Goal: Task Accomplishment & Management: Complete application form

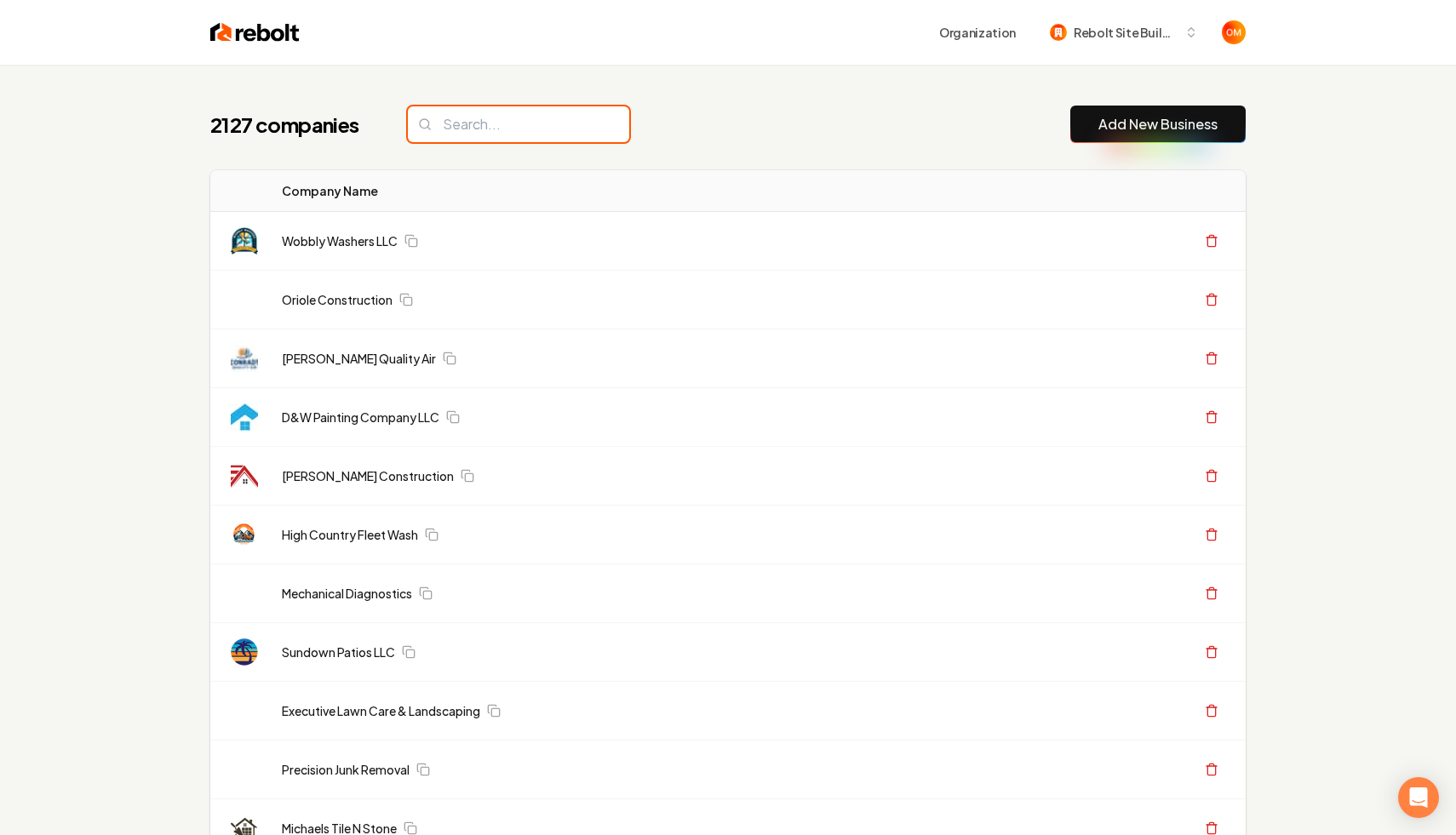
click at [515, 124] on input "search" at bounding box center [518, 124] width 222 height 36
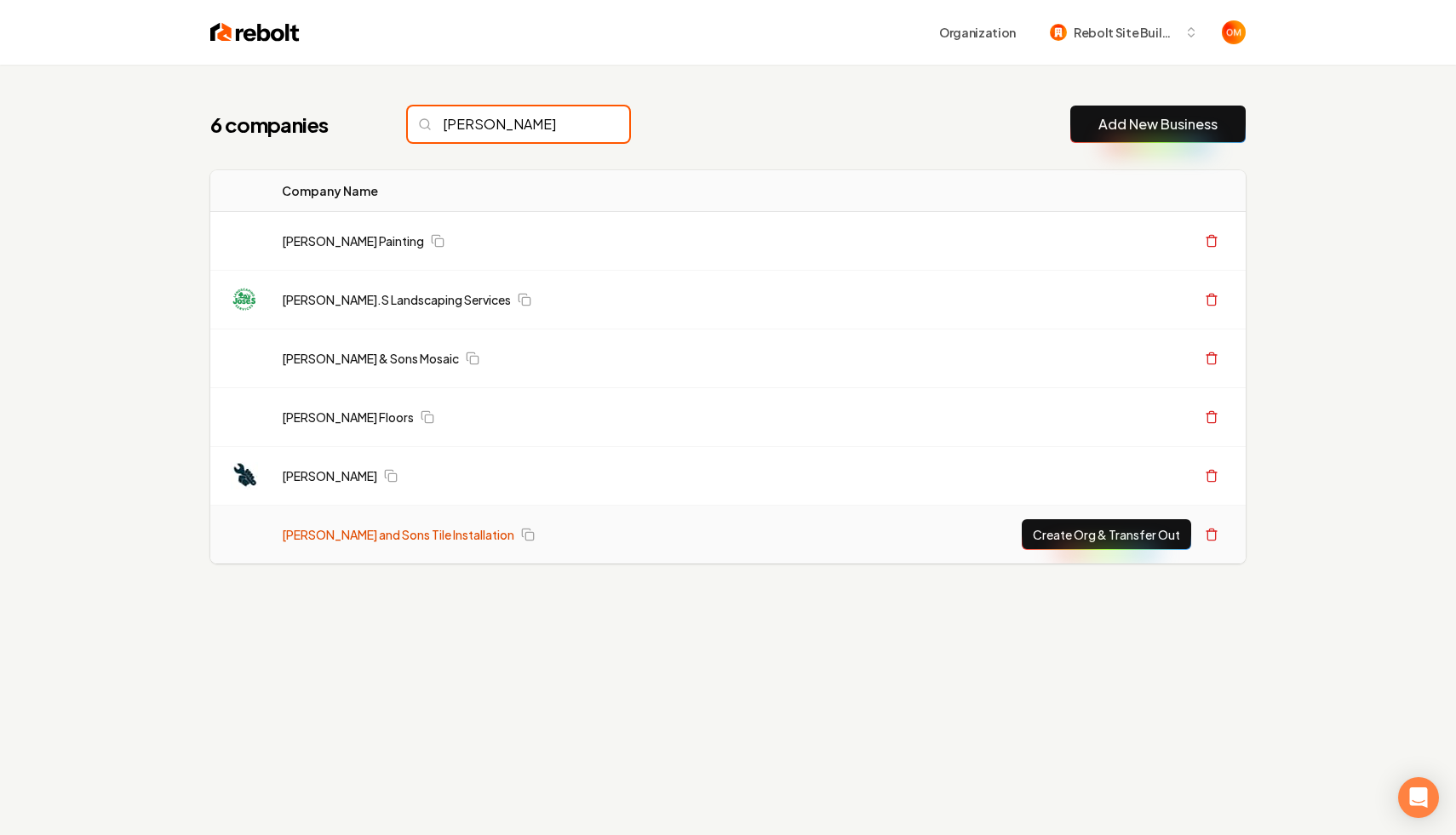
type input "jose"
click at [390, 534] on link "[PERSON_NAME] and Sons Tile Installation" at bounding box center [398, 534] width 233 height 17
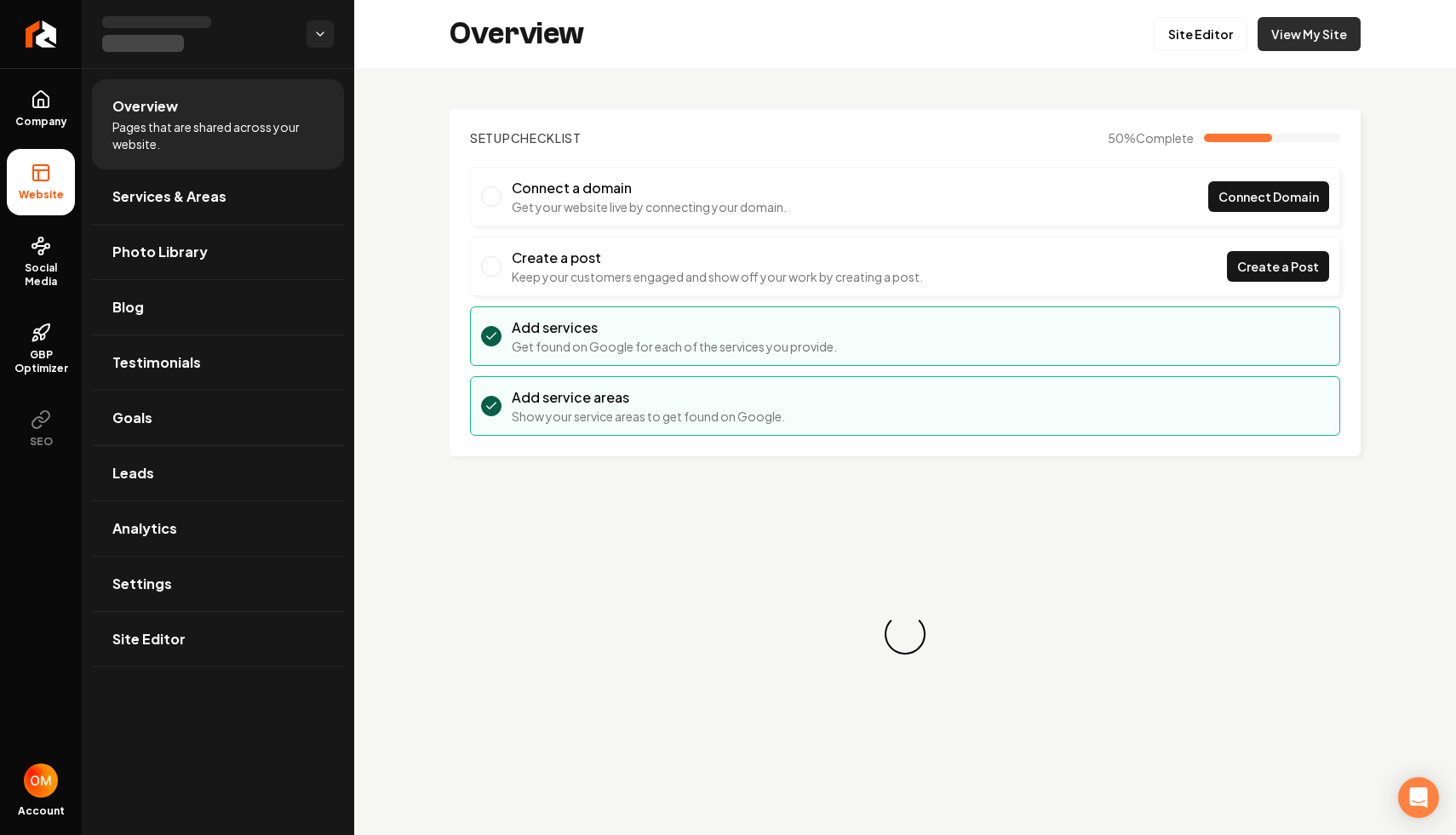
click at [1295, 30] on link "View My Site" at bounding box center [1309, 34] width 103 height 34
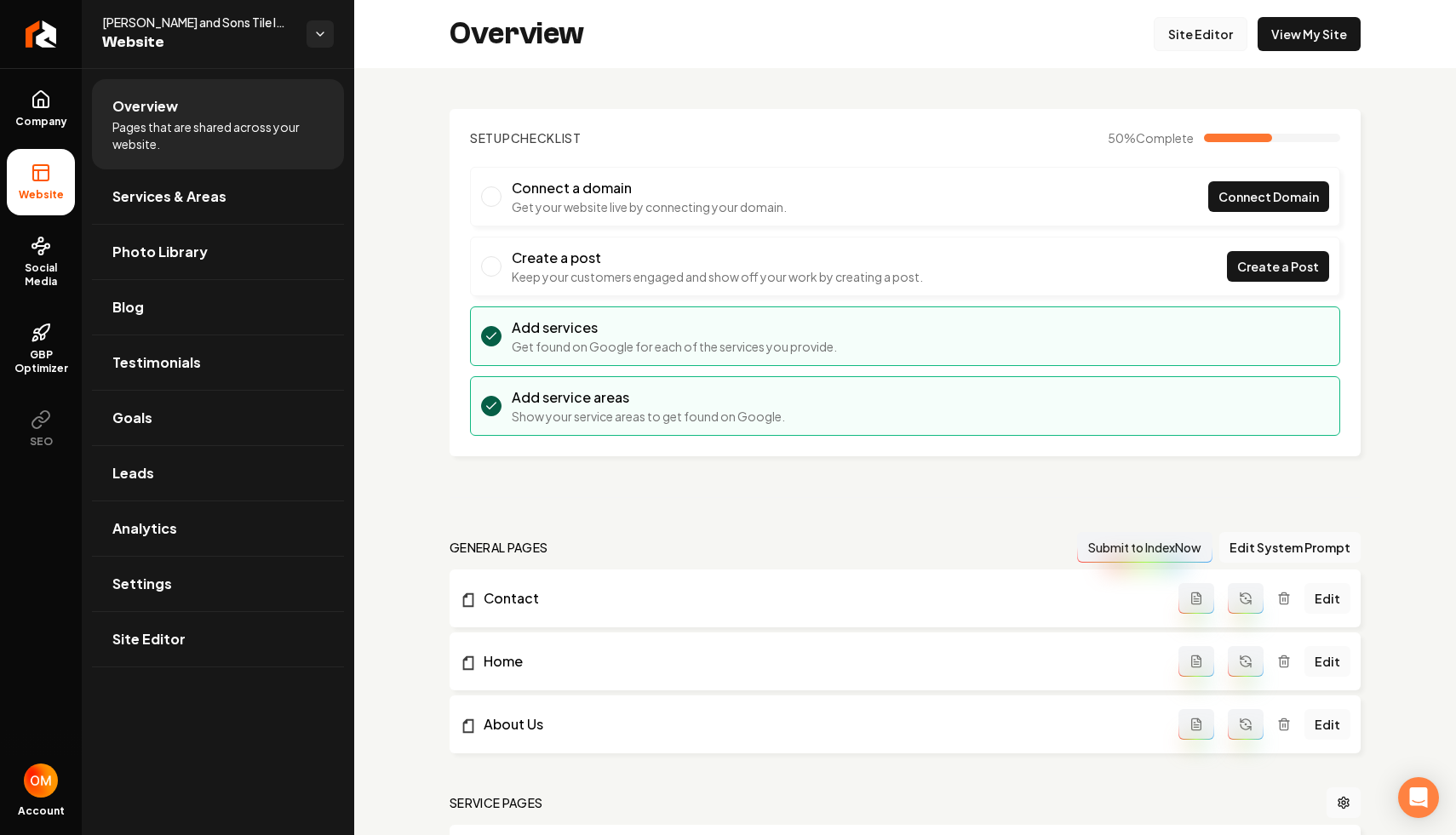
click at [1217, 33] on link "Site Editor" at bounding box center [1201, 34] width 94 height 34
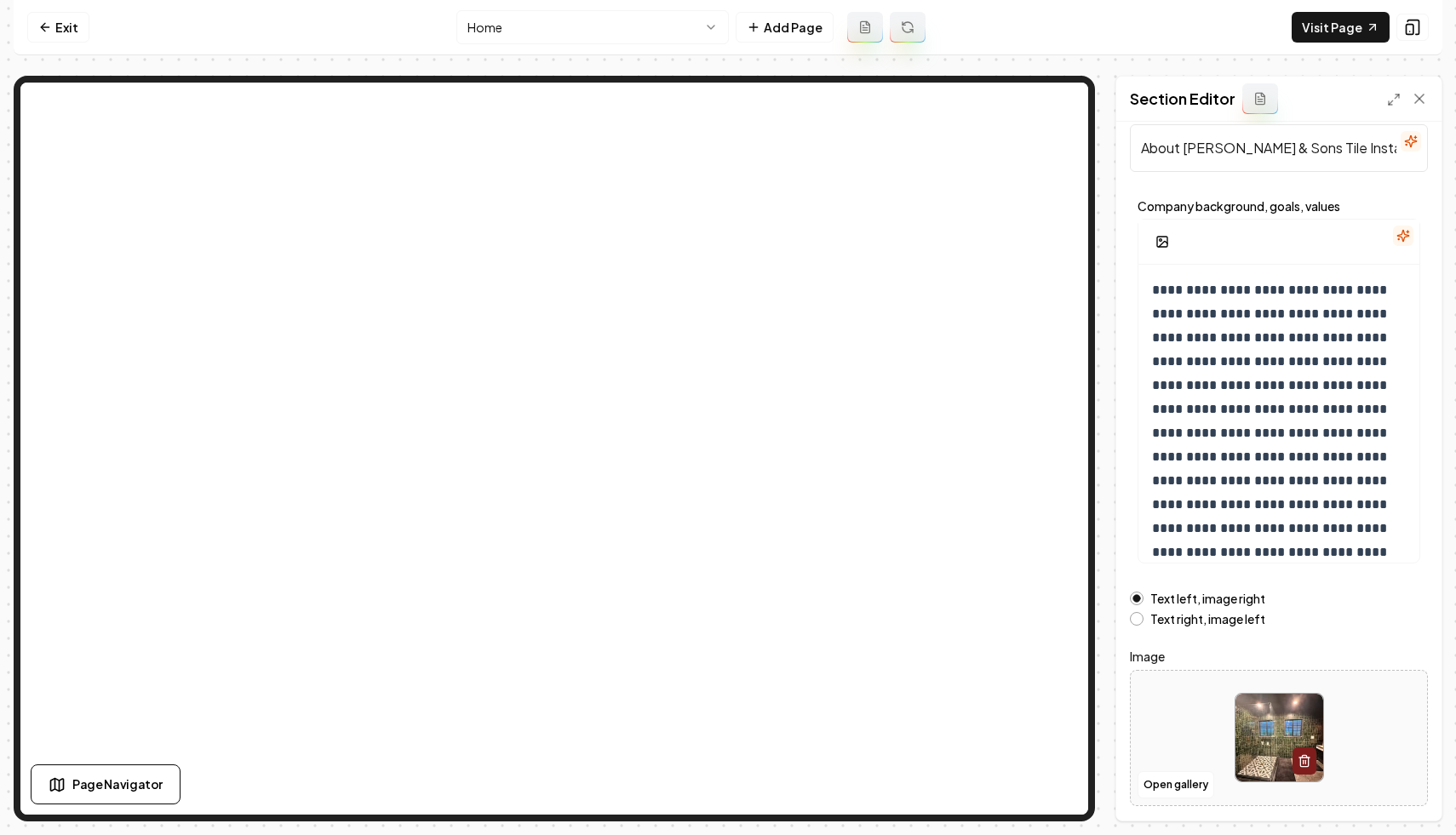
scroll to position [34, 0]
click at [1162, 785] on button "Open gallery" at bounding box center [1176, 782] width 77 height 27
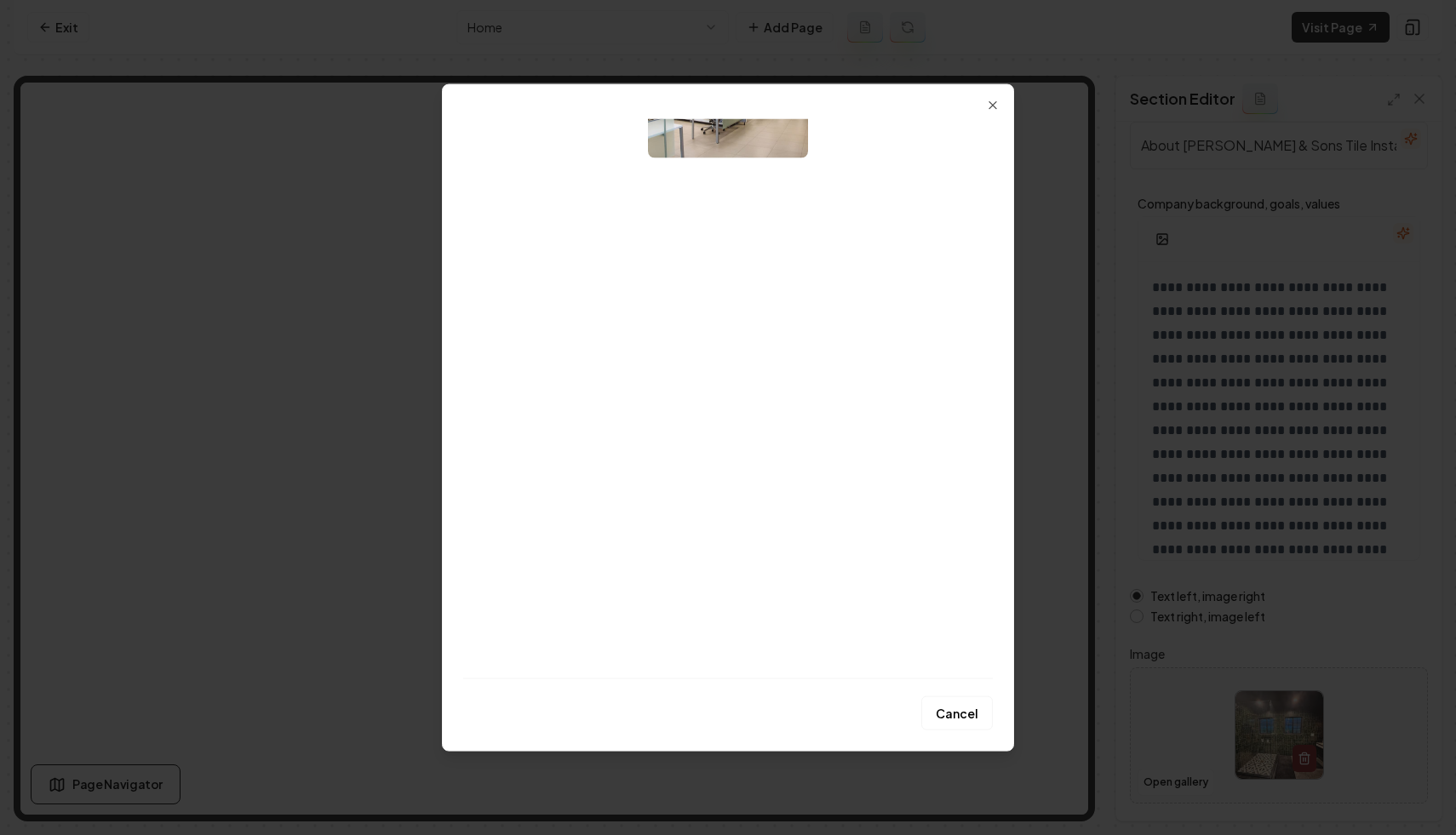
scroll to position [166, 0]
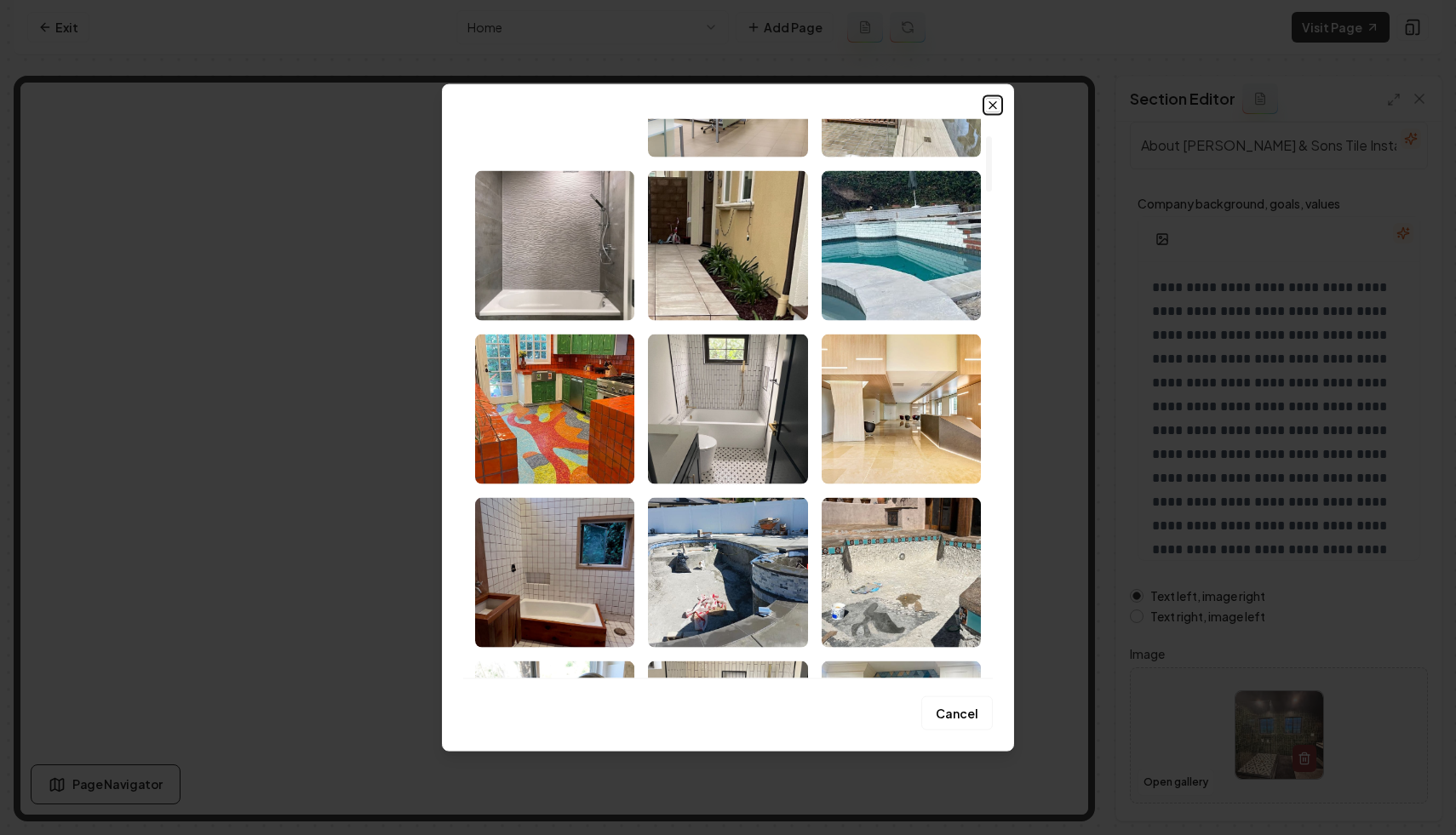
click at [997, 105] on icon "button" at bounding box center [992, 104] width 14 height 14
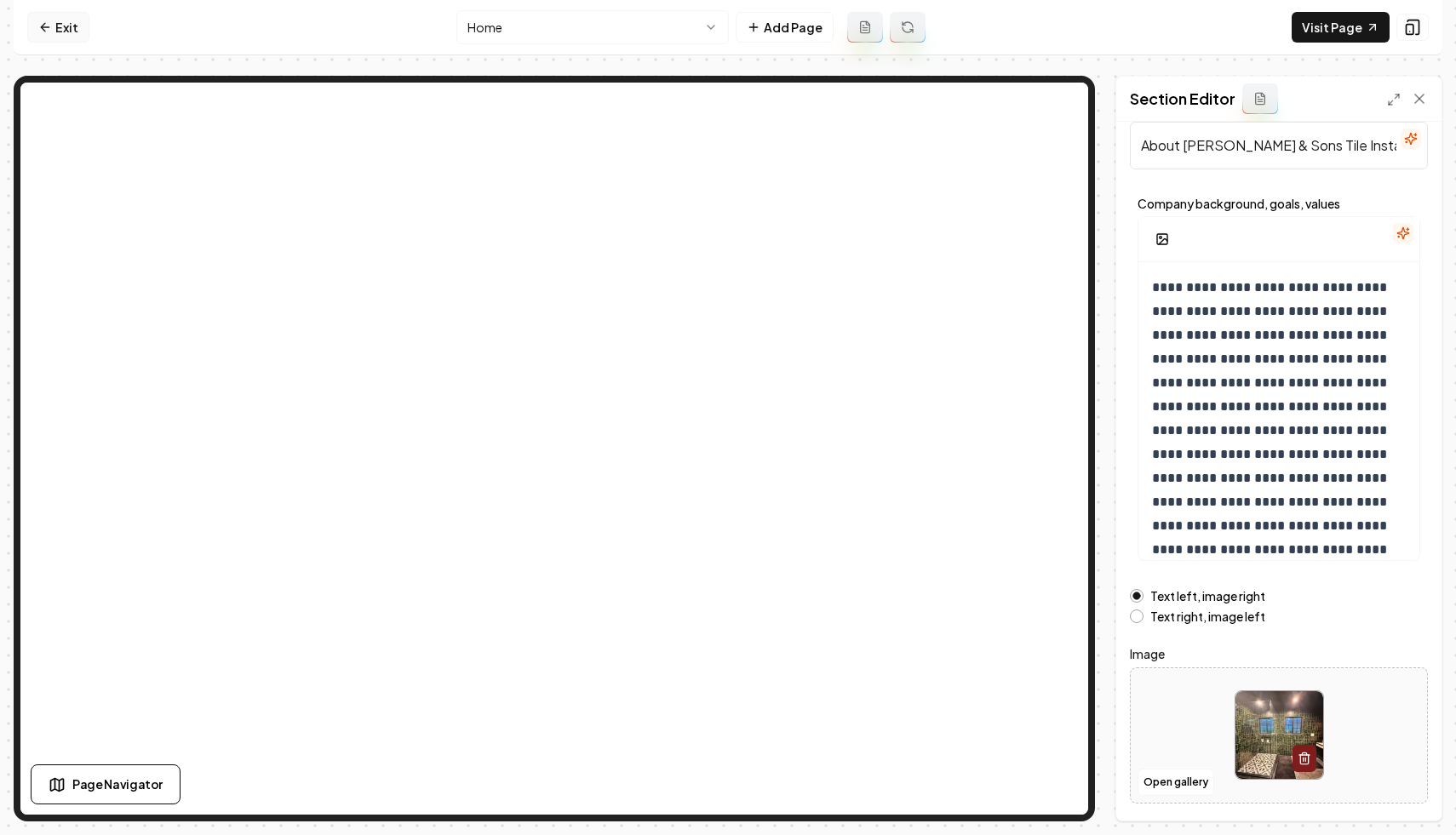
click at [65, 29] on link "Exit" at bounding box center [58, 27] width 62 height 31
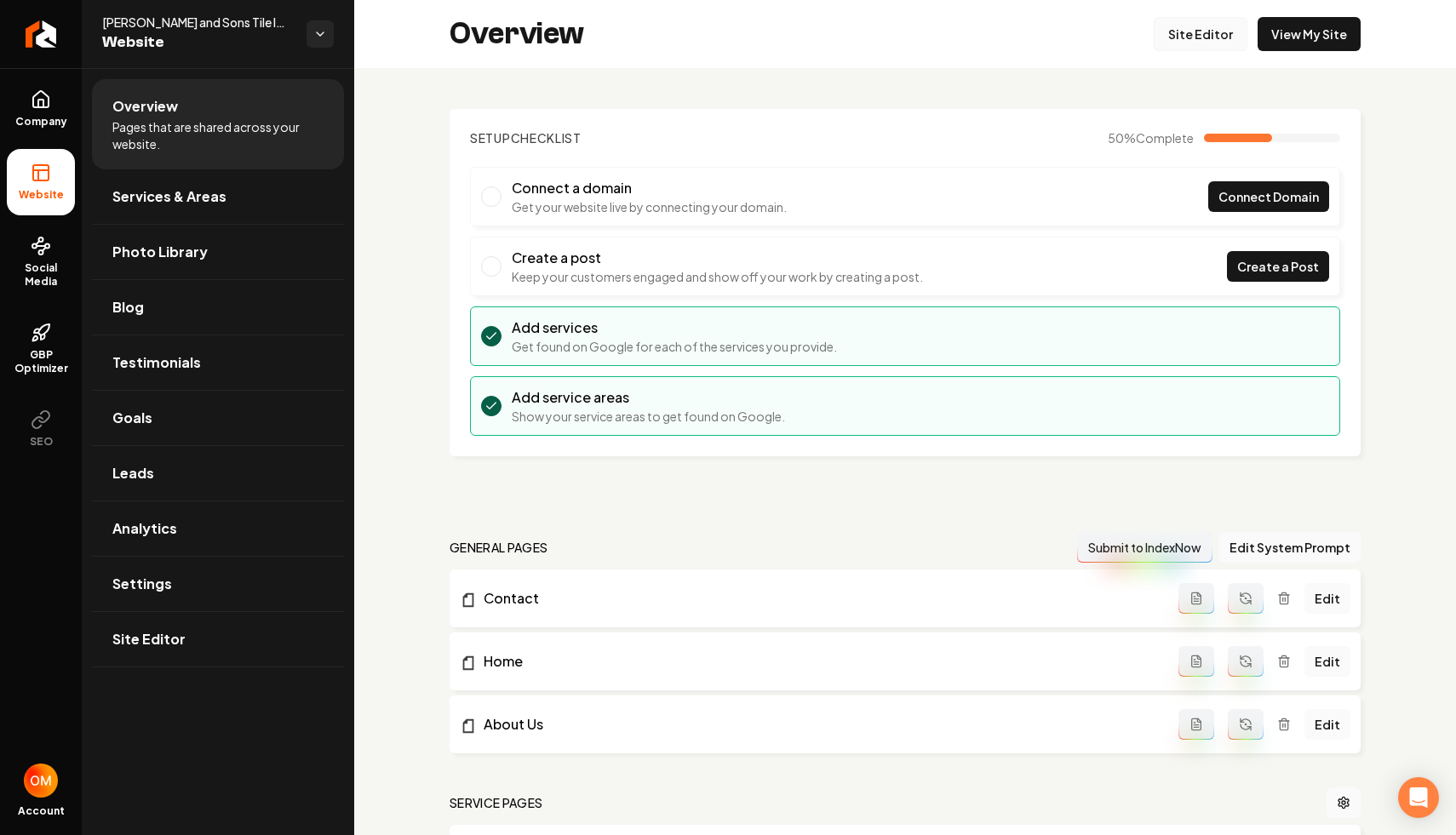
click at [1181, 20] on link "Site Editor" at bounding box center [1201, 34] width 94 height 34
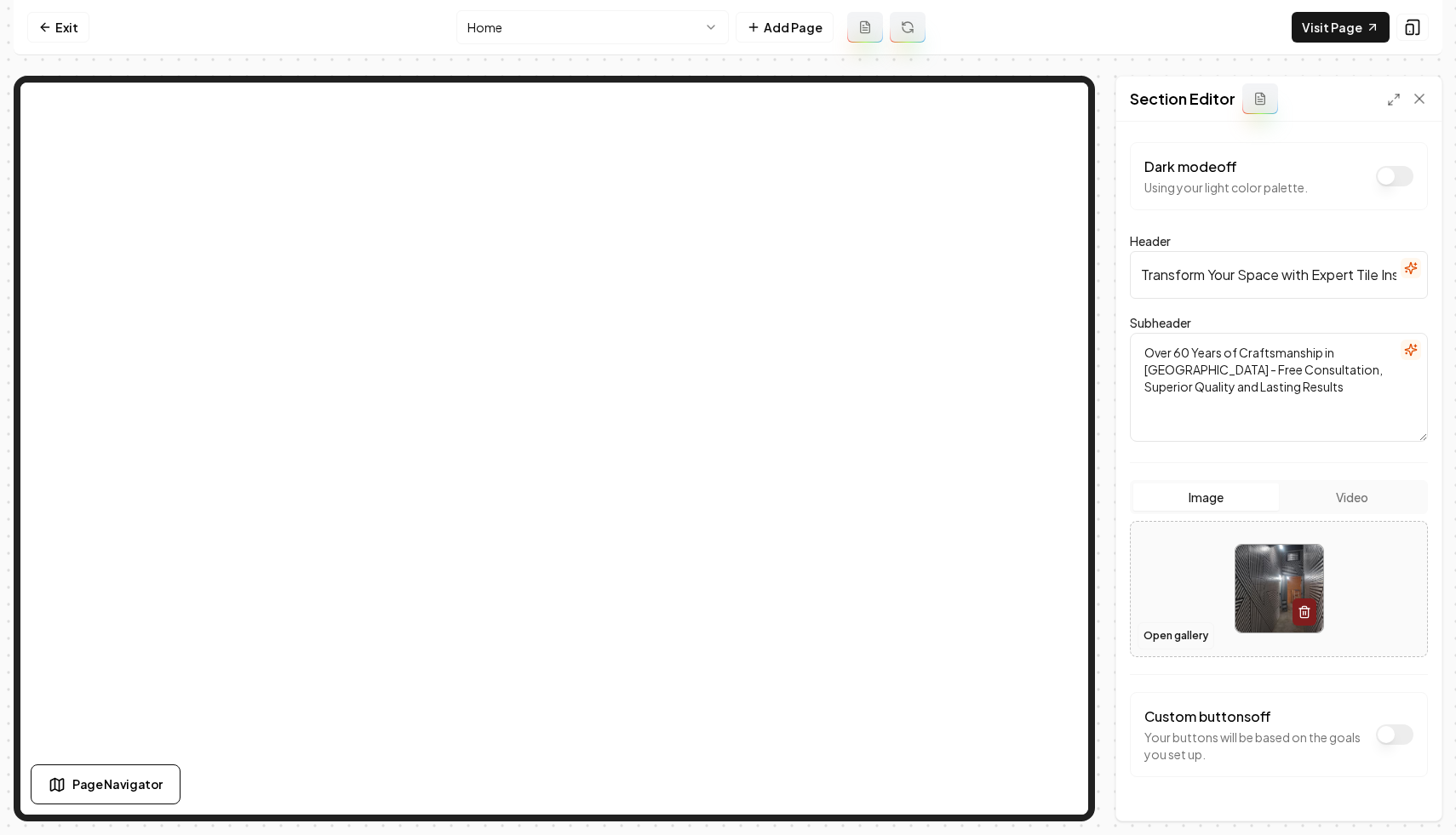
click at [1164, 640] on button "Open gallery" at bounding box center [1176, 635] width 77 height 27
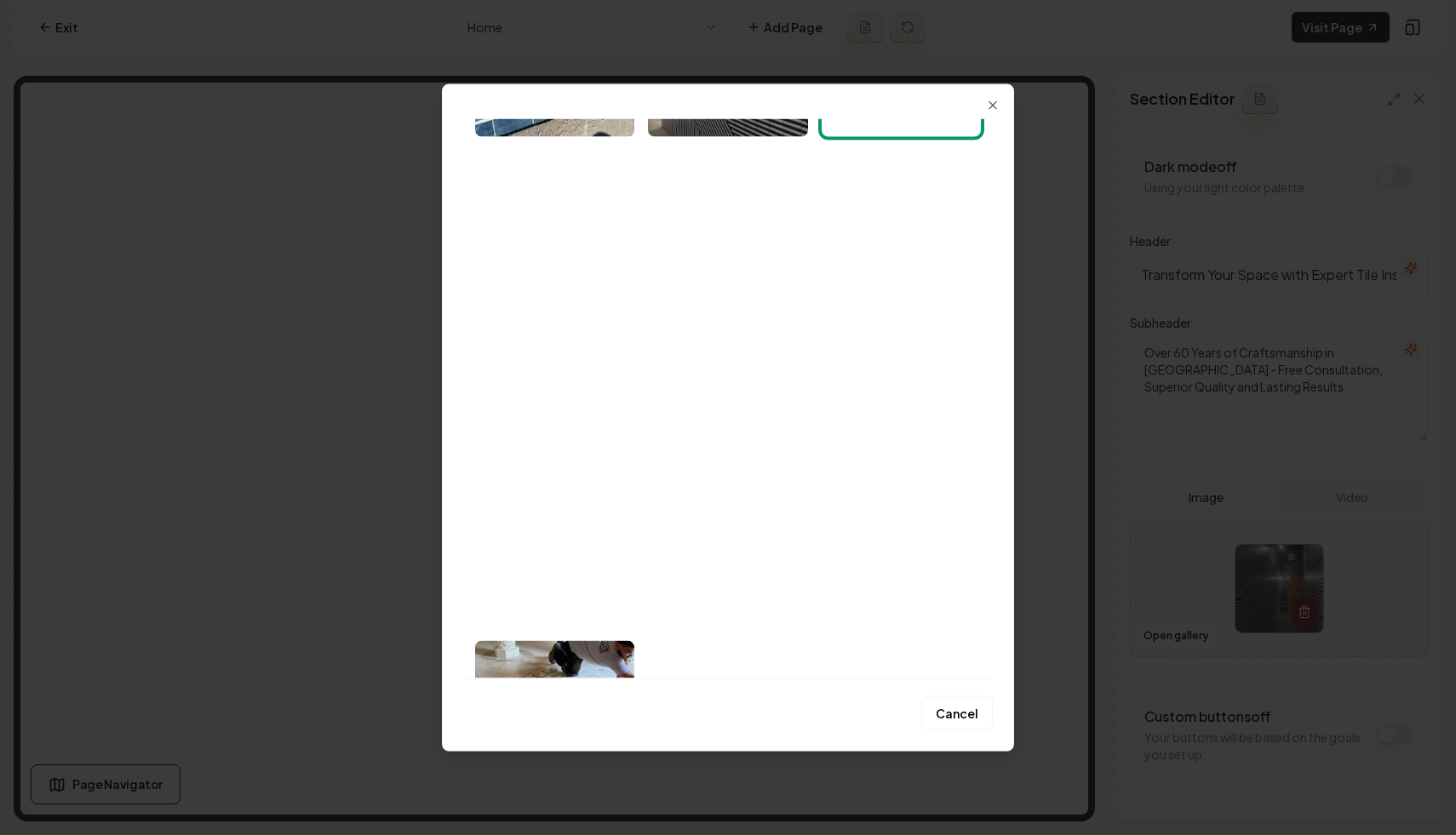
scroll to position [1576, 0]
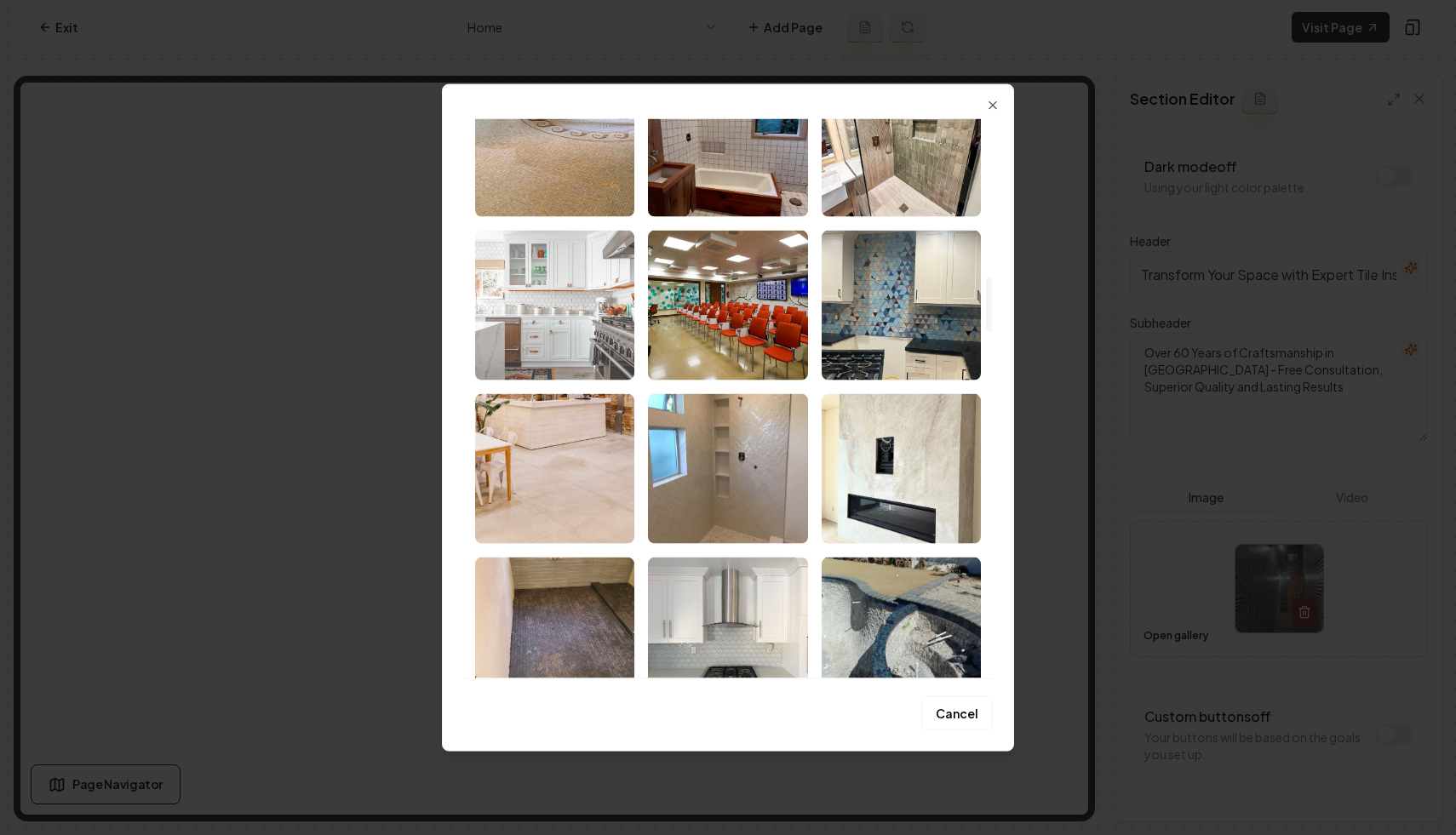
click at [565, 319] on img "Select image image_68a89da45c7cd75eb8b061cd.jpeg" at bounding box center [555, 305] width 160 height 150
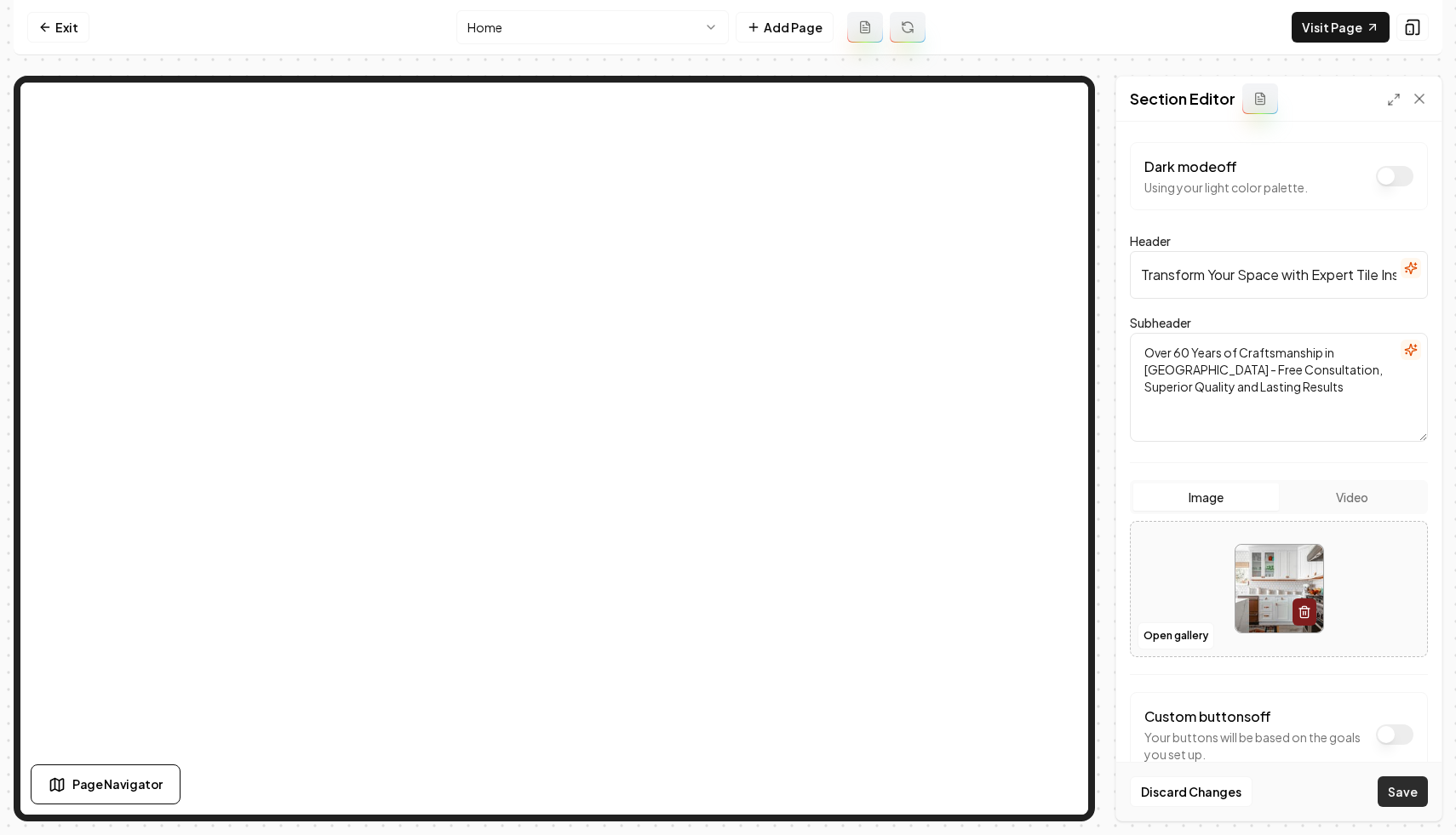
click at [1411, 797] on button "Save" at bounding box center [1402, 791] width 51 height 31
click at [57, 26] on link "Exit" at bounding box center [58, 27] width 62 height 31
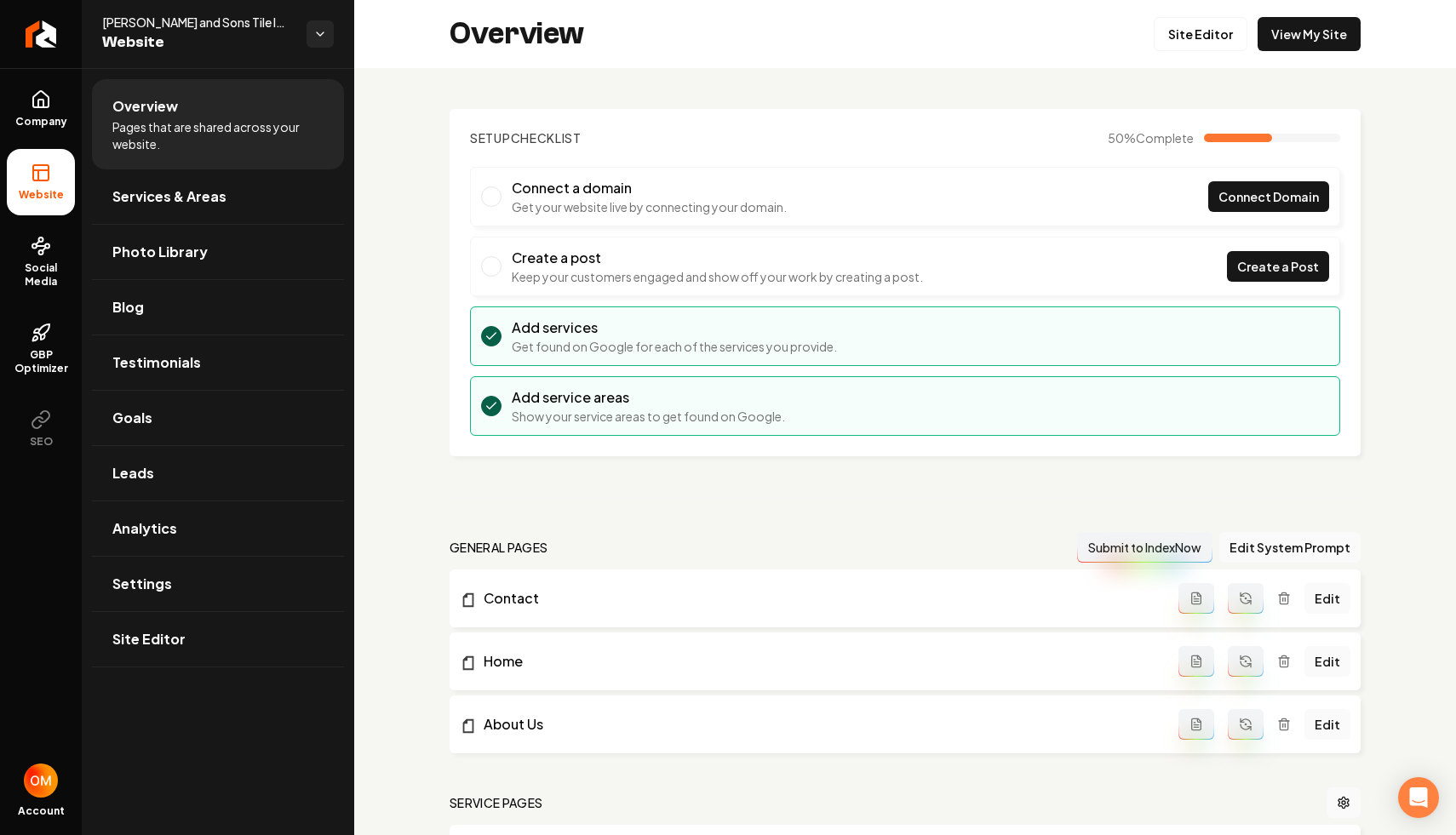
click at [1295, 60] on div "Overview Site Editor View My Site" at bounding box center [904, 34] width 1101 height 68
click at [1289, 50] on link "View My Site" at bounding box center [1309, 34] width 103 height 34
click at [47, 26] on icon "Return to dashboard" at bounding box center [40, 34] width 27 height 27
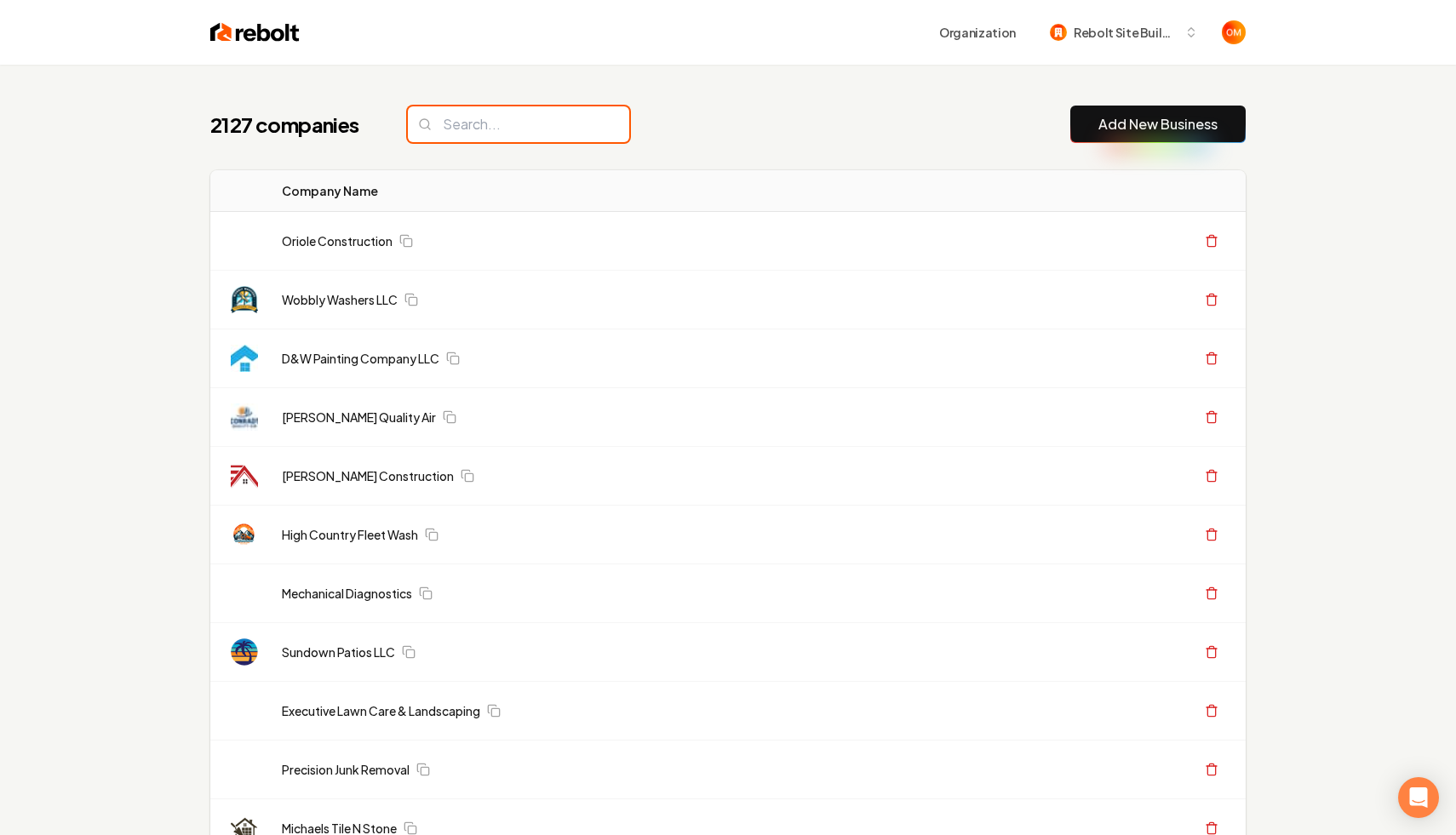
click at [467, 141] on input "search" at bounding box center [518, 124] width 222 height 36
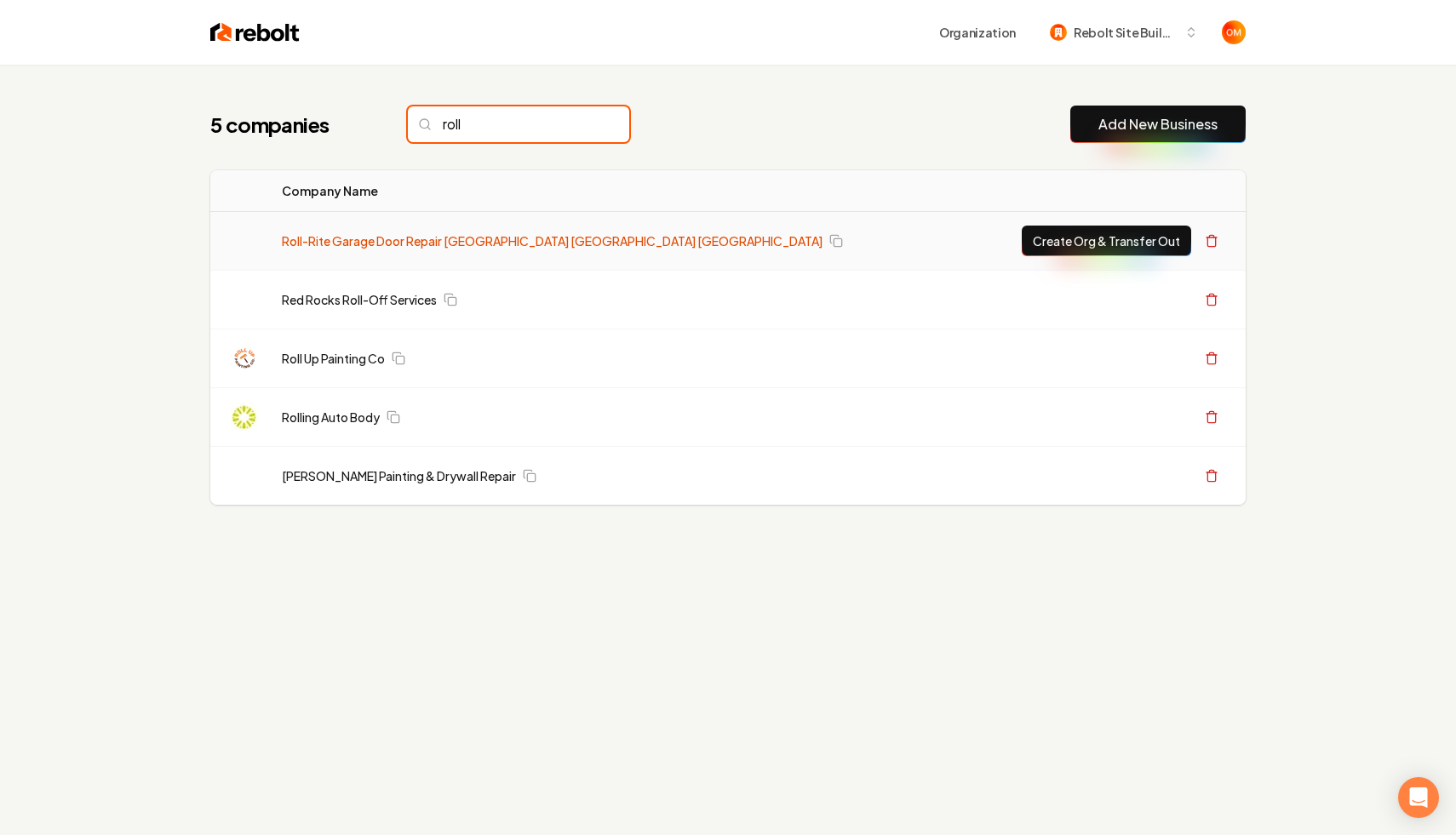
type input "roll"
click at [443, 243] on link "Roll-Rite Garage Door Repair [GEOGRAPHIC_DATA] [GEOGRAPHIC_DATA] [GEOGRAPHIC_DA…" at bounding box center [552, 241] width 541 height 17
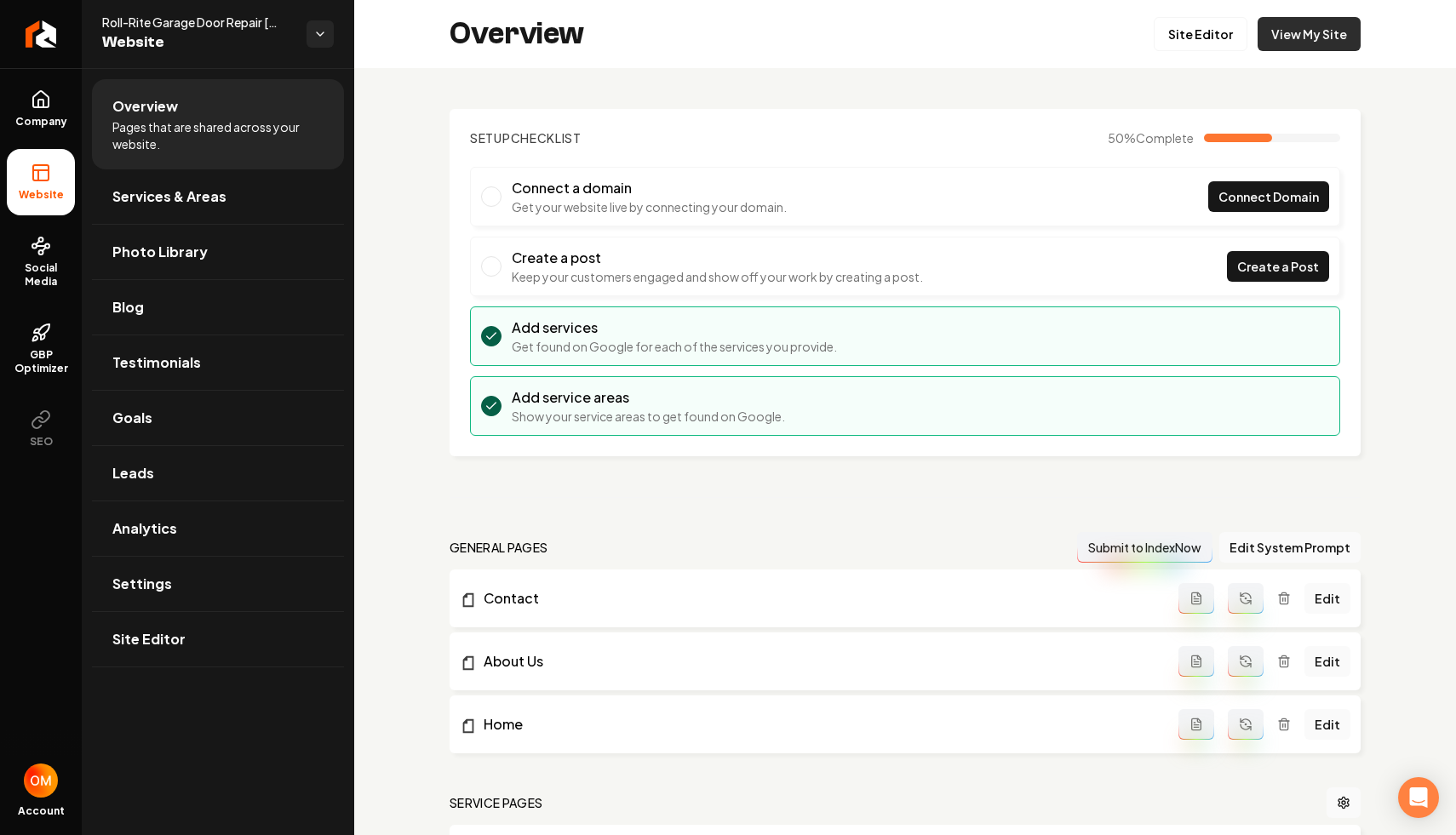
click at [1284, 29] on link "View My Site" at bounding box center [1309, 34] width 103 height 34
click at [1193, 32] on link "Site Editor" at bounding box center [1201, 34] width 94 height 34
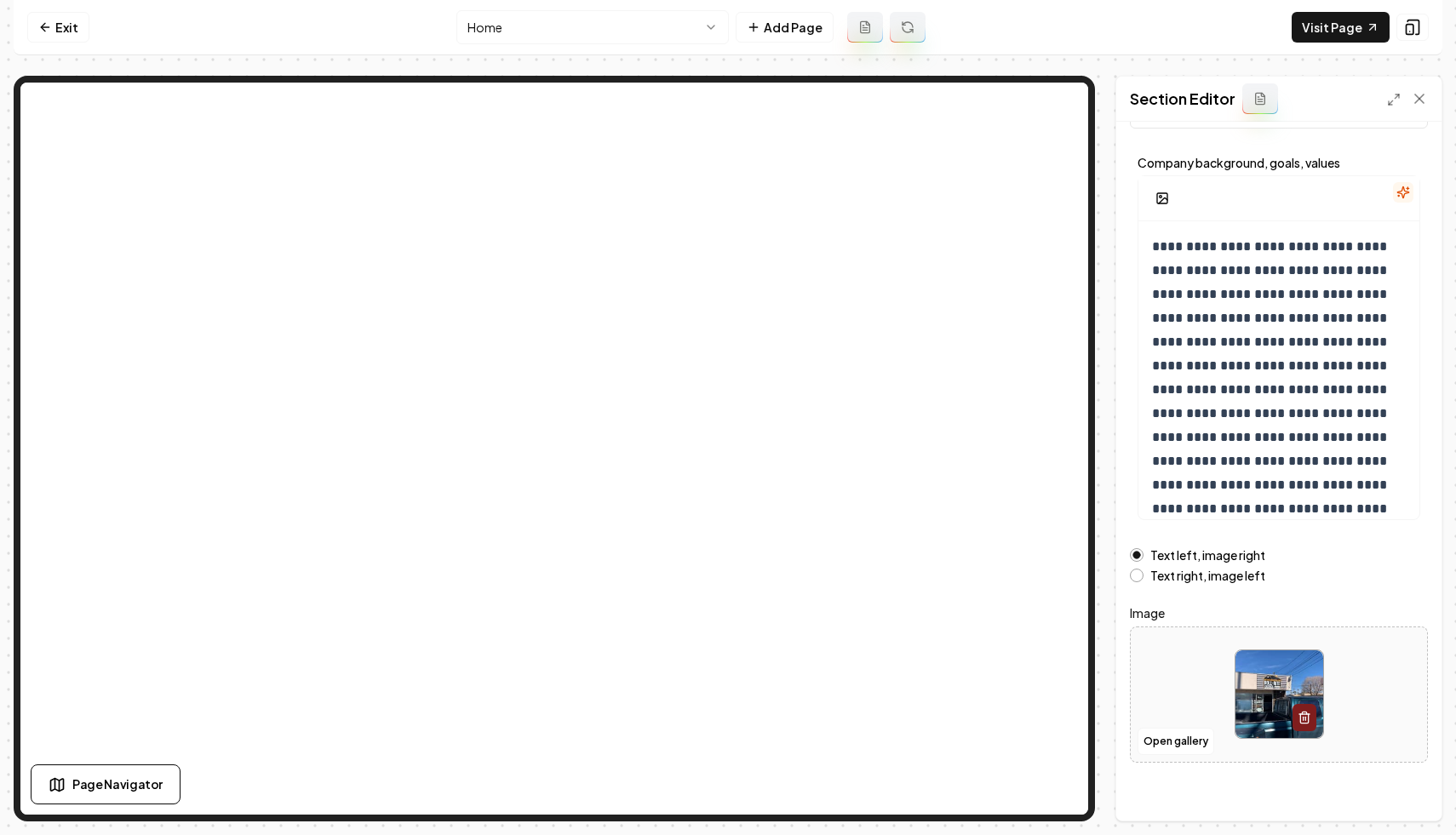
scroll to position [84, 0]
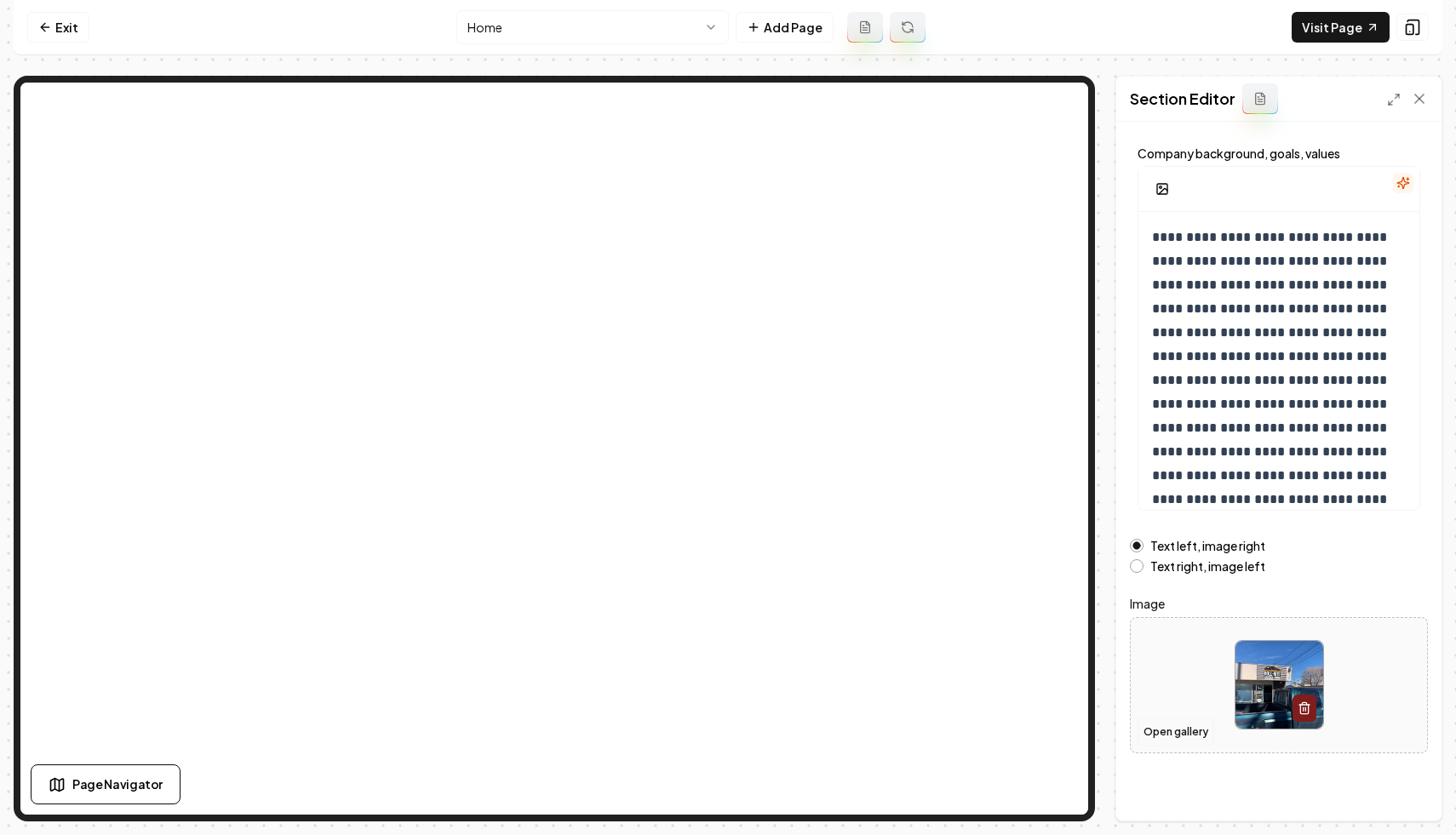
click at [1161, 723] on button "Open gallery" at bounding box center [1176, 731] width 77 height 27
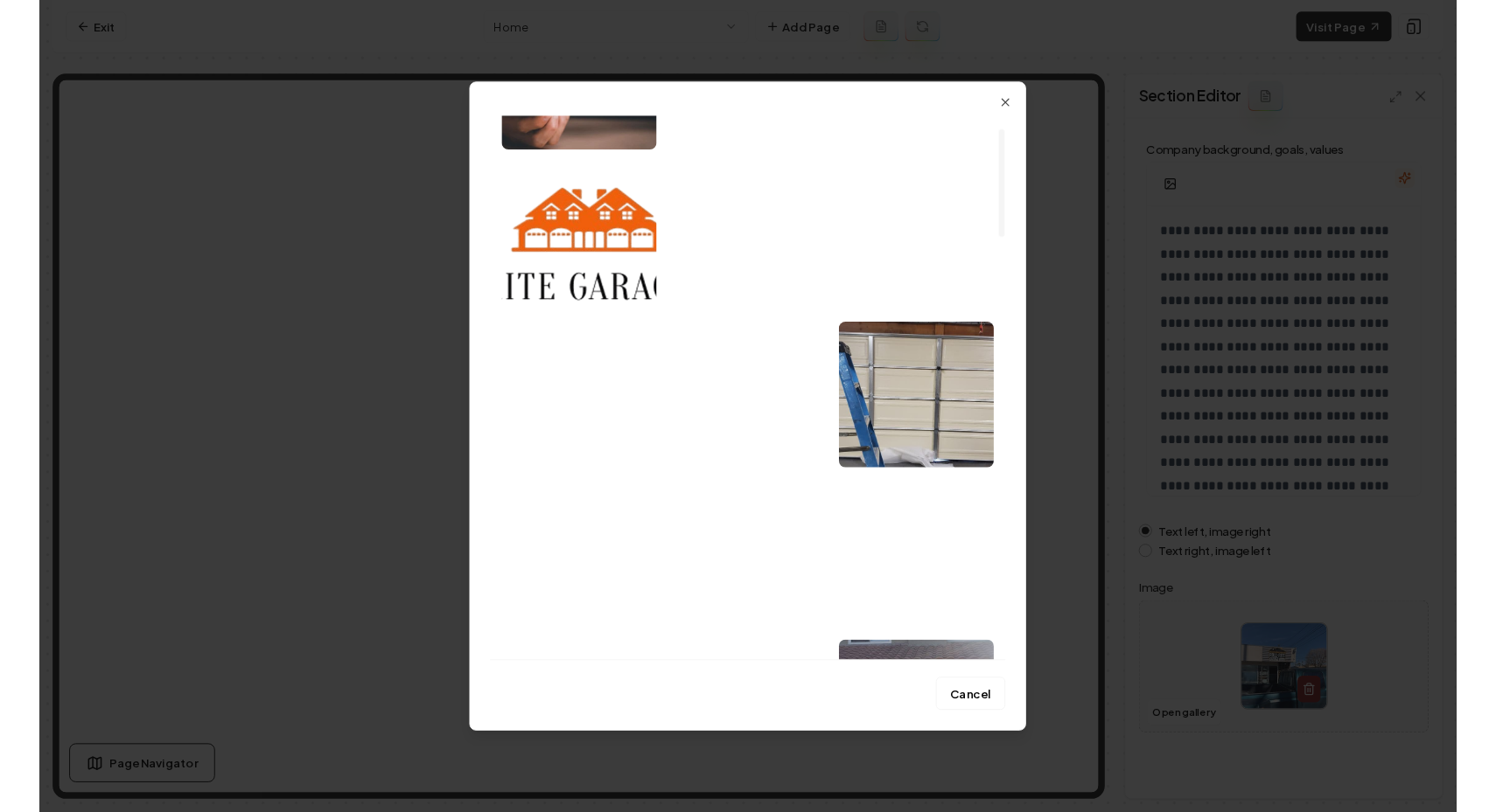
scroll to position [0, 0]
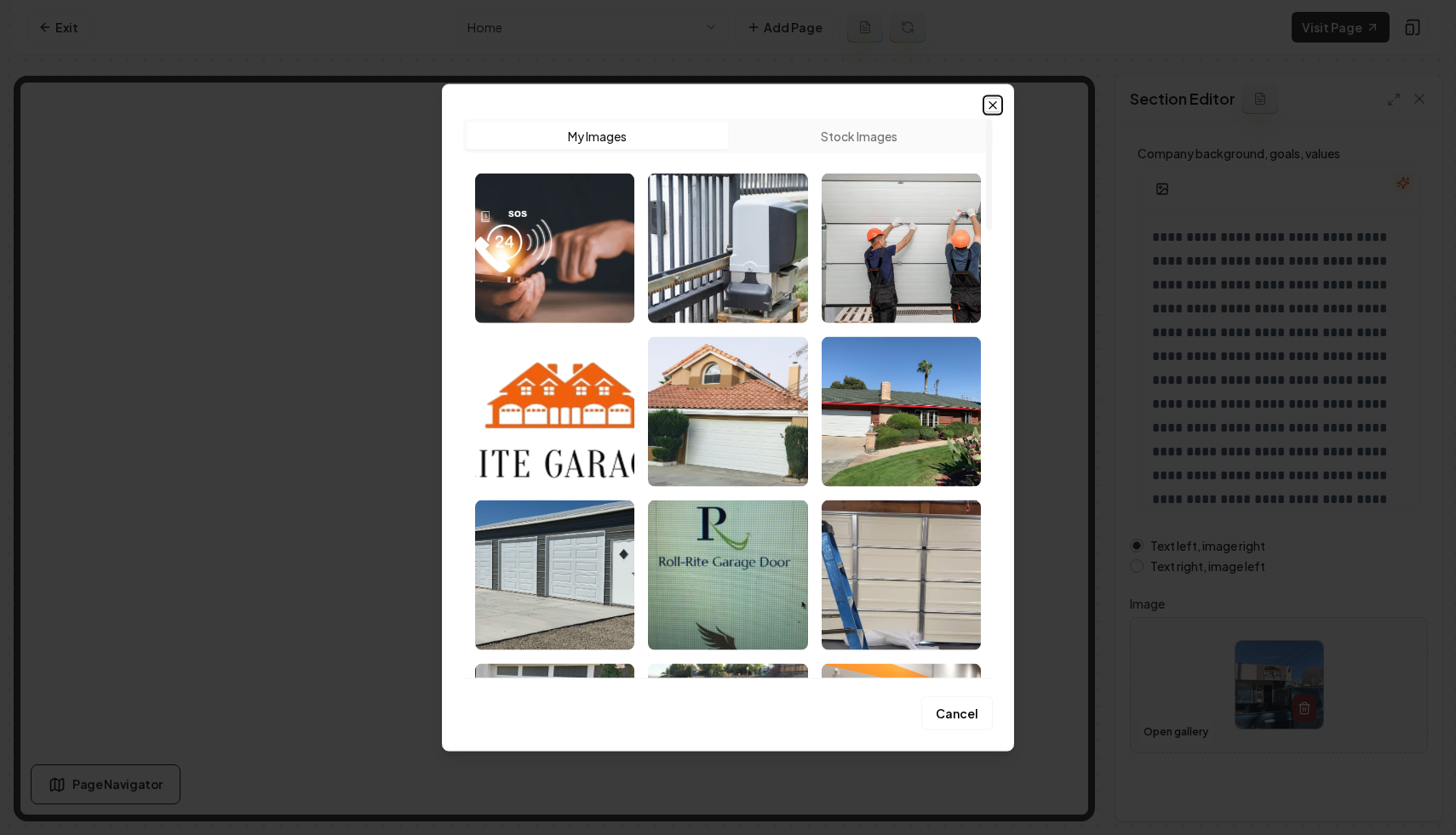
click at [989, 105] on icon "button" at bounding box center [992, 104] width 14 height 14
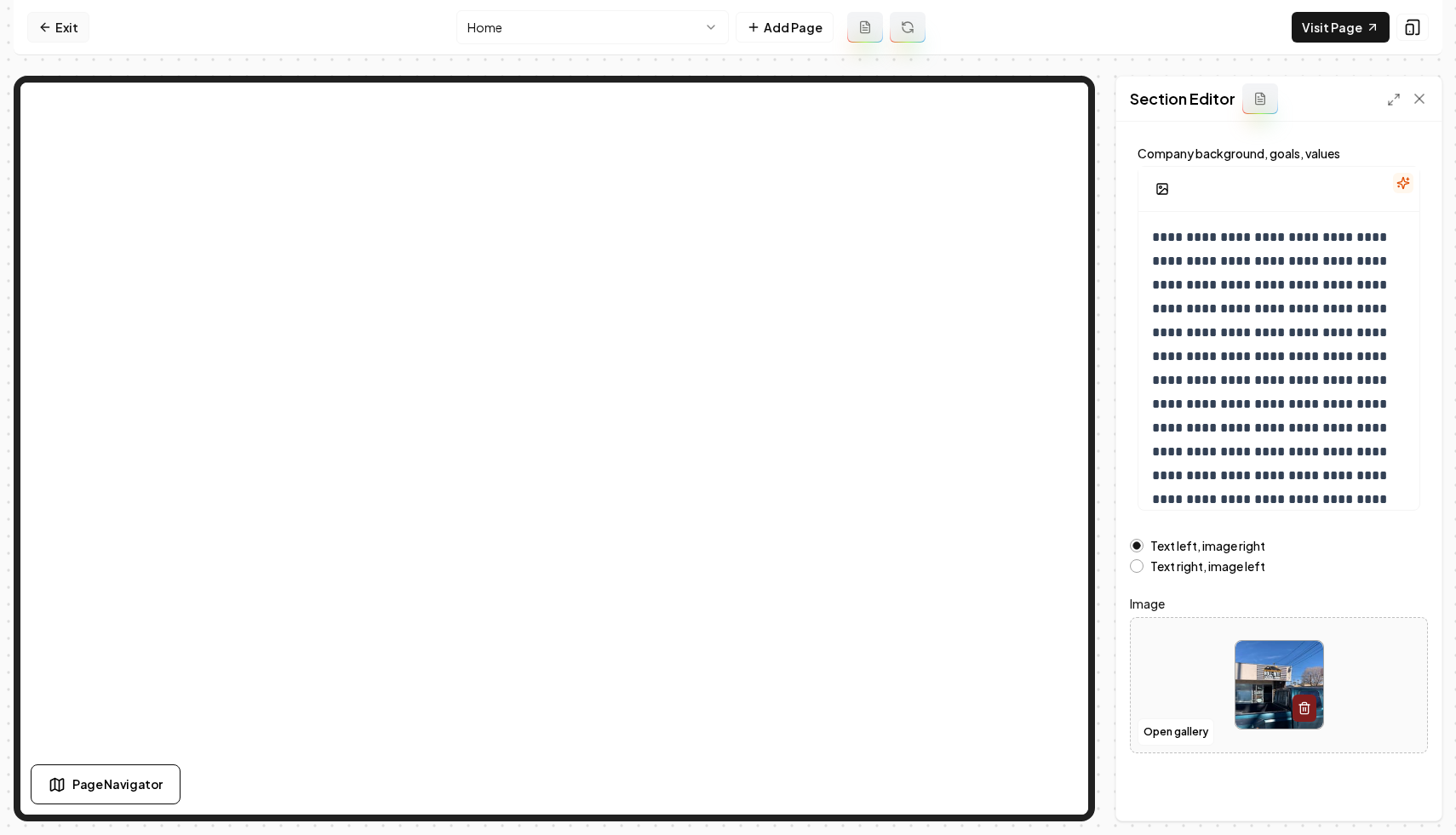
click at [38, 33] on link "Exit" at bounding box center [58, 27] width 62 height 31
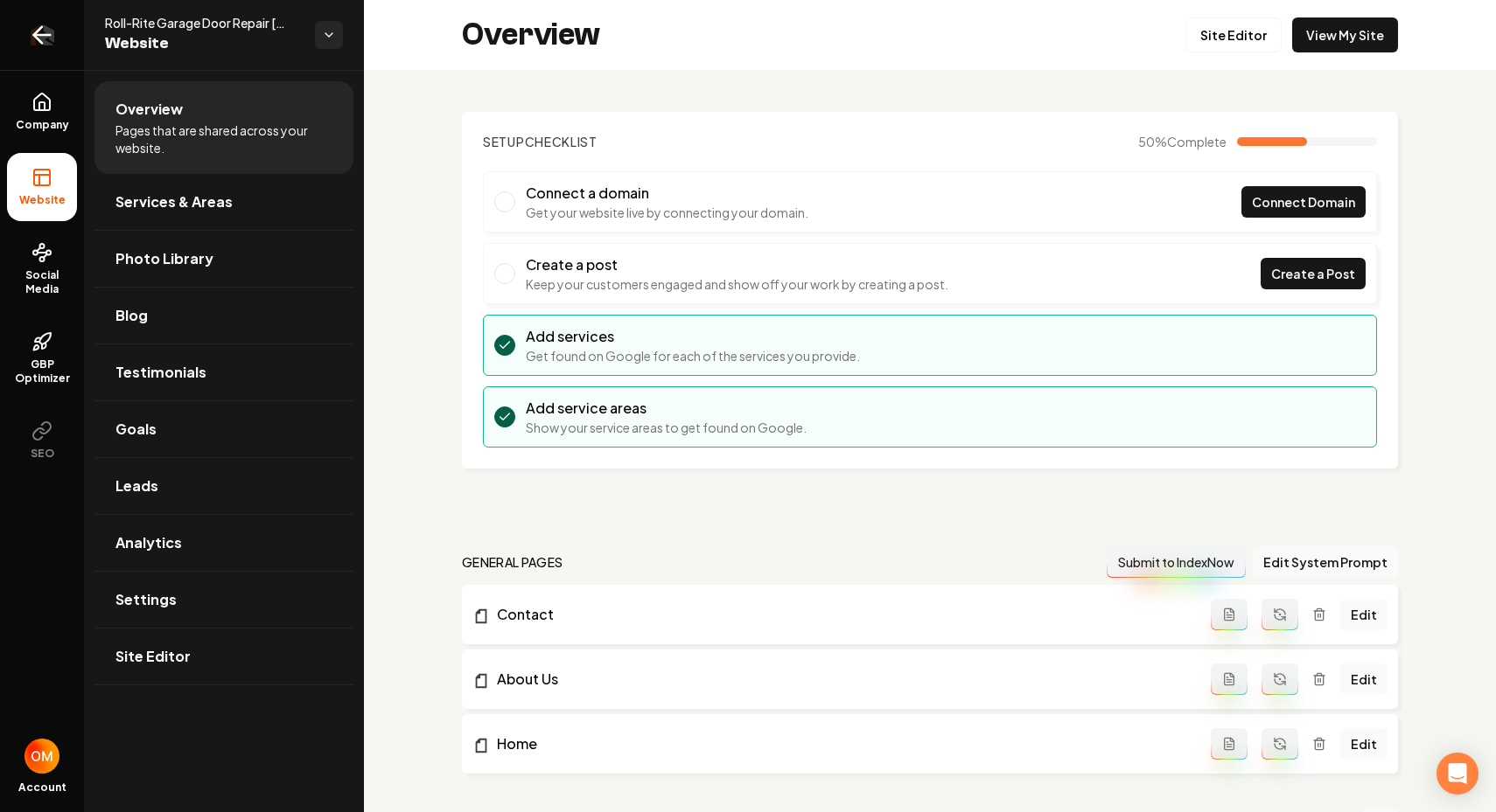
click at [37, 35] on icon "Return to dashboard" at bounding box center [41, 35] width 16 height 0
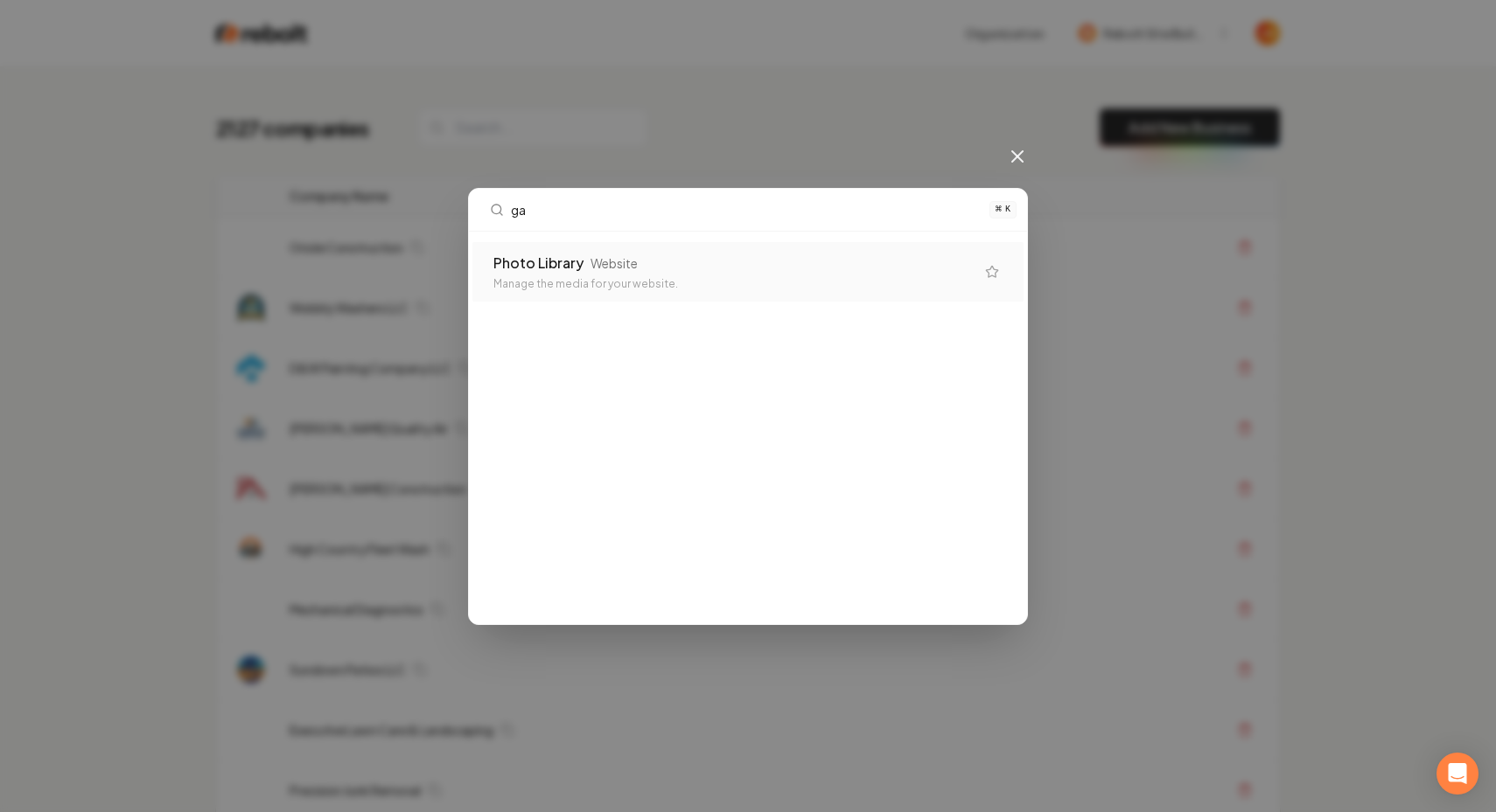
type input "g"
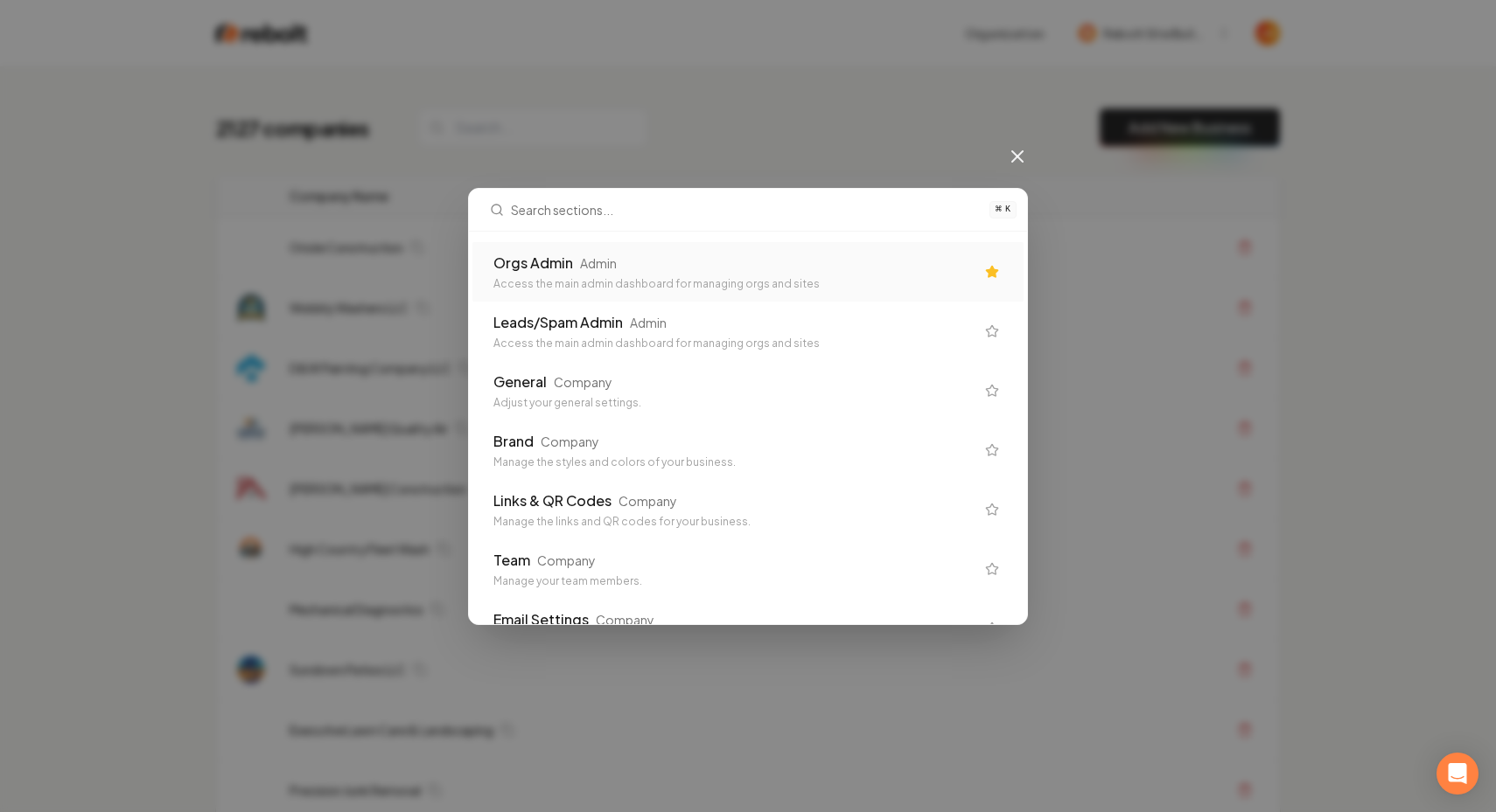
click at [575, 287] on div "Access the main admin dashboard for managing orgs and sites" at bounding box center [733, 284] width 481 height 14
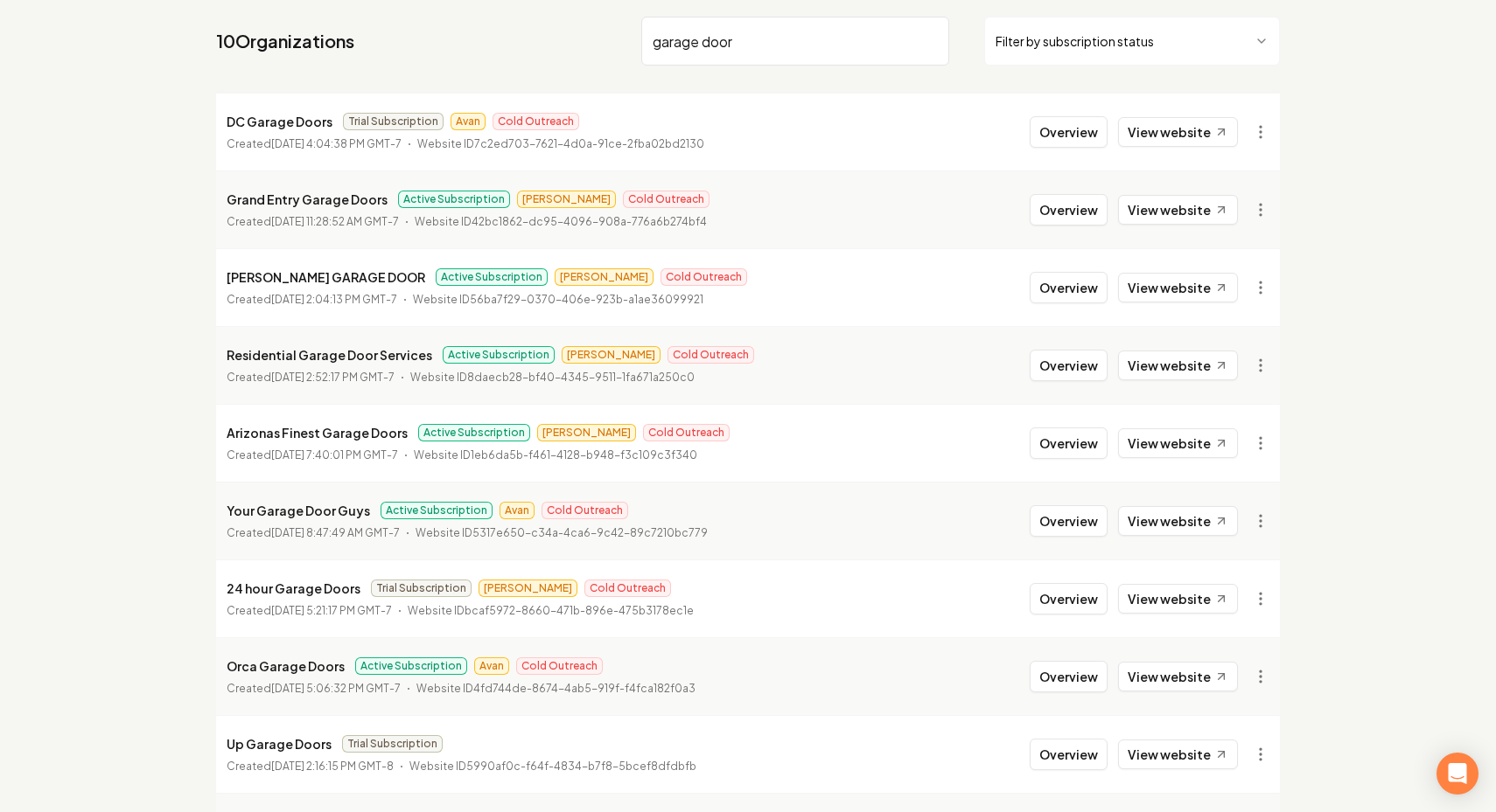
scroll to position [172, 0]
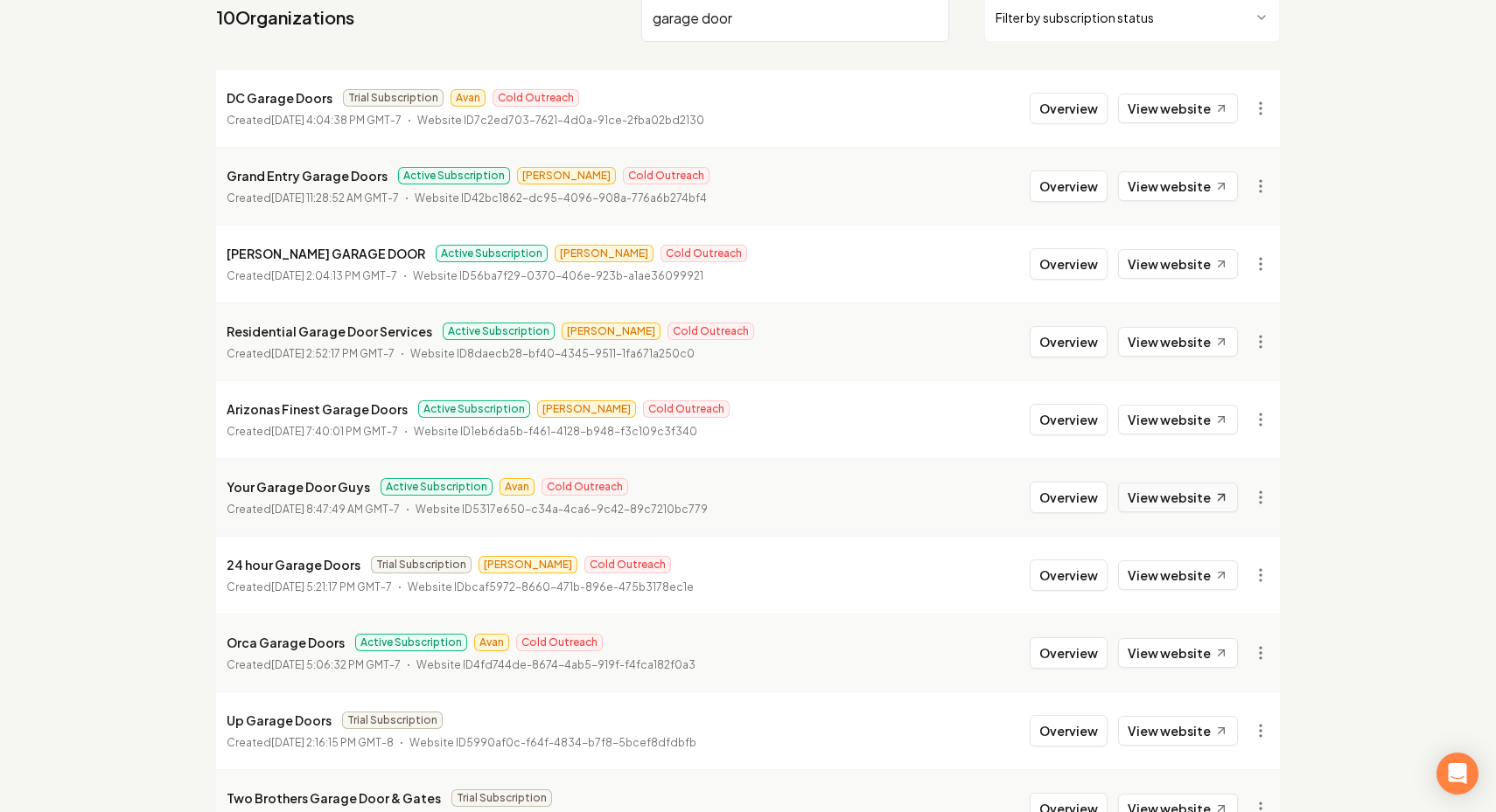
type input "garage door"
click at [1189, 502] on link "View website" at bounding box center [1178, 498] width 120 height 30
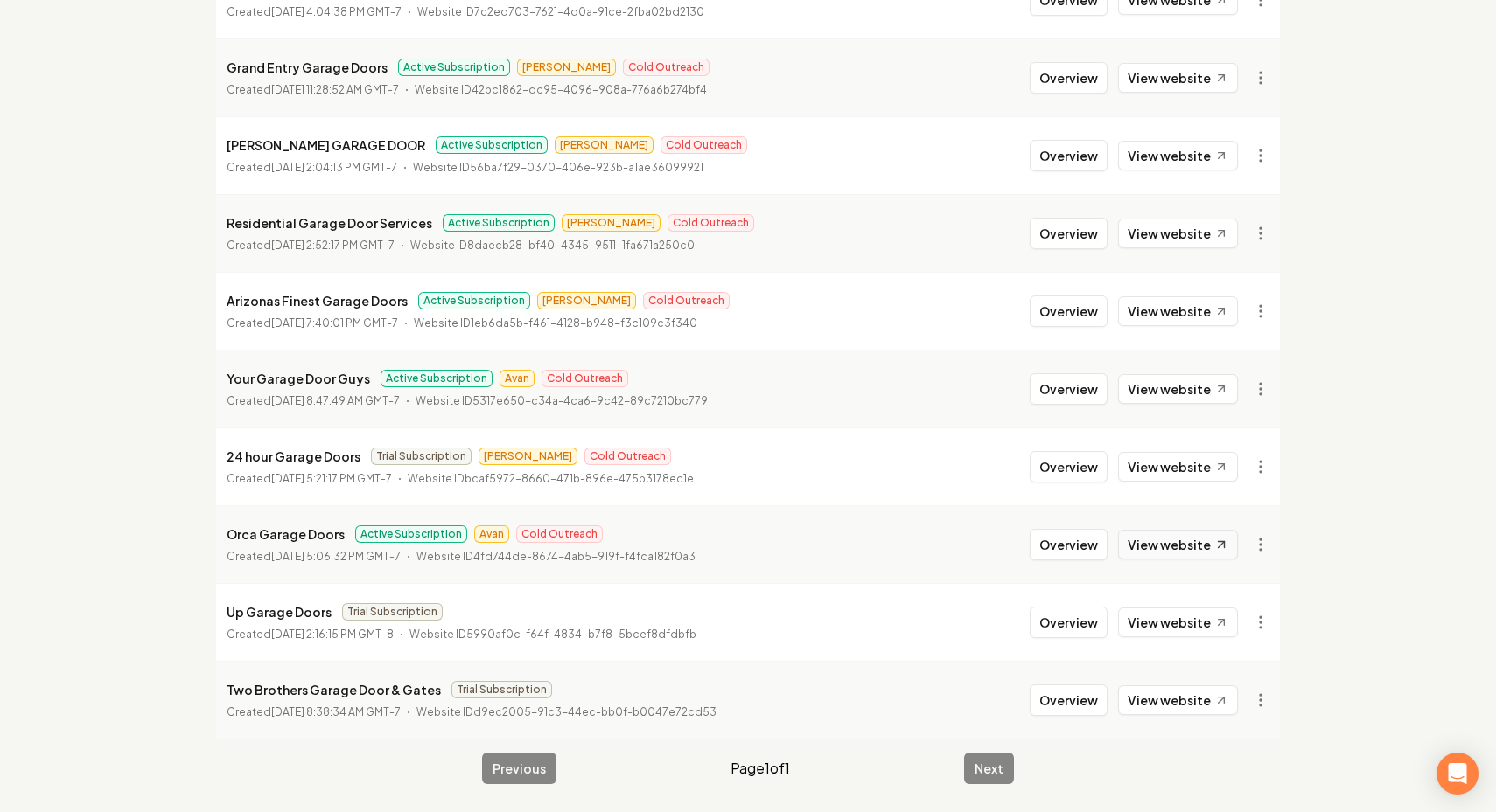
click at [1187, 548] on link "View website" at bounding box center [1178, 545] width 120 height 30
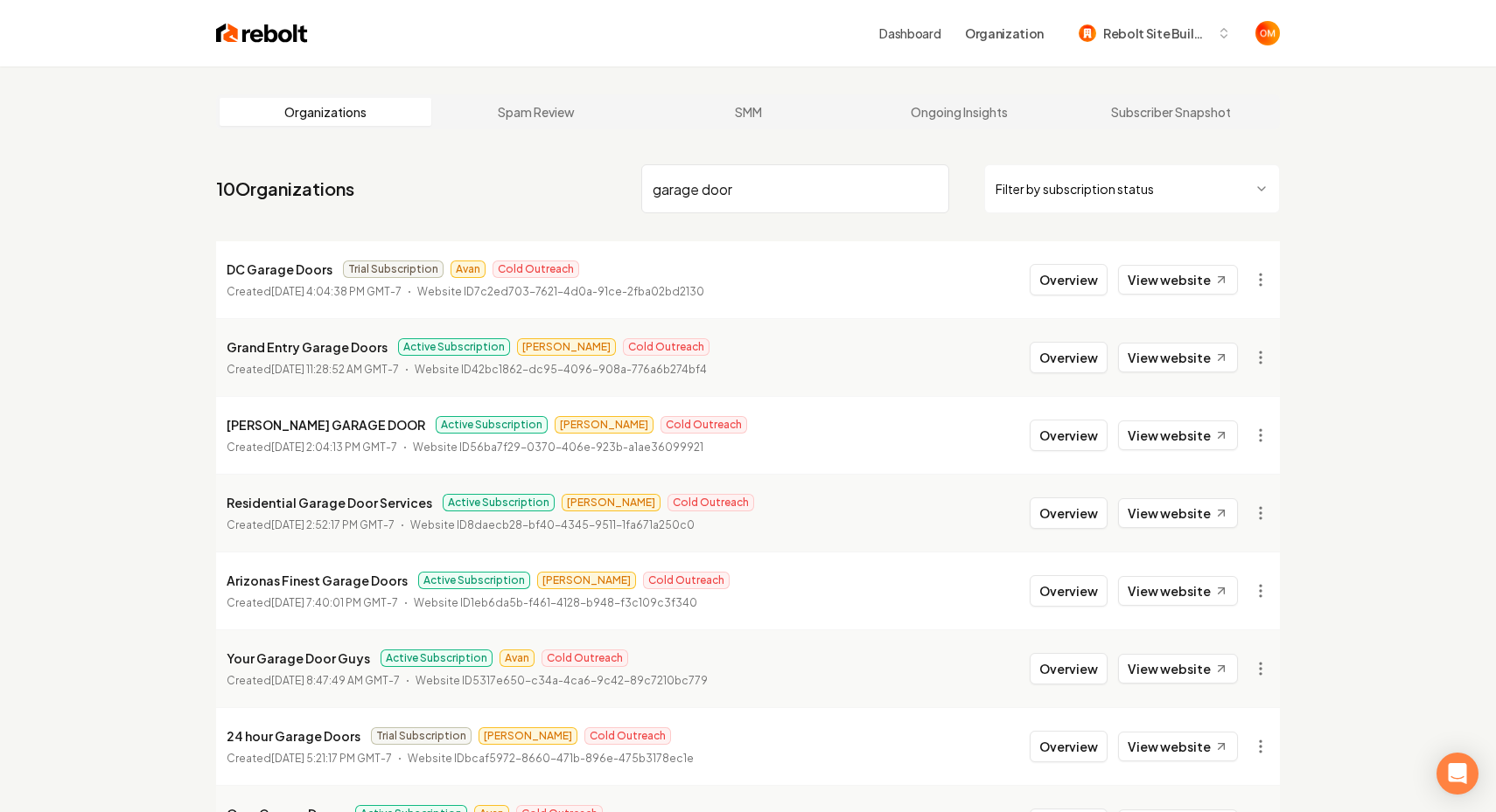
click at [252, 31] on img at bounding box center [261, 33] width 92 height 24
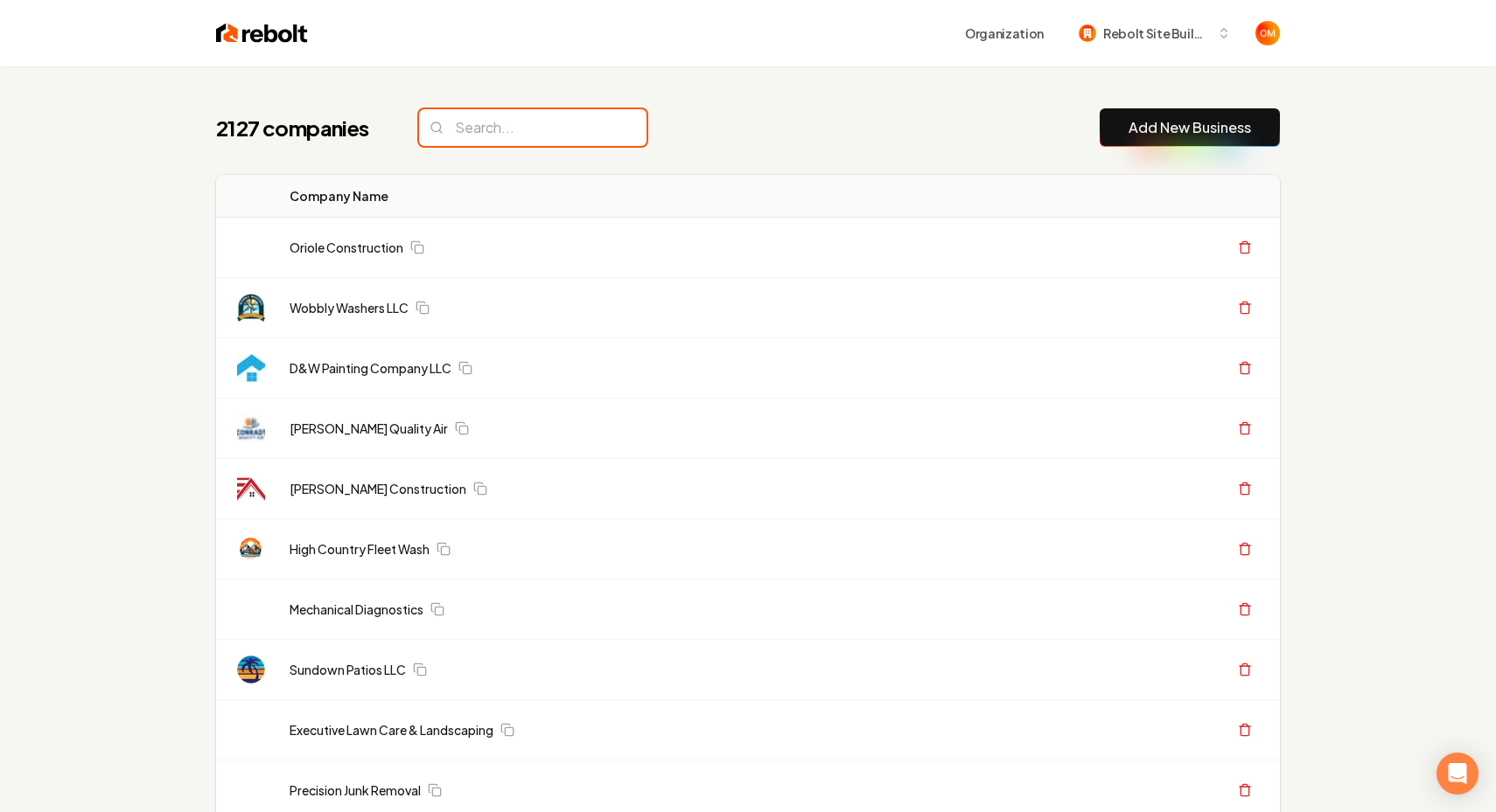
click at [467, 128] on input "search" at bounding box center [532, 127] width 228 height 37
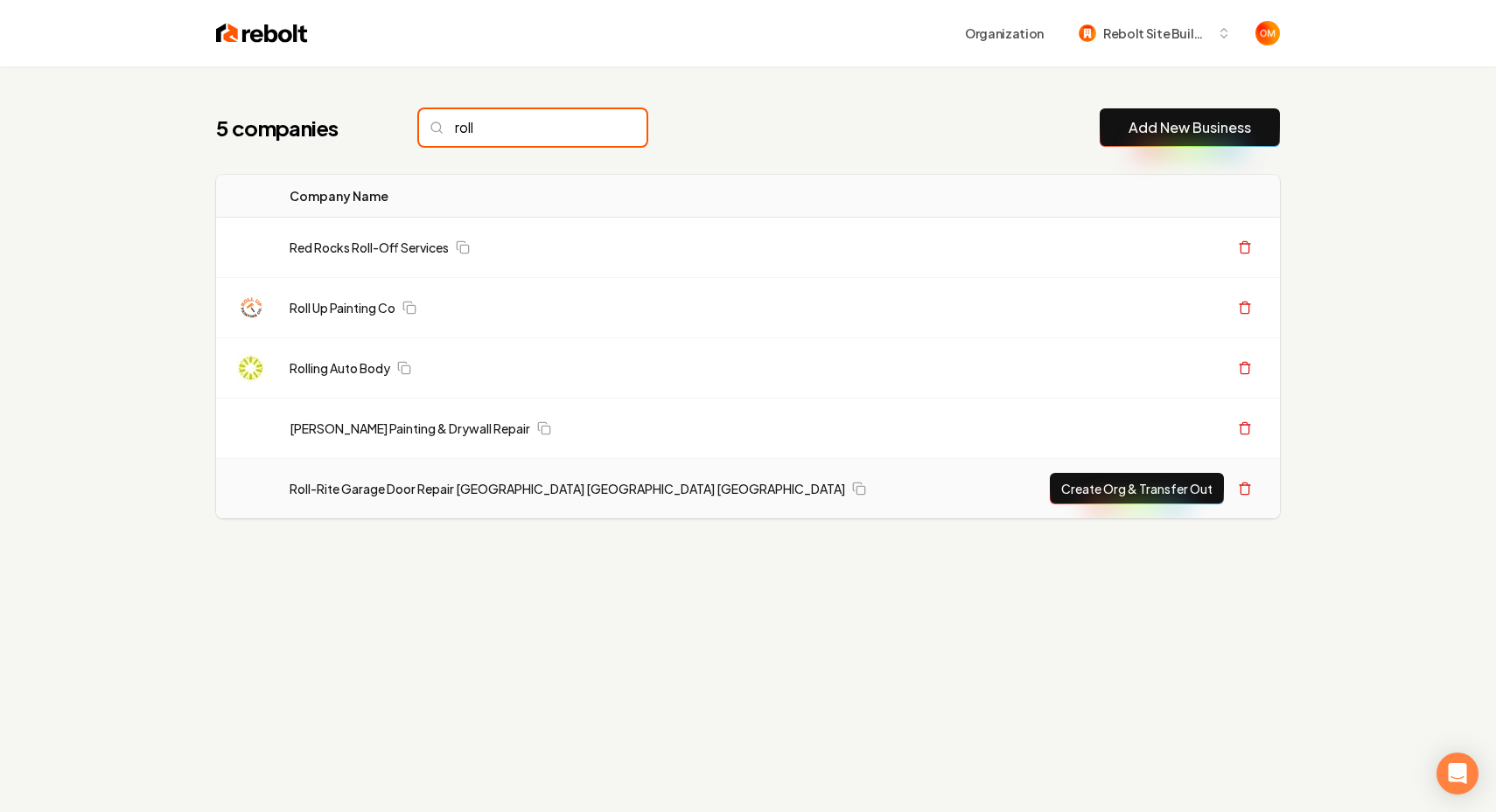
type input "roll"
click at [1081, 483] on button "Create Org & Transfer Out" at bounding box center [1136, 489] width 174 height 32
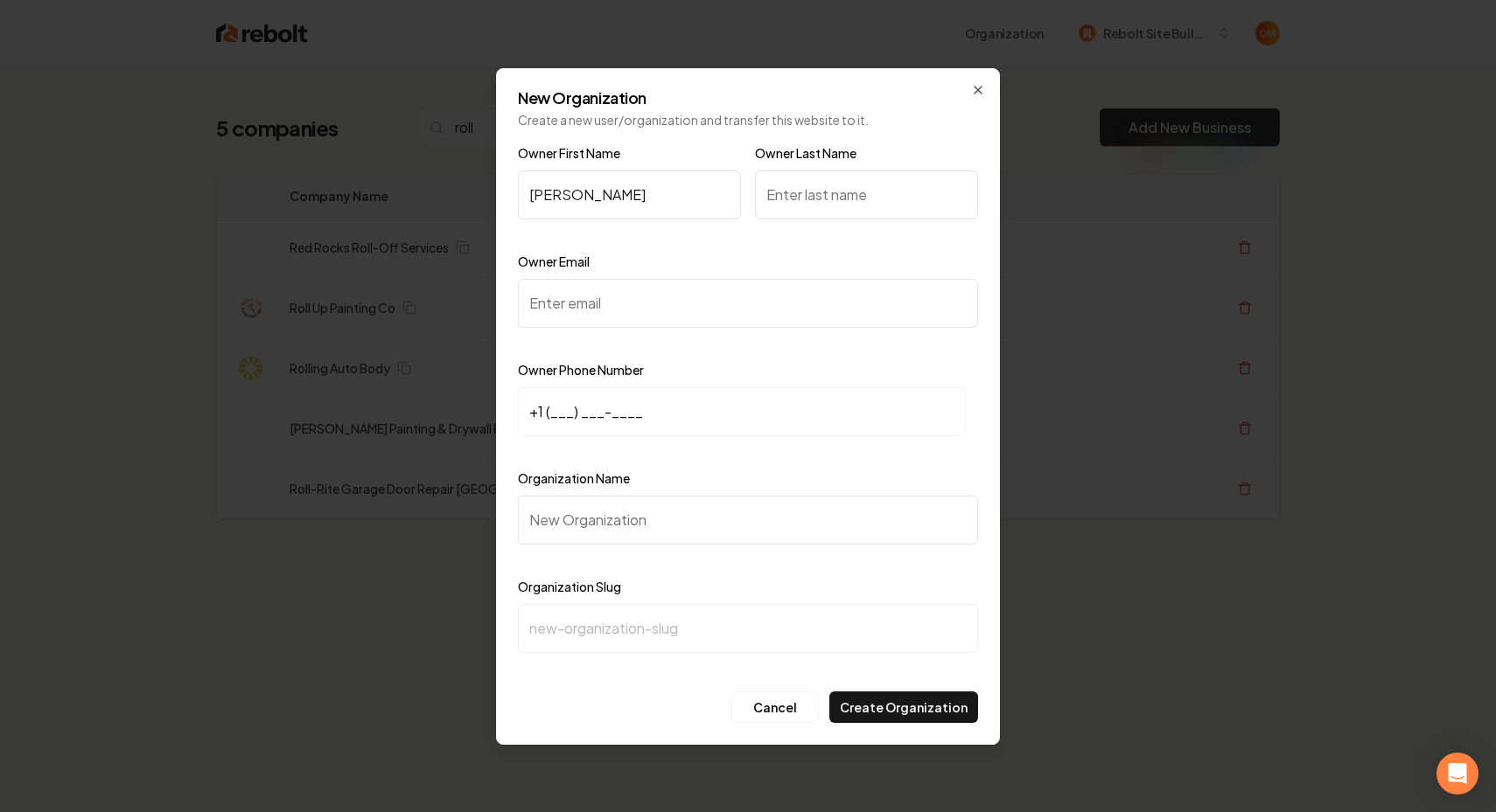
type input "Joey"
click at [842, 212] on input "Owner Last Name" at bounding box center [866, 195] width 223 height 49
click at [678, 313] on input "Owner Email" at bounding box center [748, 303] width 460 height 49
paste input "rollritegaragedoor@gmail.com"
type input "rollritegaragedoor@gmail.com"
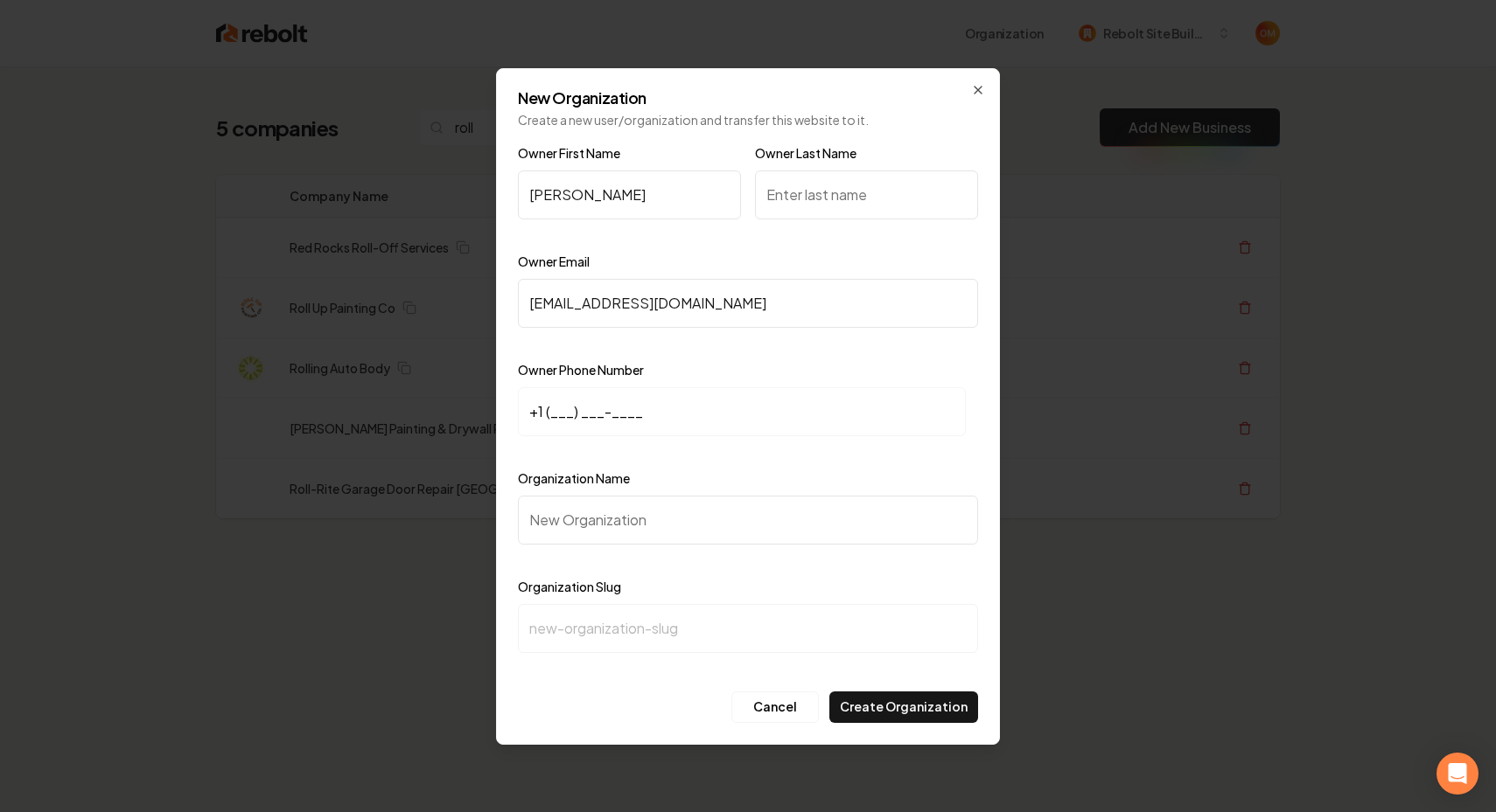
click at [547, 416] on input "+1 (___) ___-____" at bounding box center [742, 412] width 448 height 49
paste input "661) 418-0694"
drag, startPoint x: 659, startPoint y: 414, endPoint x: 452, endPoint y: 410, distance: 207.0
click at [452, 410] on body "Organization Rebolt Site Builder 5 companies roll Add New Business Logo Company…" at bounding box center [748, 406] width 1496 height 812
paste input "661) 418-0694"
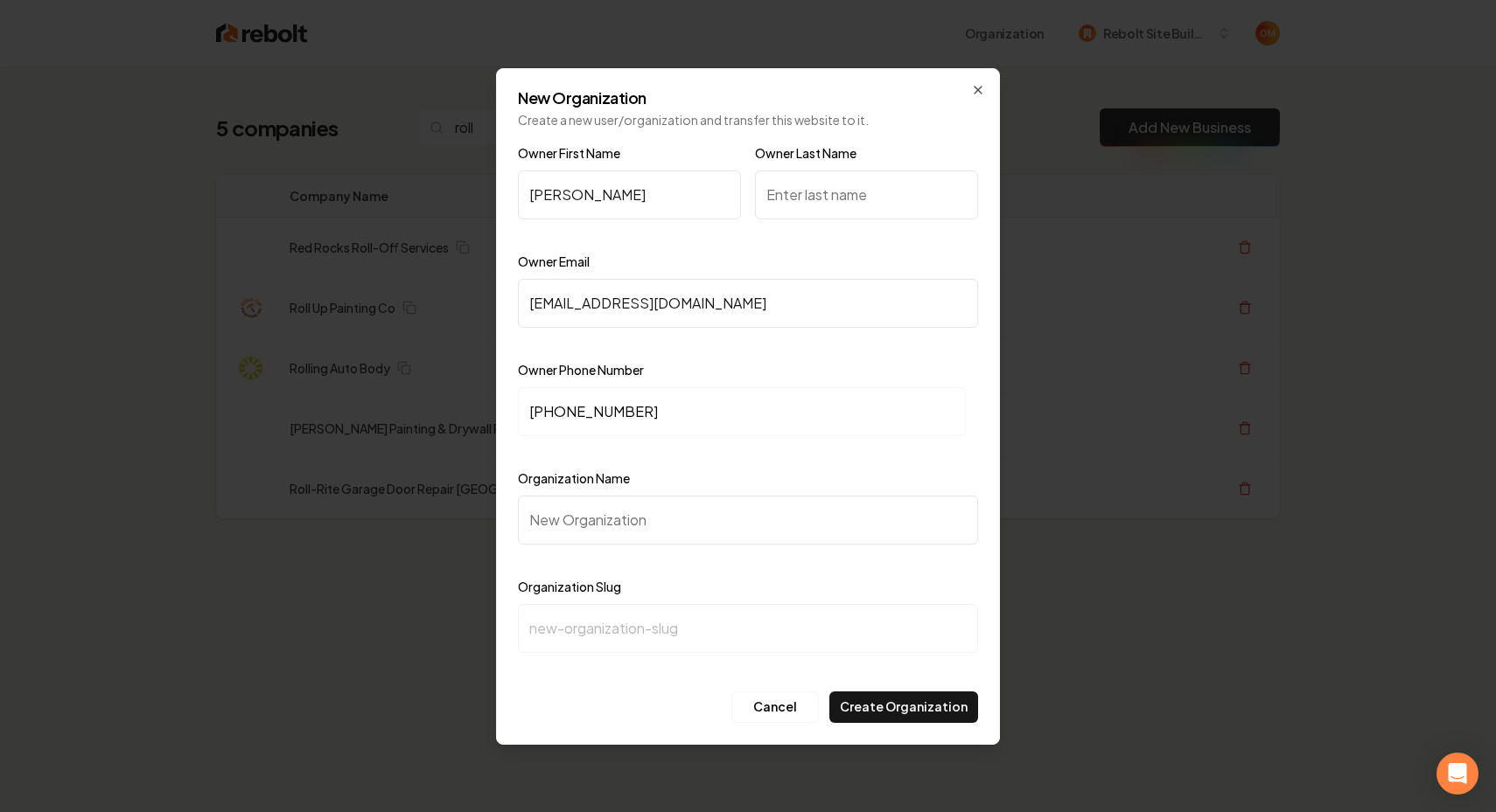
type input "+1 (661) 418-0694"
click at [736, 371] on div "Owner Phone Number +1 (661) 418-0694" at bounding box center [748, 410] width 460 height 101
click at [622, 523] on input "Organization Name" at bounding box center [748, 520] width 460 height 49
type input "R"
type input "r"
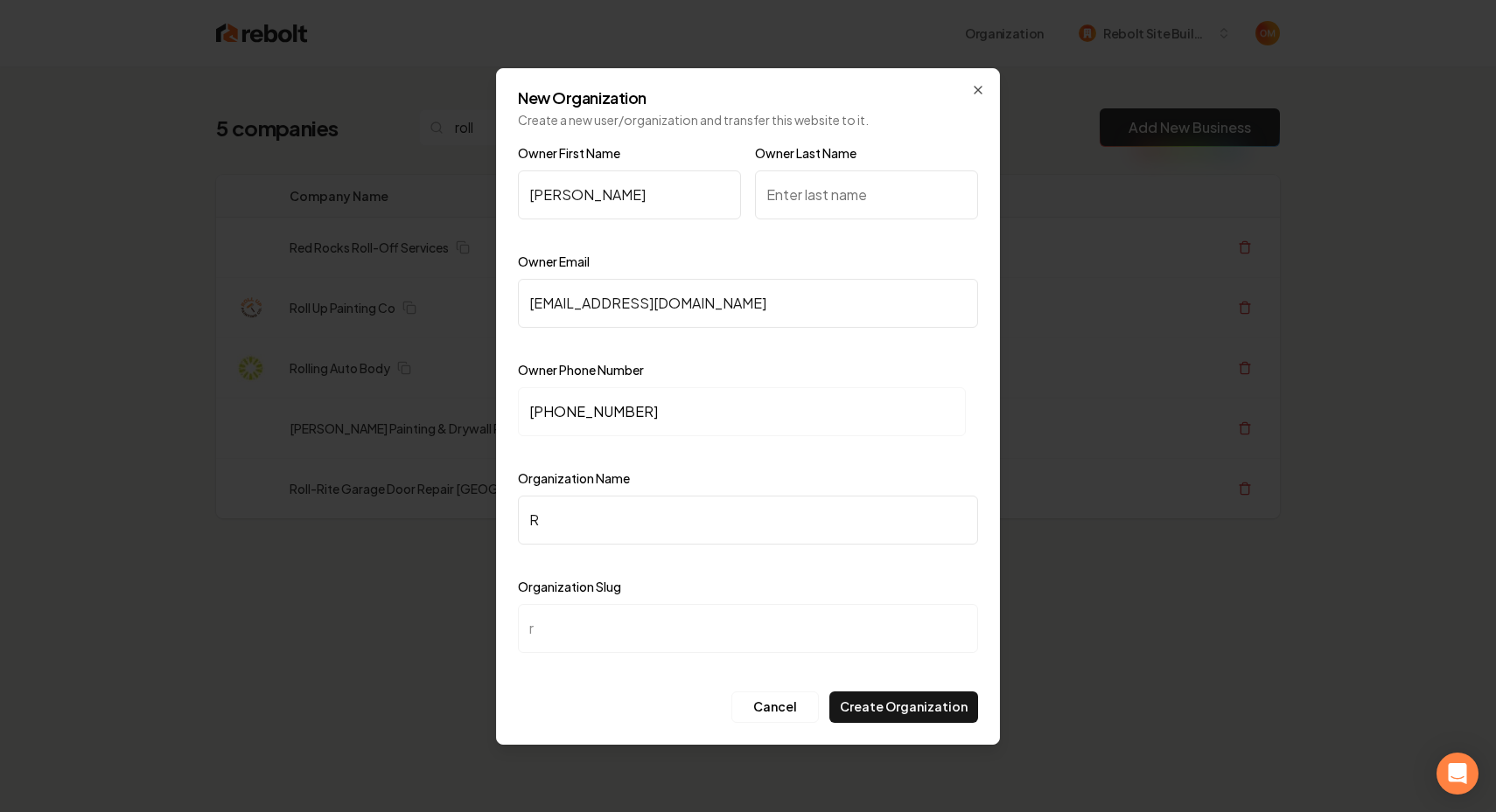
type input "Ro"
type input "ro"
type input "Rol"
type input "rol"
type input "Roll"
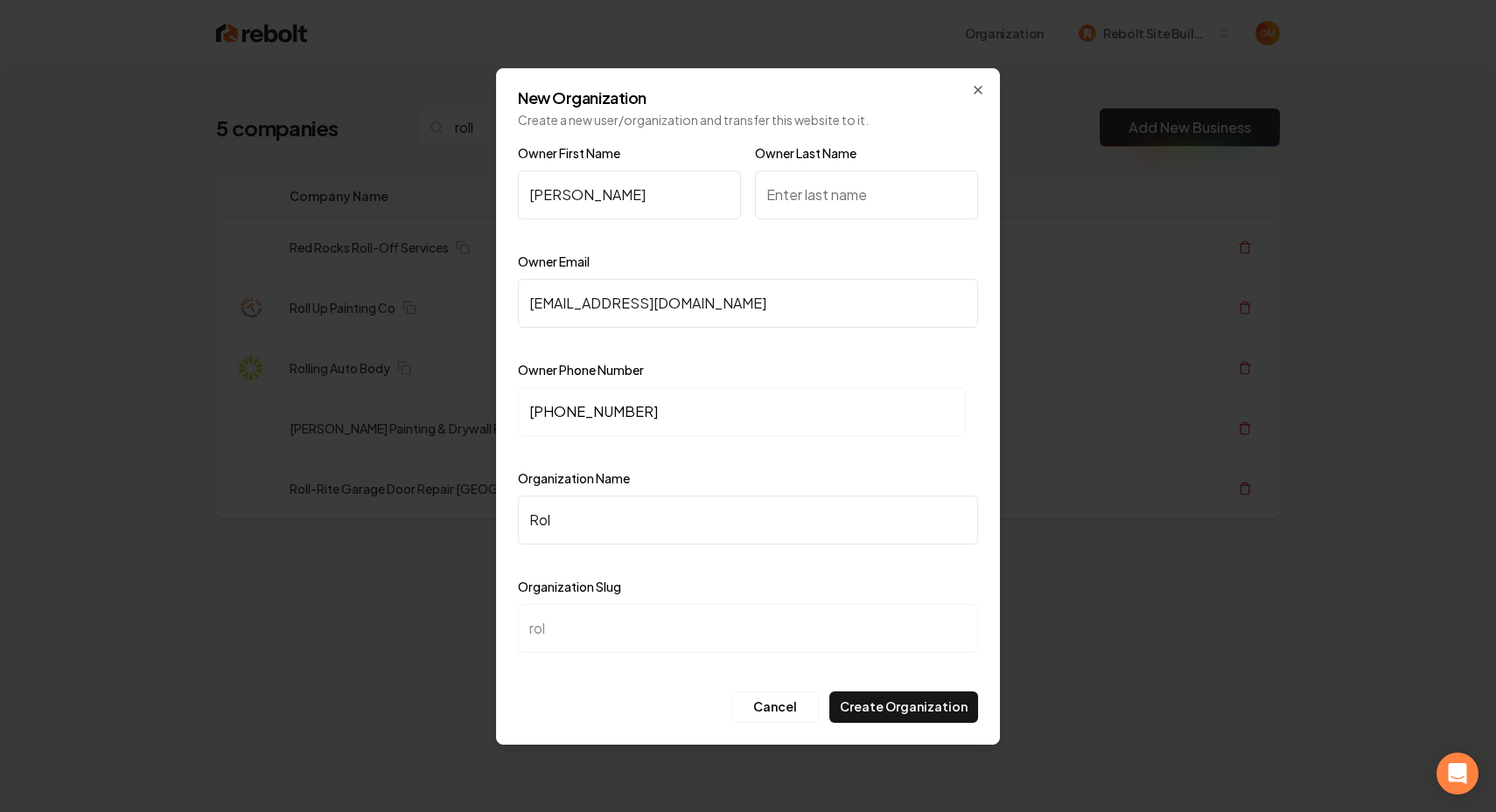
type input "roll"
type input "Roll-"
type input "roll-"
type input "Roll-R"
type input "roll-r"
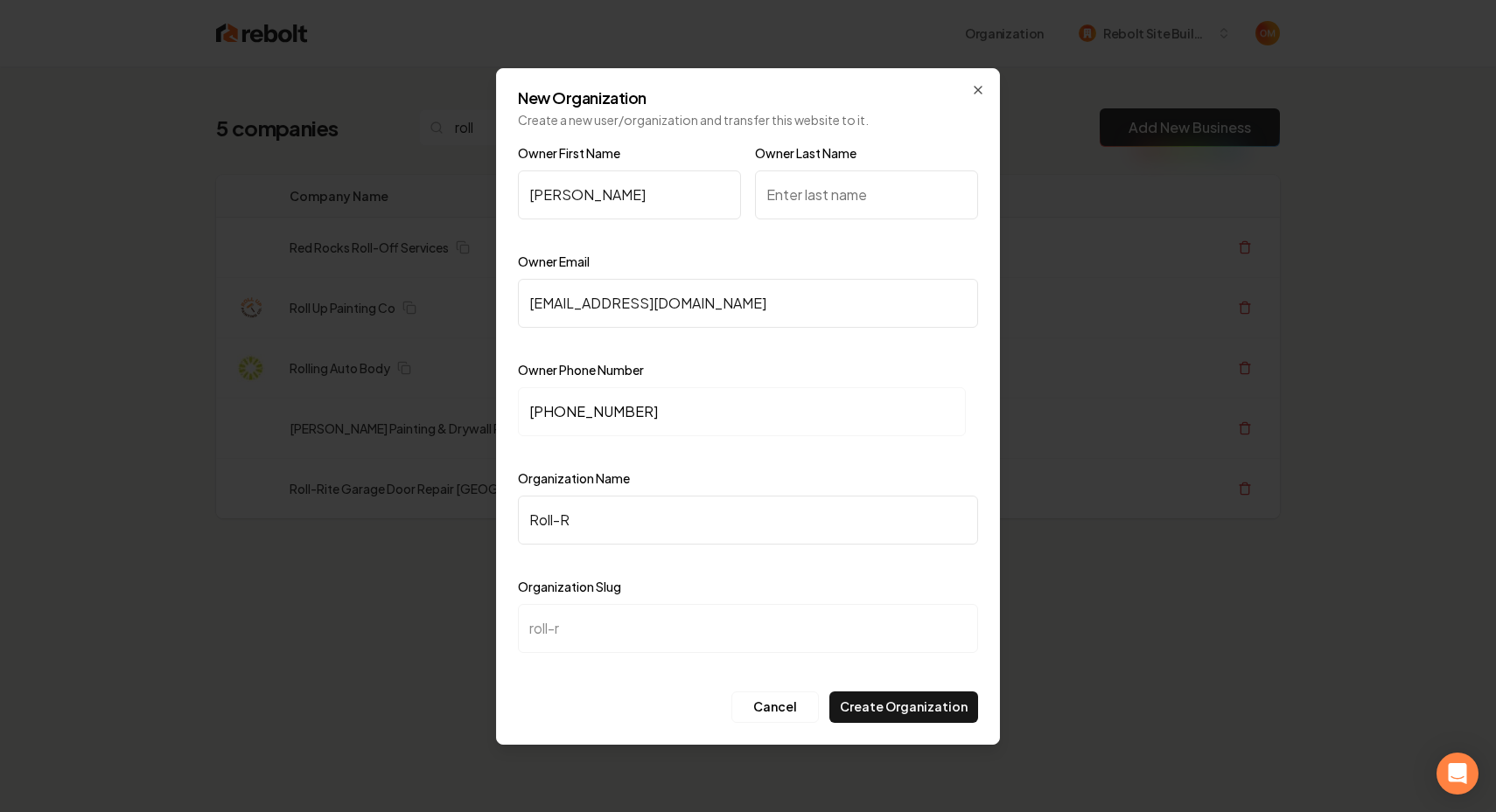
type input "Roll-Ro"
type input "roll-ro"
type input "Roll-Rot"
type input "roll-rot"
type input "Roll-Rote"
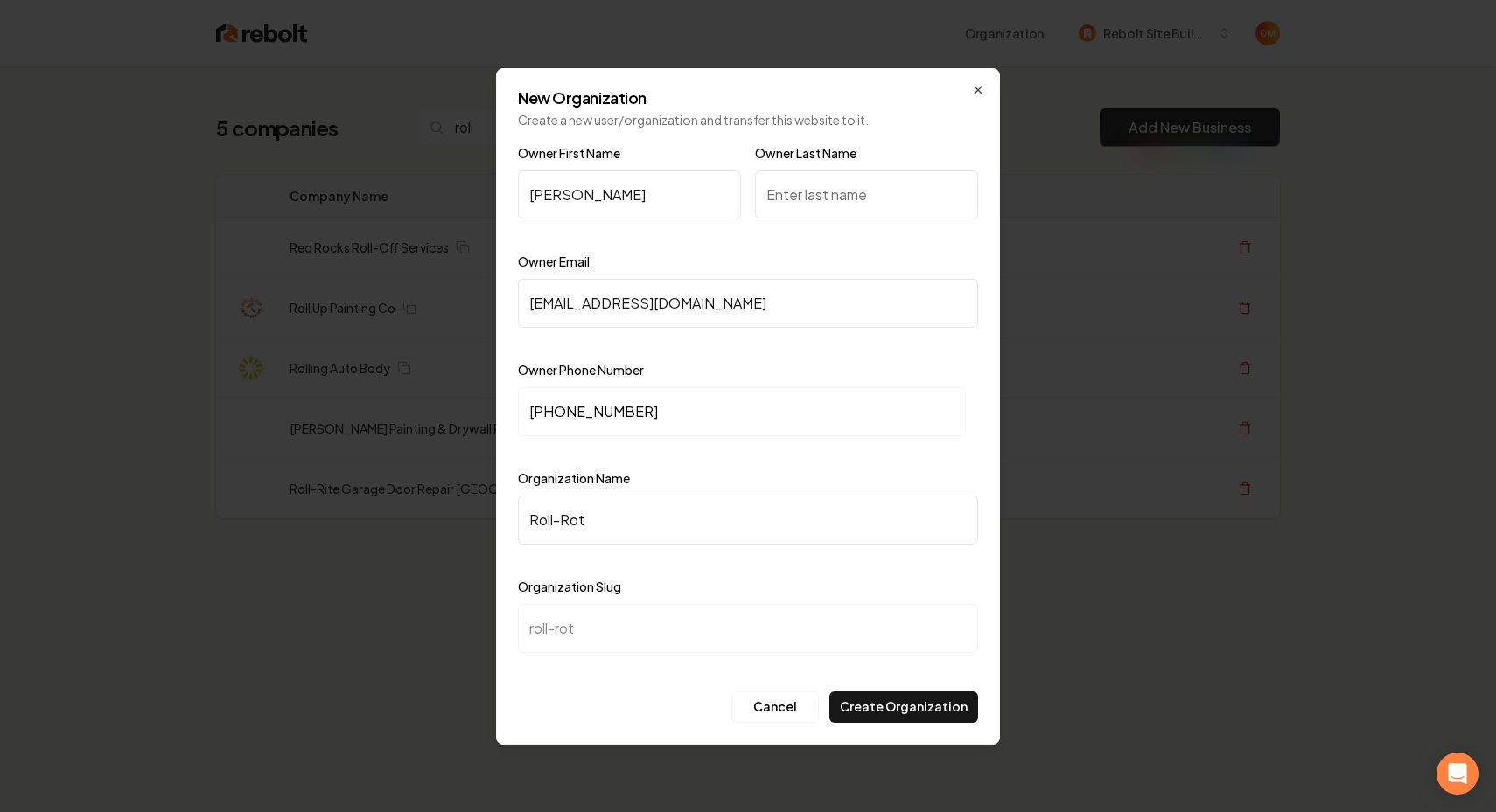
type input "roll-rote"
type input "Roll-Rot"
type input "roll-rot"
type input "Roll-Ro"
type input "roll-ro"
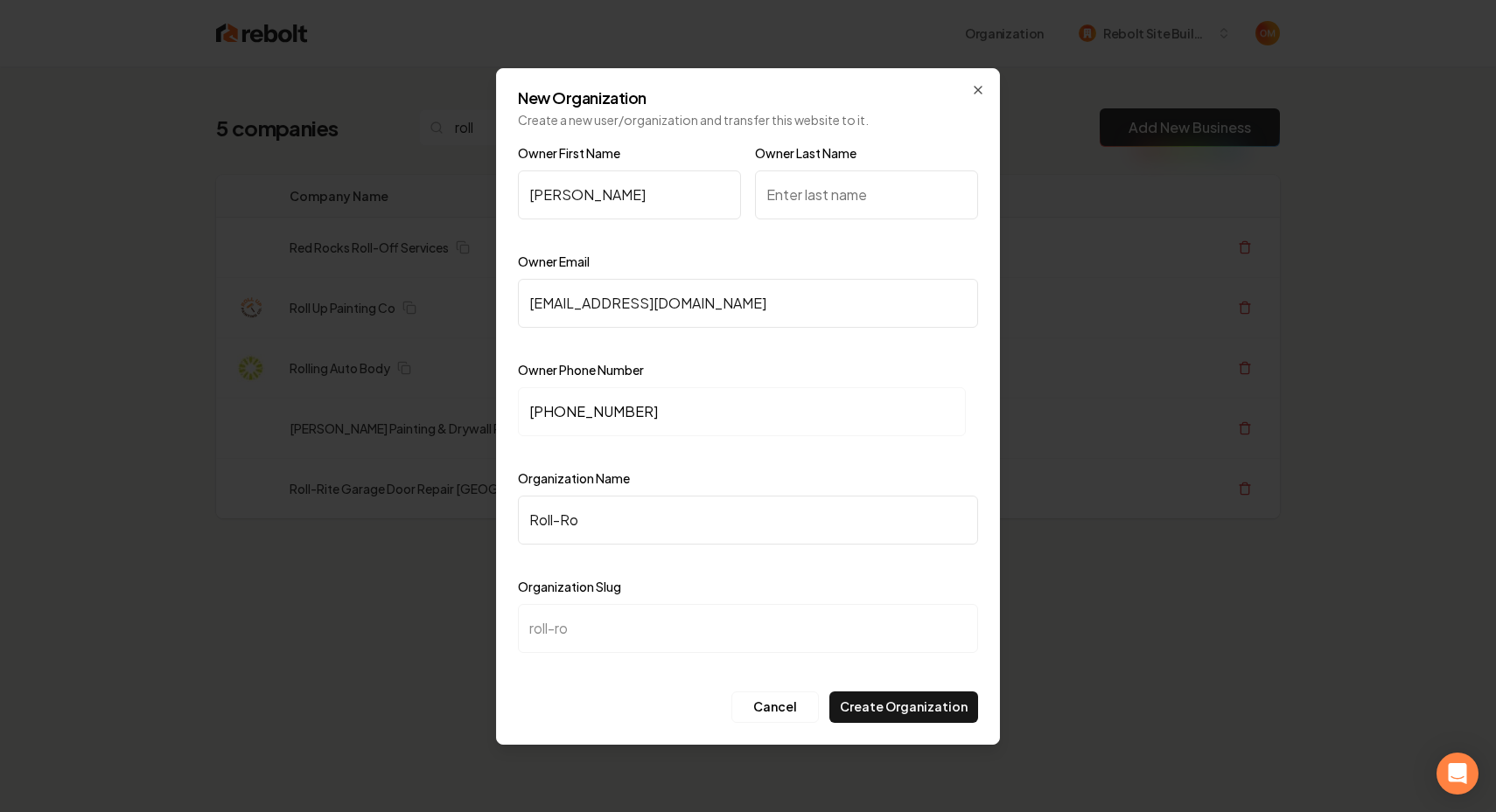
type input "Roll-R"
type input "roll-r"
type input "Roll-Ri"
type input "roll-ri"
type input "Roll-Rit"
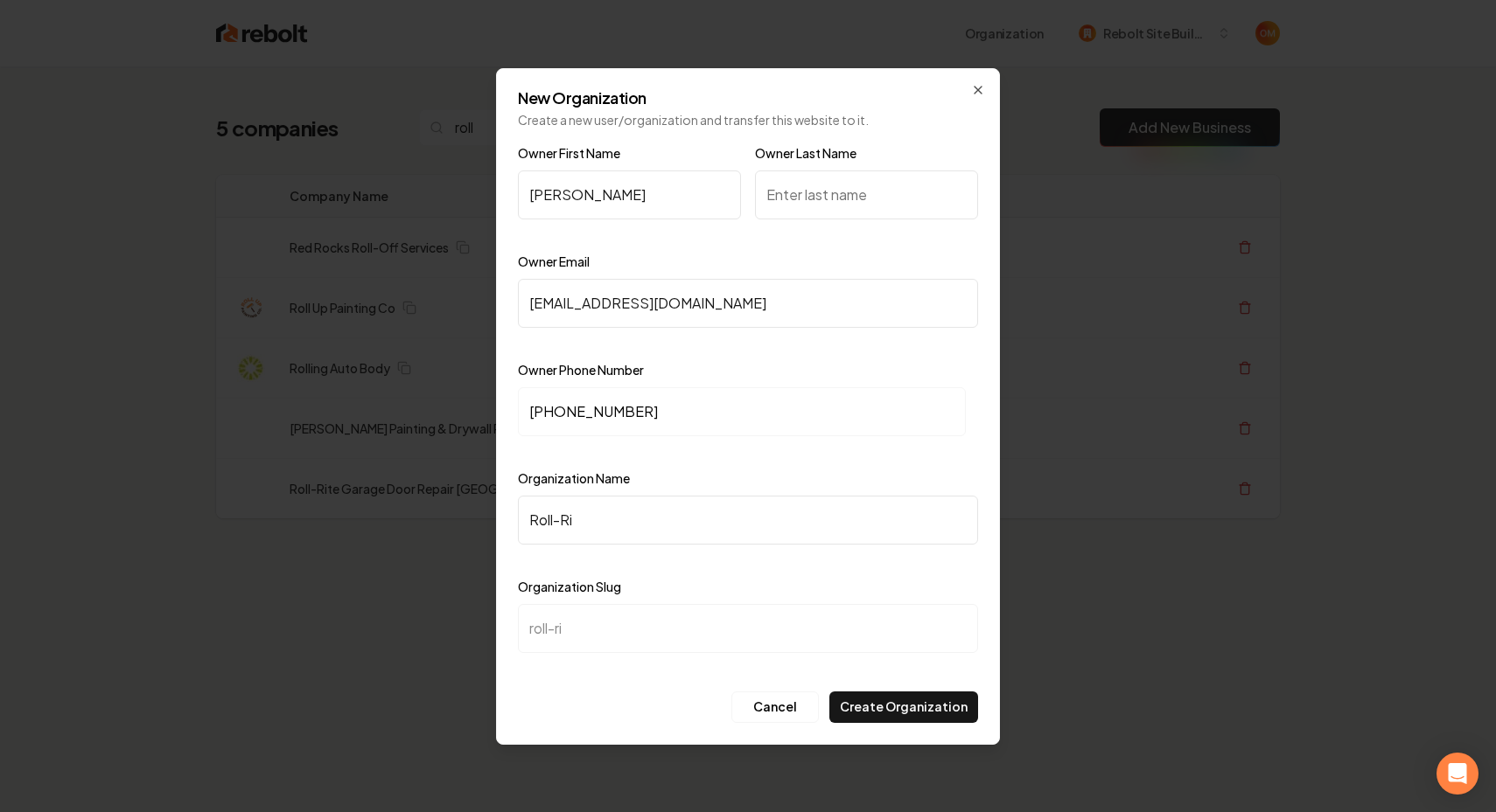
type input "roll-rit"
type input "Roll-Rite"
type input "roll-rite"
type input "Roll-Rite G"
type input "roll-rite-g"
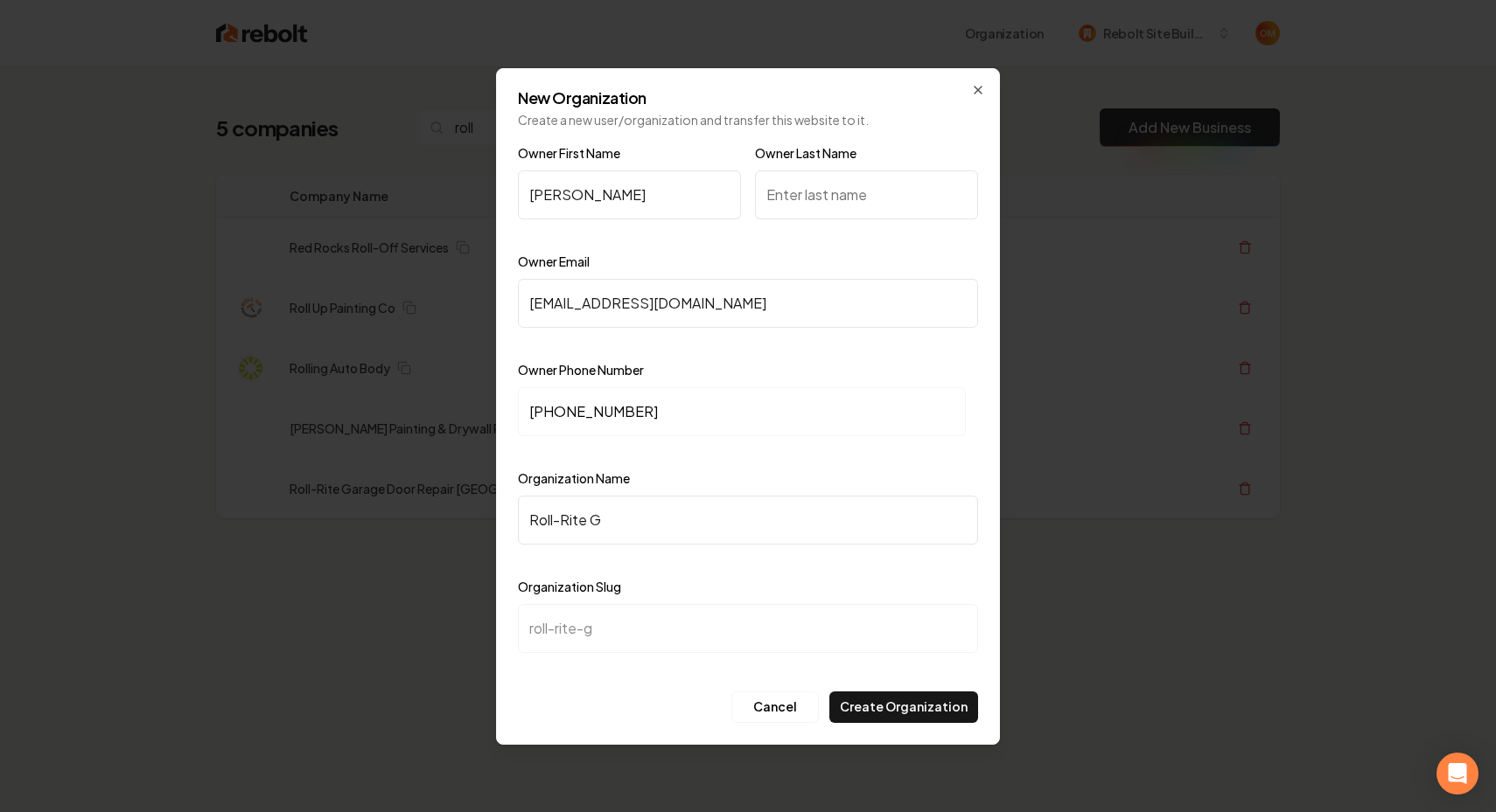
type input "Roll-Rite Ga"
type input "roll-rite-ga"
type input "Roll-Rite Gar"
type input "roll-rite-gar"
type input "Roll-Rite Gara"
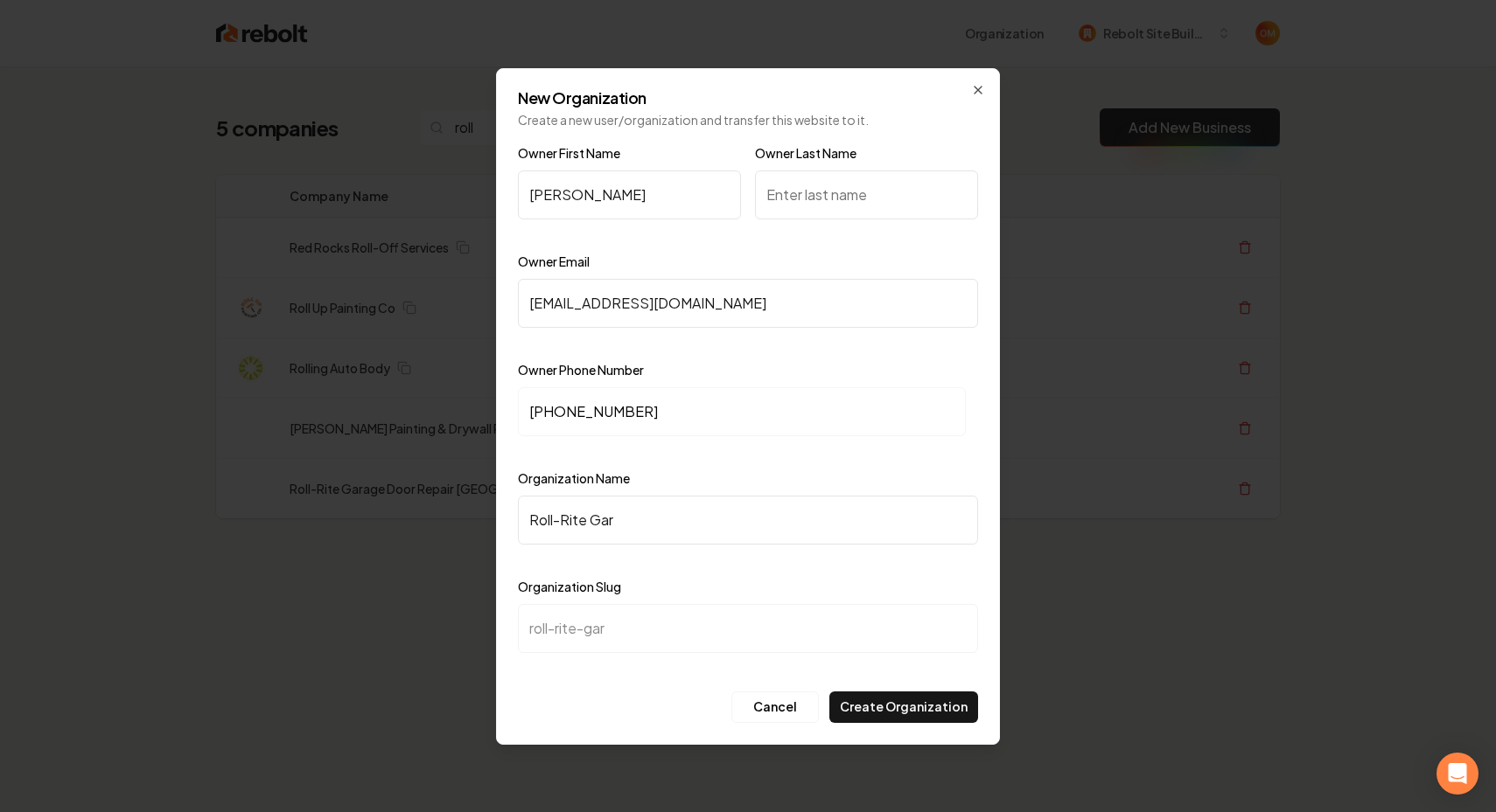
type input "roll-rite-gara"
type input "Roll-Rite Garag"
type input "roll-rite-garag"
type input "Roll-Rite Garage"
type input "roll-rite-garage"
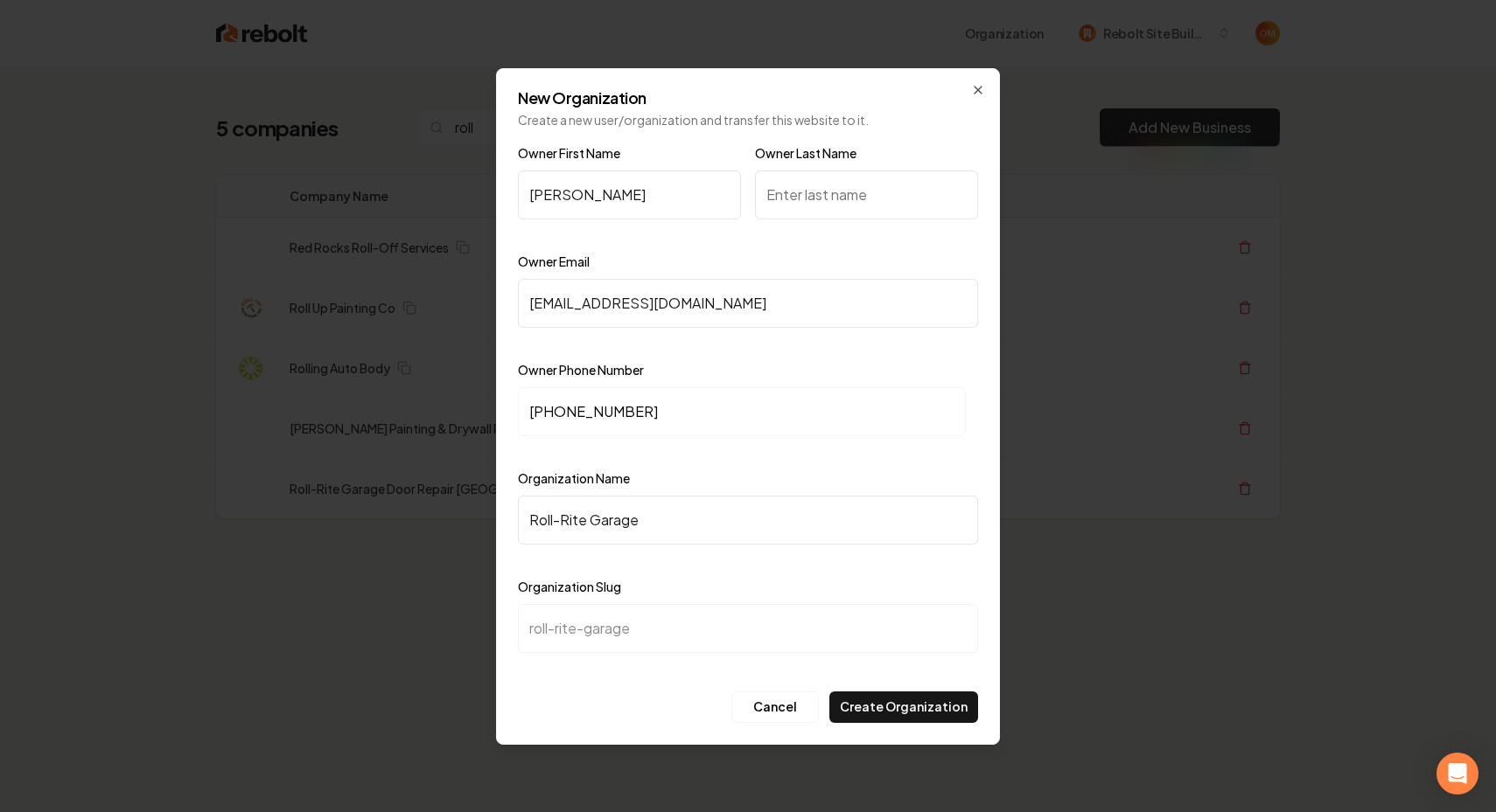
type input "Roll-Rite Garage D"
type input "roll-rite-garage-d"
type input "Roll-Rite Garage Do"
type input "roll-rite-garage-do"
type input "Roll-Rite Garage Dor"
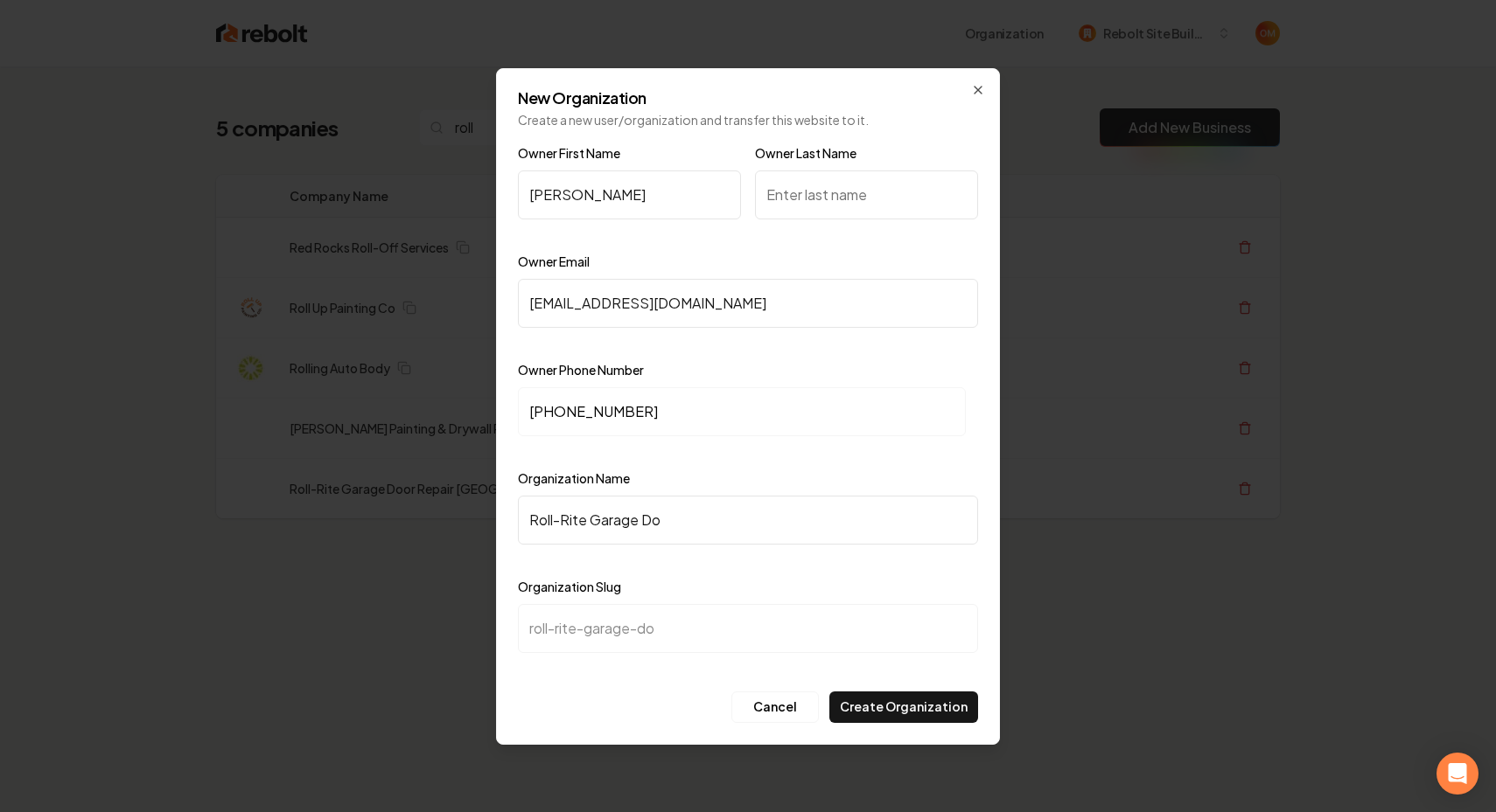
type input "roll-rite-garage-dor"
type input "Roll-Rite Garage Do"
type input "roll-rite-garage-do"
type input "Roll-Rite Garage Doo"
type input "roll-rite-garage-doo"
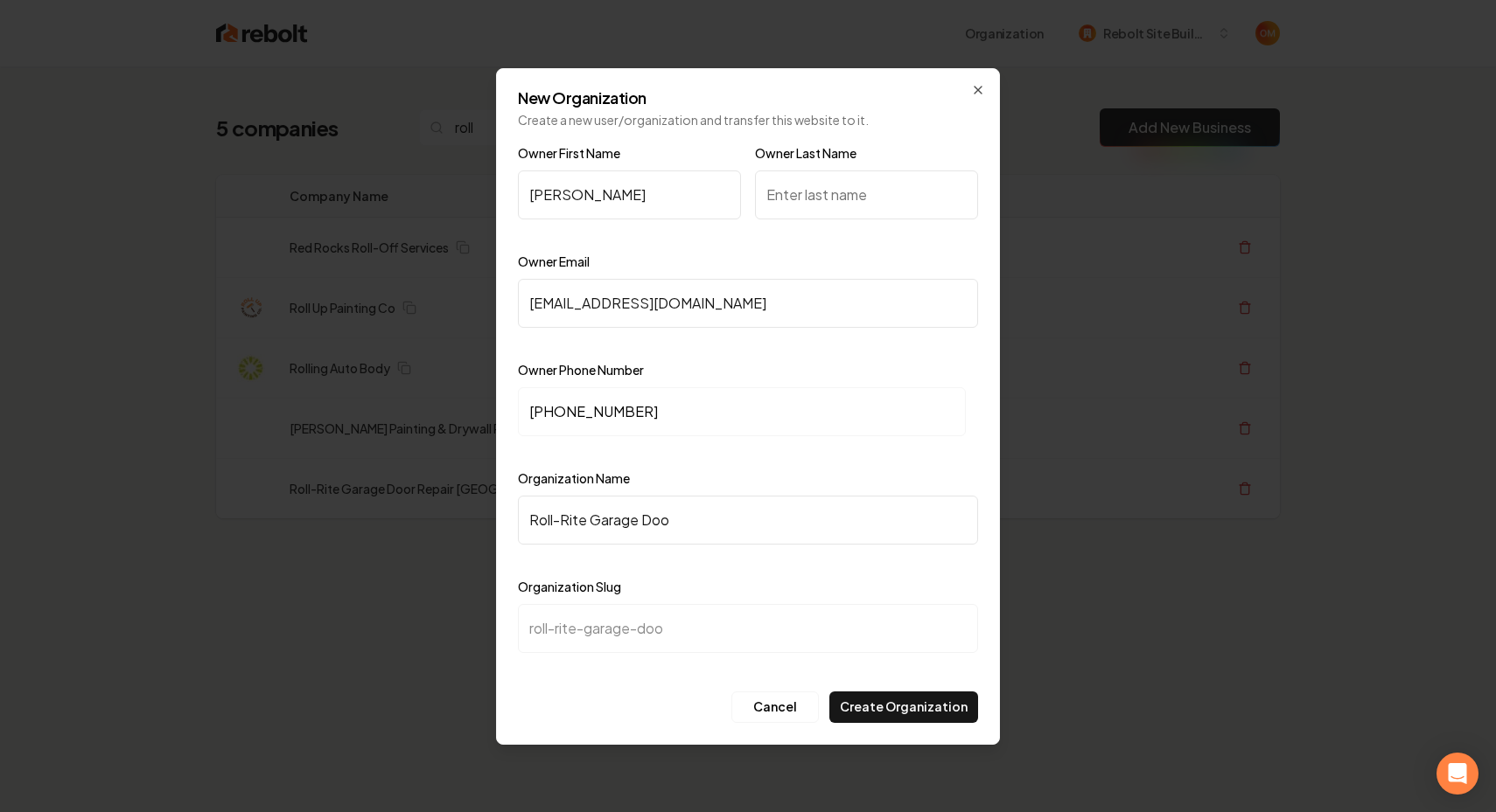
type input "Roll-Rite Garage Door"
type input "roll-rite-garage-door"
type input "Roll-Rite Garage Door r"
type input "roll-rite-garage-door-r"
type input "Roll-Rite Garage Door re"
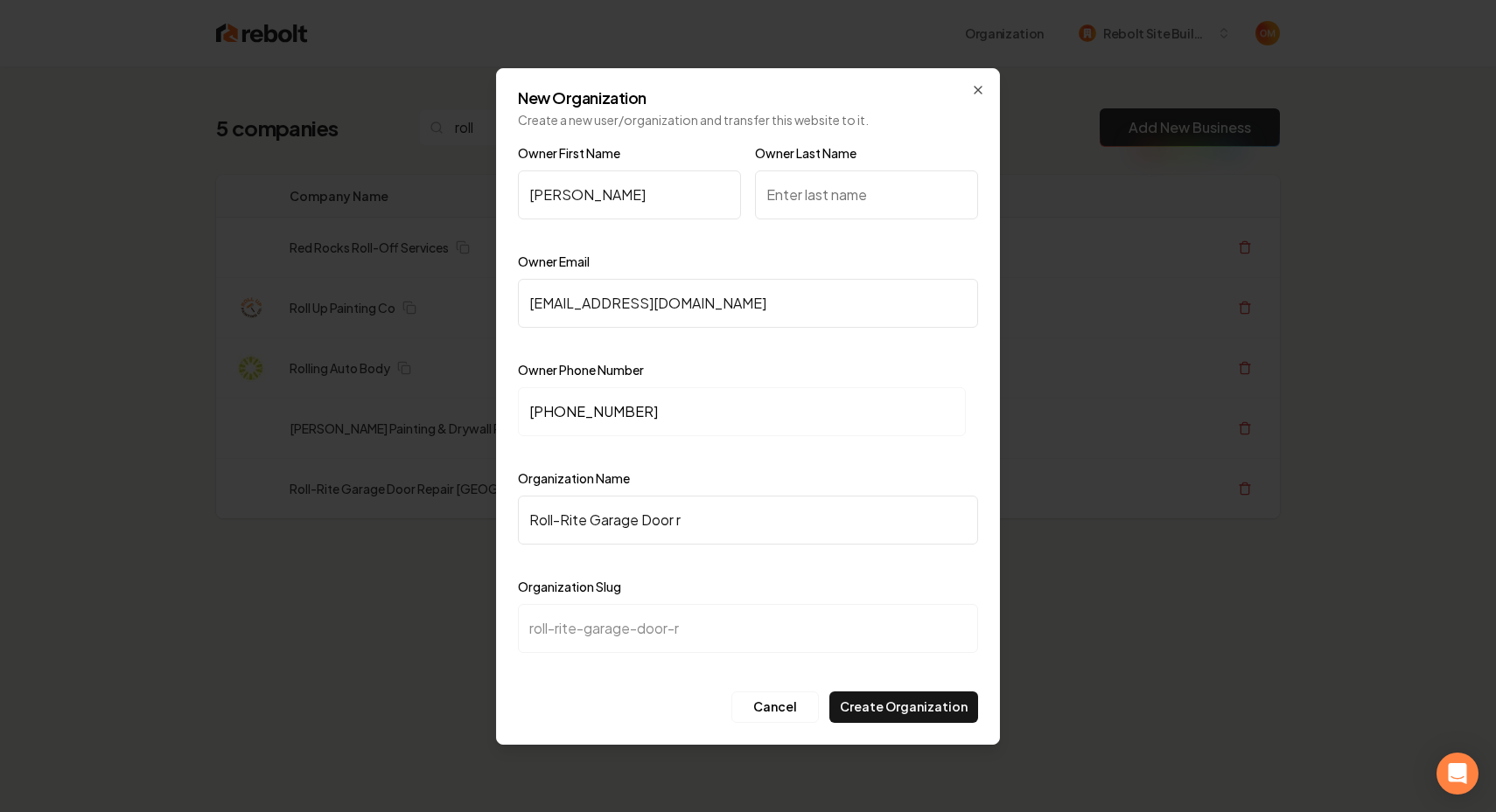
type input "roll-rite-garage-door-re"
type input "Roll-Rite Garage Door rep"
type input "roll-rite-garage-door-rep"
type input "Roll-Rite Garage Door repa"
type input "roll-rite-garage-door-repa"
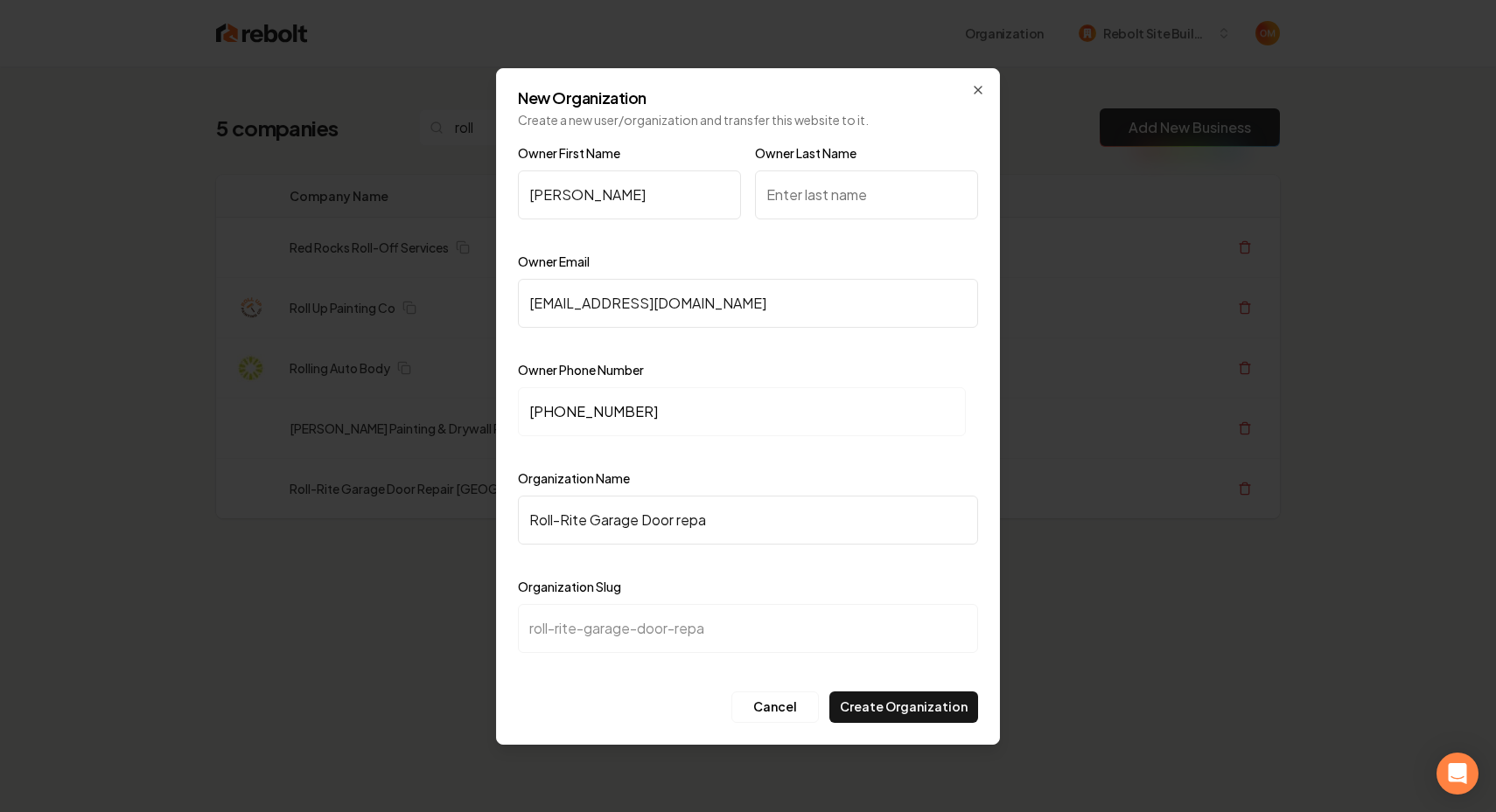
type input "Roll-Rite Garage Door rep"
type input "roll-rite-garage-door-rep"
type input "Roll-Rite Garage Door re"
type input "roll-rite-garage-door-re"
type input "Roll-Rite Garage Door r"
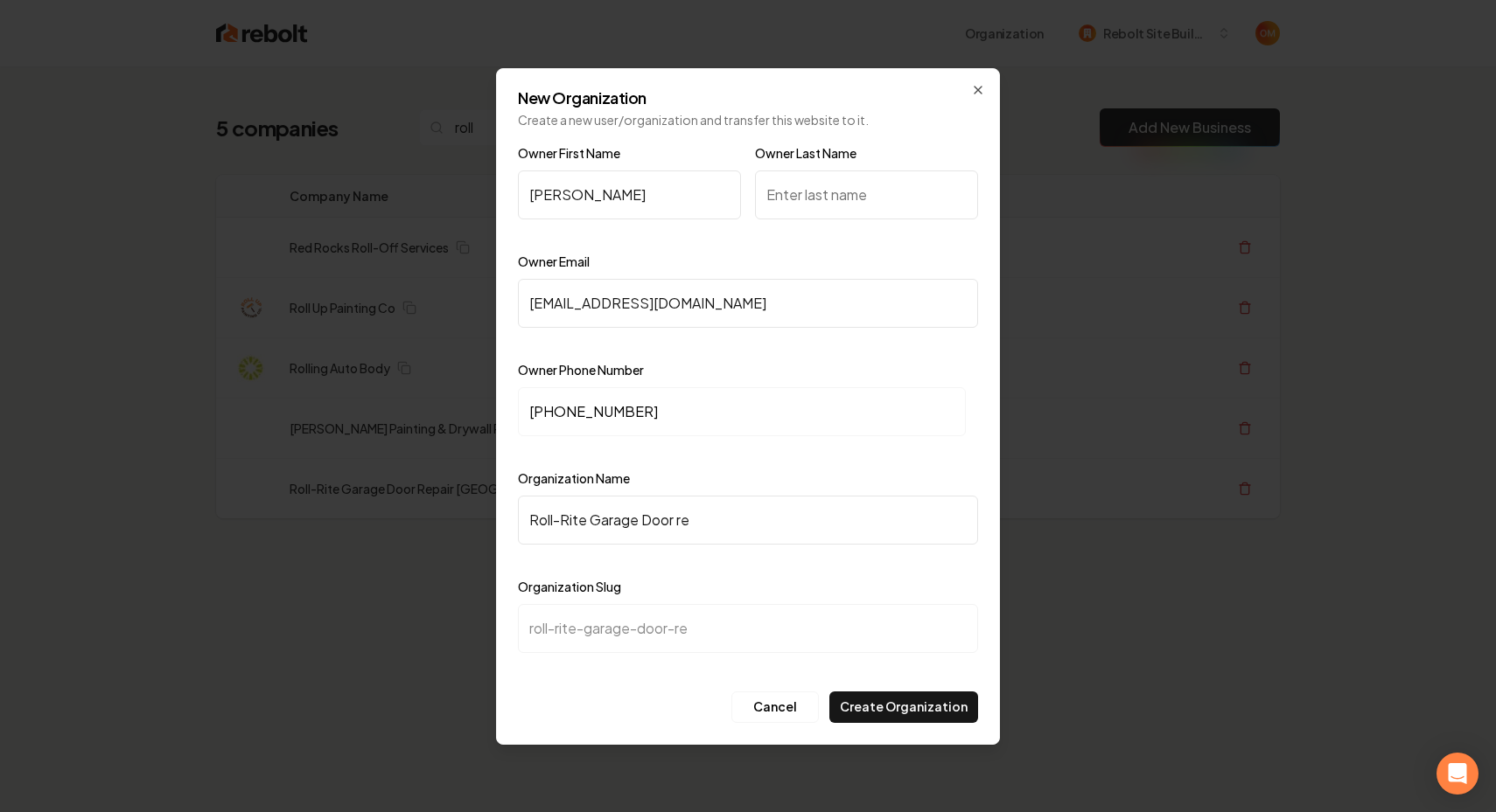
type input "roll-rite-garage-door-r"
type input "Roll-Rite Garage Door"
type input "roll-rite-garage-door"
type input "Roll-Rite Garage Door R"
type input "roll-rite-garage-door-r"
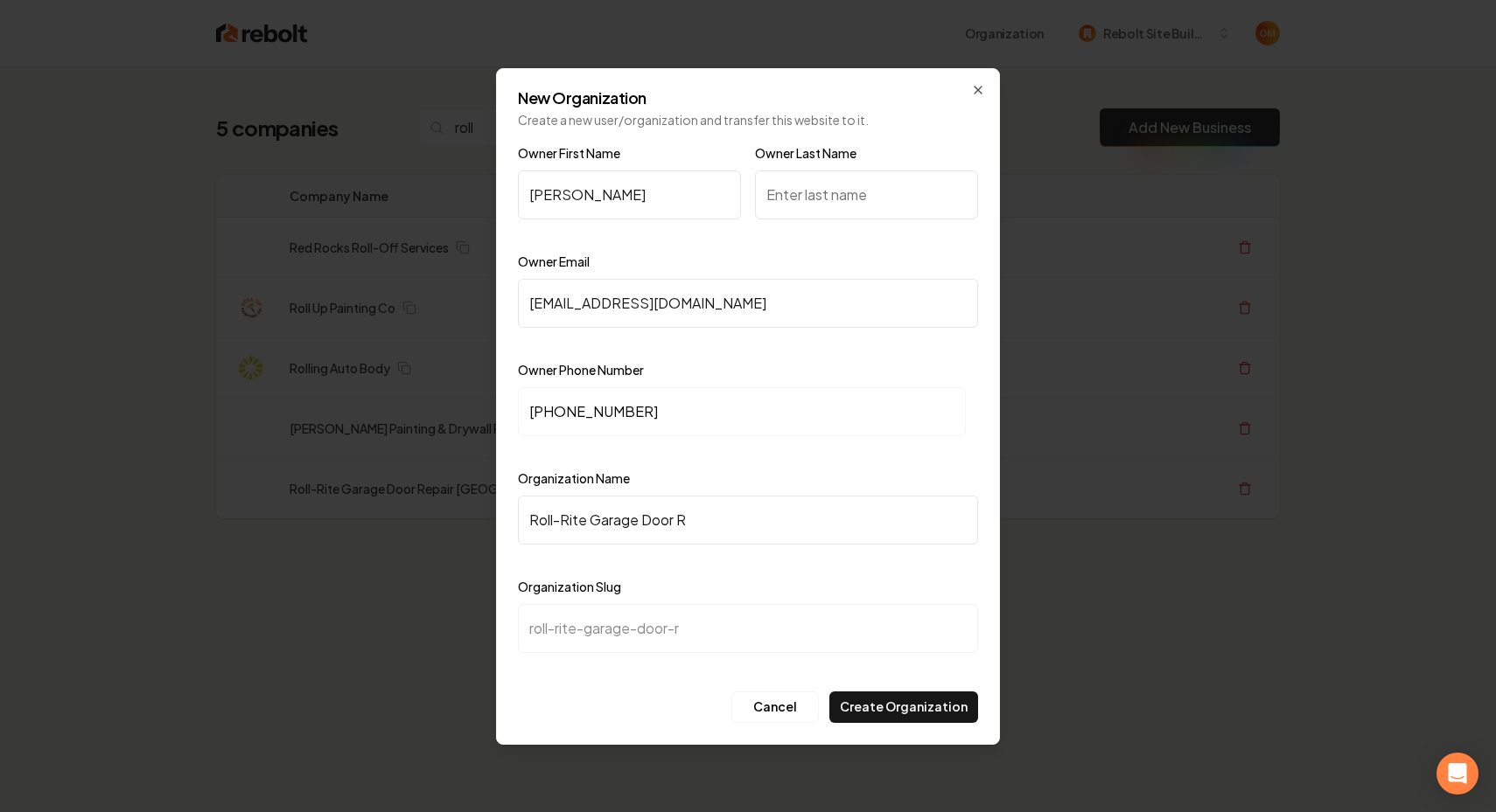
type input "Roll-Rite Garage Door Re"
type input "roll-rite-garage-door-re"
type input "Roll-Rite Garage Door Rep"
type input "roll-rite-garage-door-rep"
type input "Roll-Rite Garage Door Repa"
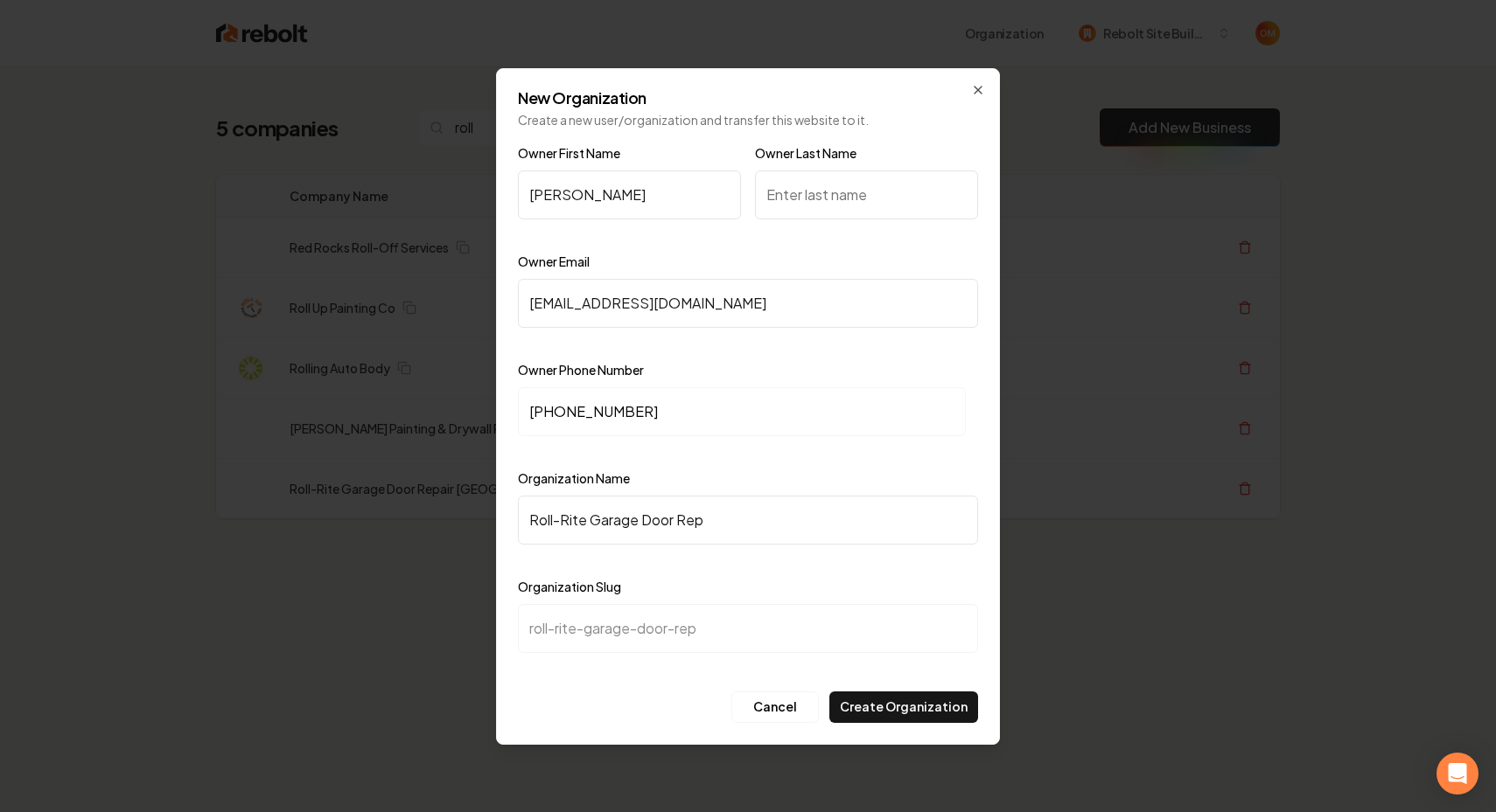
type input "roll-rite-garage-door-repa"
type input "Roll-Rite Garage Door Repar"
type input "roll-rite-garage-door-repar"
type input "Roll-Rite Garage Door Repa"
type input "roll-rite-garage-door-repa"
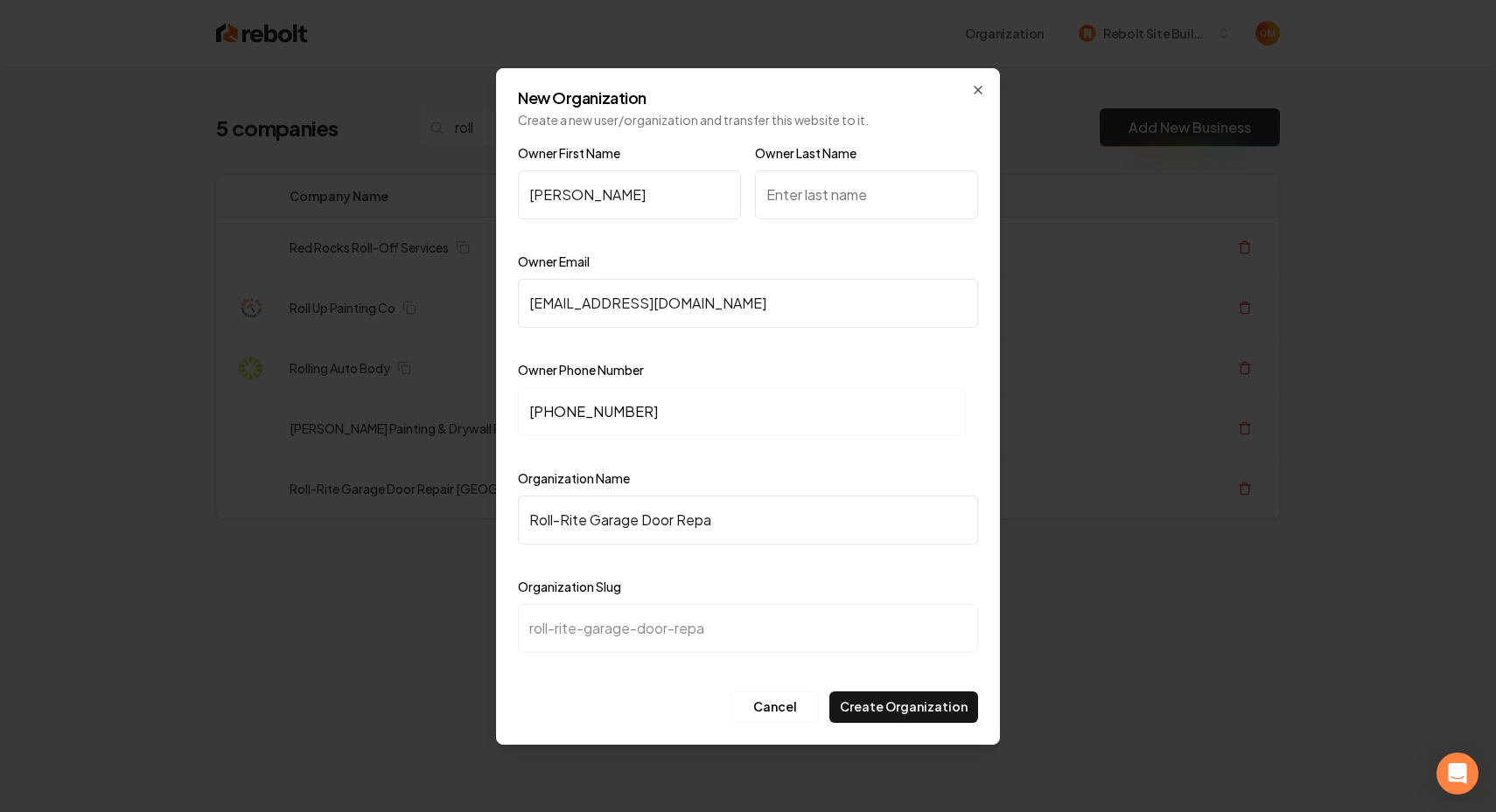
type input "Roll-Rite Garage Door Repai"
type input "roll-rite-garage-door-repai"
type input "Roll-Rite Garage Door Repair"
type input "roll-rite-garage-door-repair"
type input "Roll-Rite Garage Door Repair P"
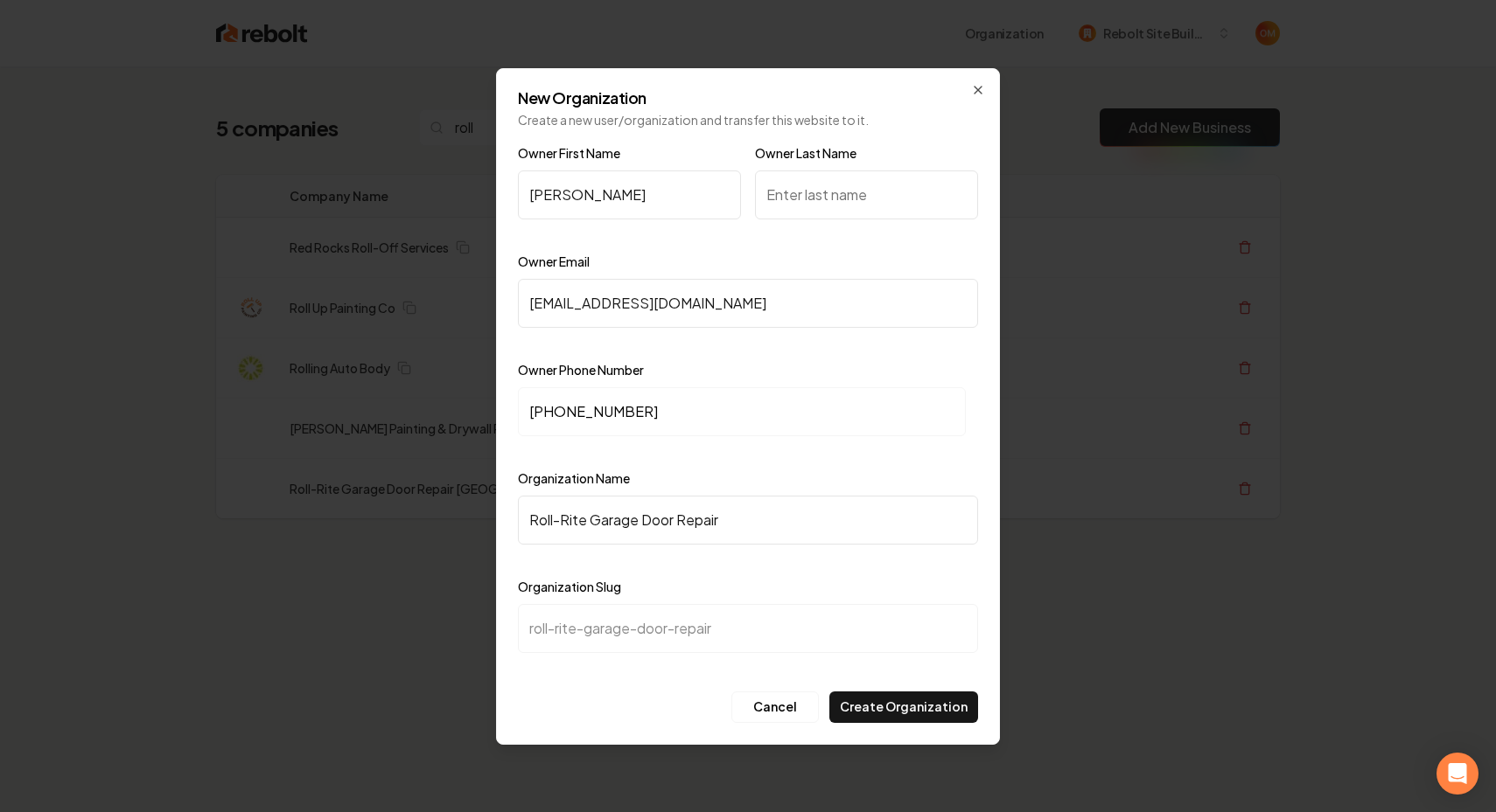
type input "roll-rite-garage-door-repair-p"
type input "Roll-Rite Garage Door Repair Pa"
type input "roll-rite-garage-door-repair-pa"
type input "Roll-Rite Garage Door Repair Pal"
type input "roll-rite-garage-door-repair-pal"
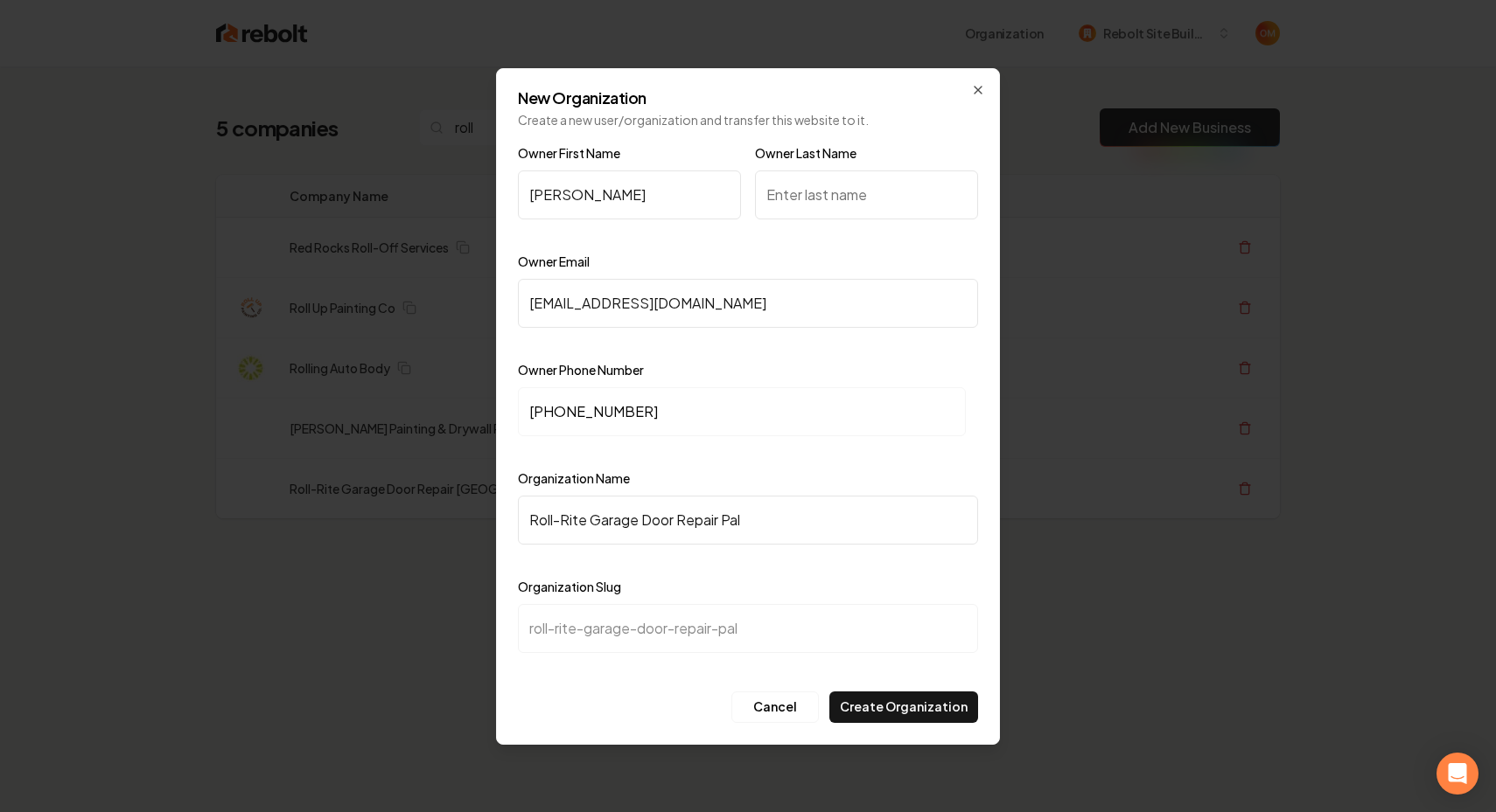
type input "Roll-Rite Garage Door Repair Pald"
type input "roll-rite-garage-door-repair-pald"
type input "Roll-Rite Garage Door Repair Paldm"
type input "roll-rite-garage-door-repair-paldm"
type input "Roll-Rite Garage Door Repair Pald"
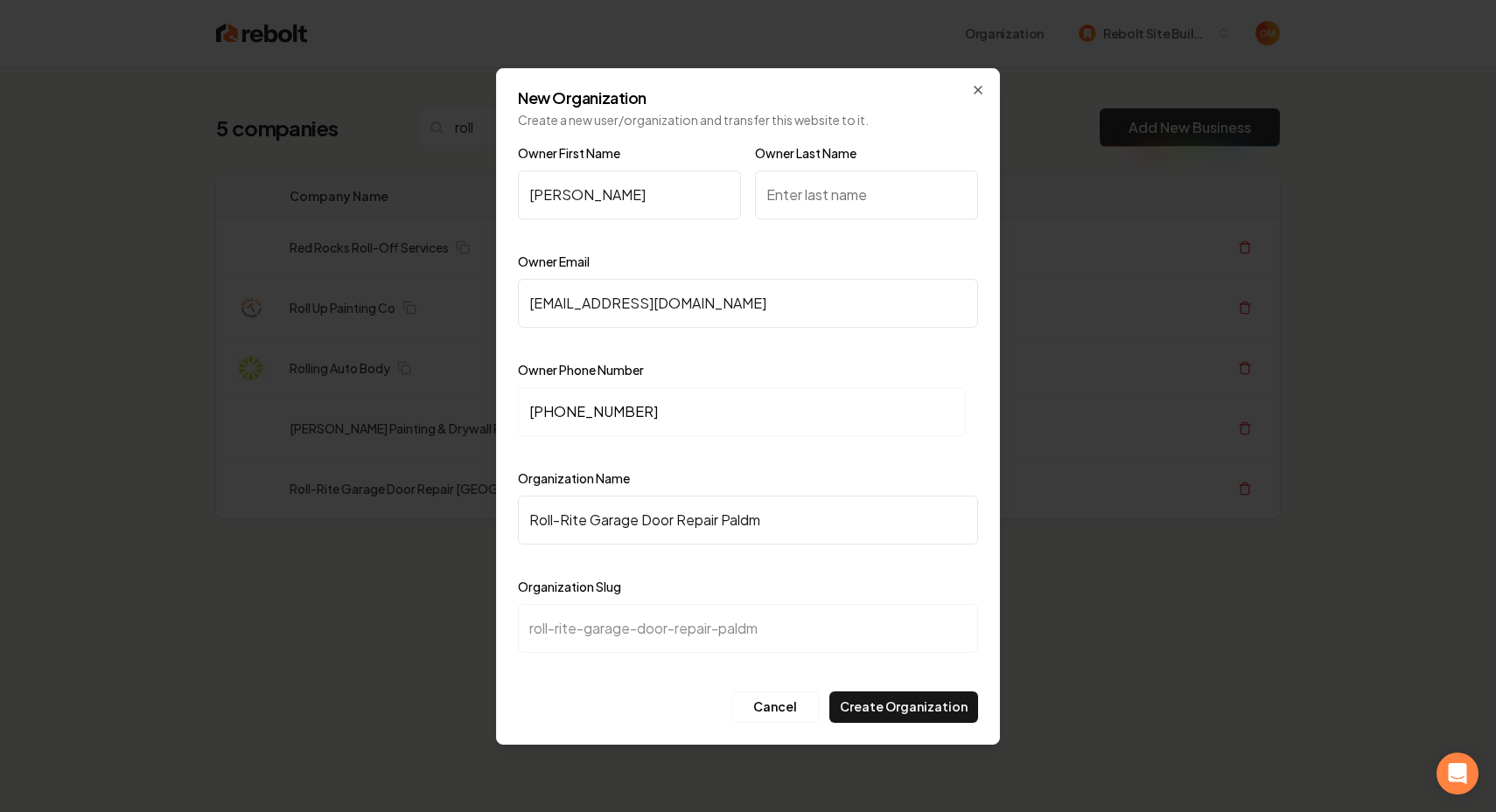
type input "roll-rite-garage-door-repair-pald"
type input "Roll-Rite Garage Door Repair Pal"
type input "roll-rite-garage-door-repair-pal"
type input "Roll-Rite Garage Door Repair Palm"
type input "roll-rite-garage-door-repair-palm"
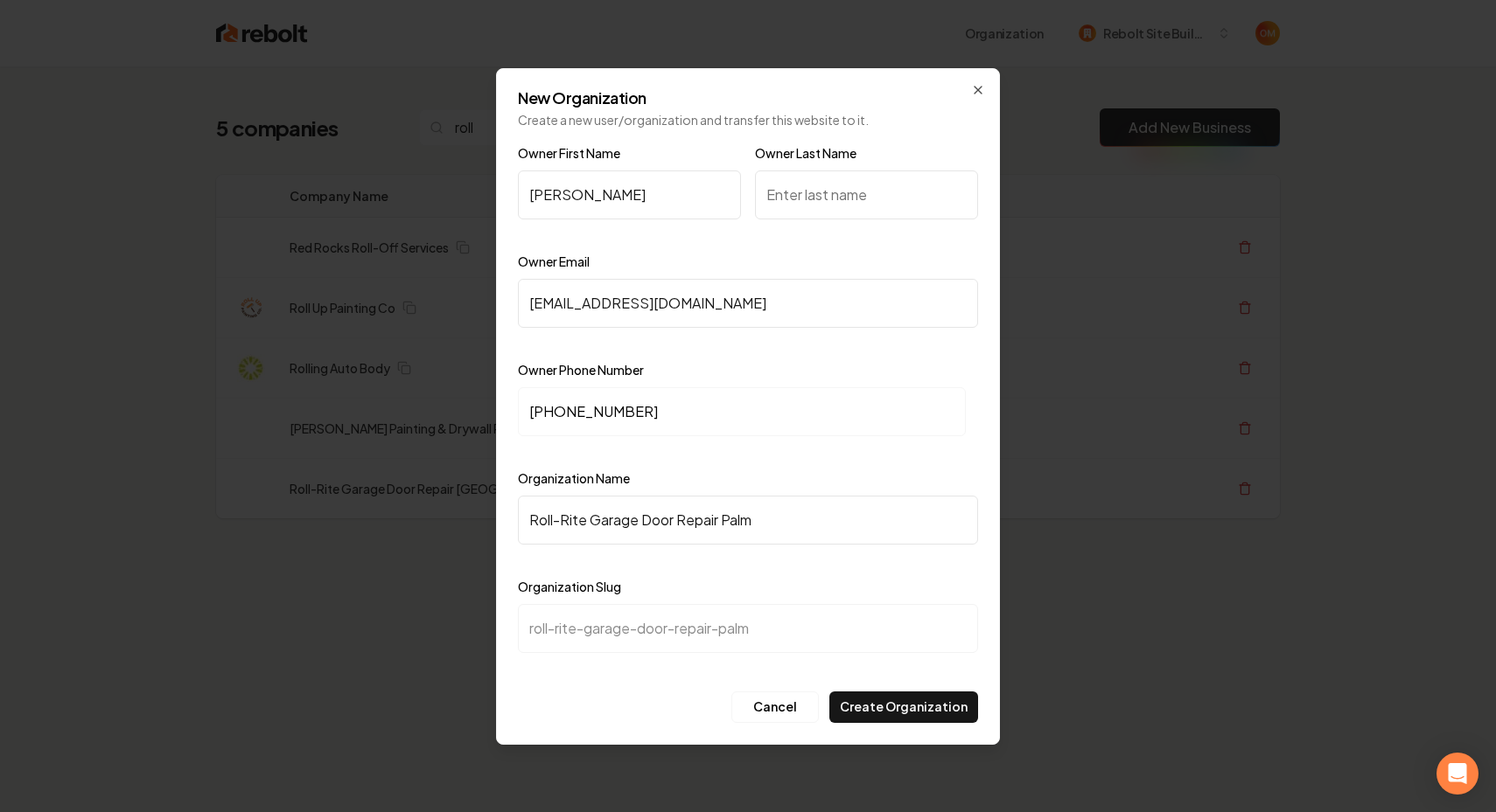
type input "Roll-Rite Garage Door Repair Palmd"
type input "roll-rite-garage-door-repair-palmd"
type input "Roll-Rite Garage Door Repair Palmda"
type input "roll-rite-garage-door-repair-palmda"
type input "Roll-Rite Garage Door Repair Palmdal"
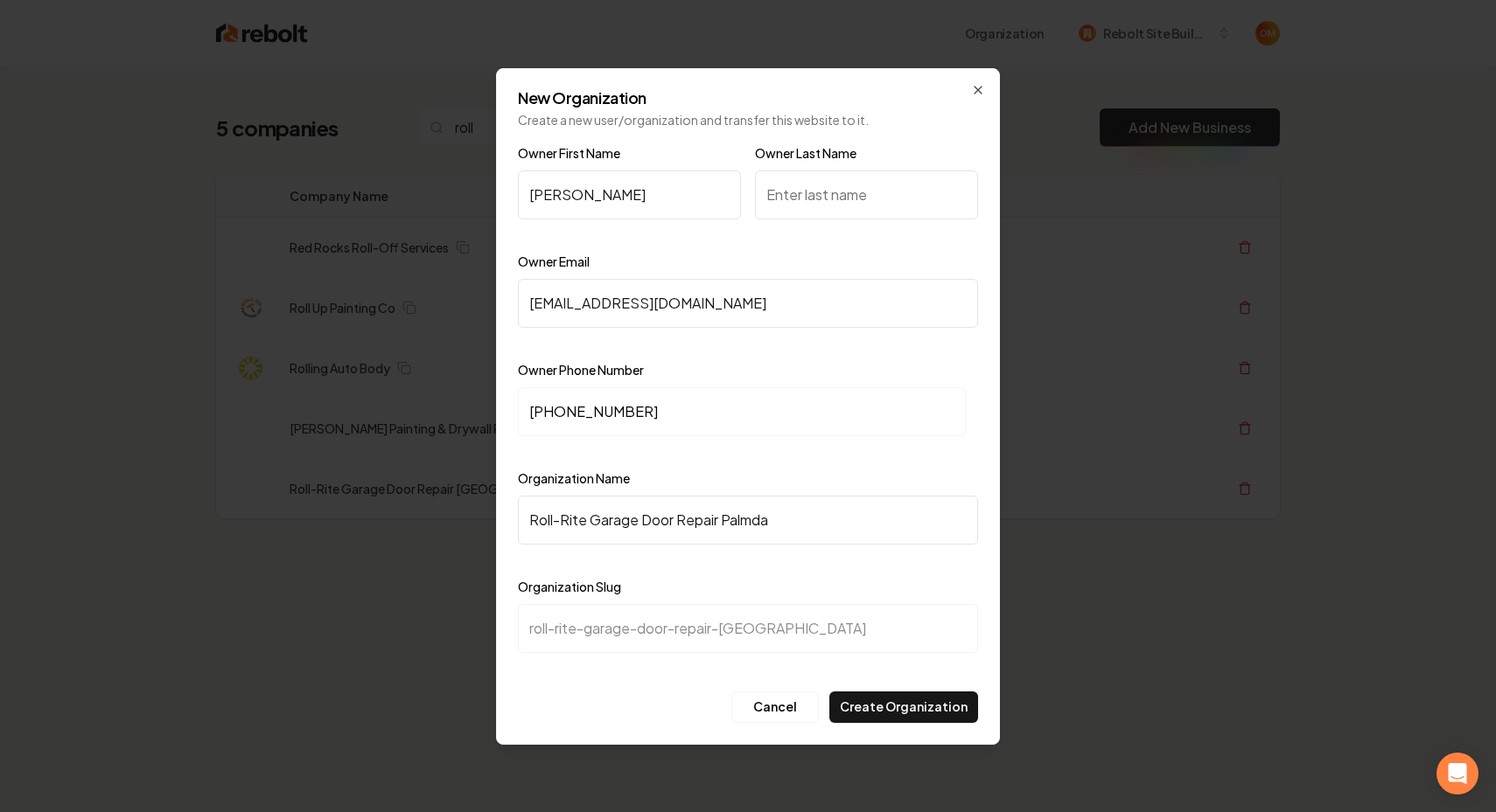
type input "roll-rite-garage-door-repair-palmdal"
type input "Roll-Rite Garage Door Repair Palmdale"
type input "roll-rite-garage-door-repair-palmdale"
type input "Roll-Rite Garage Door Repair Palmdale L"
type input "roll-rite-garage-door-repair-palmdale-l"
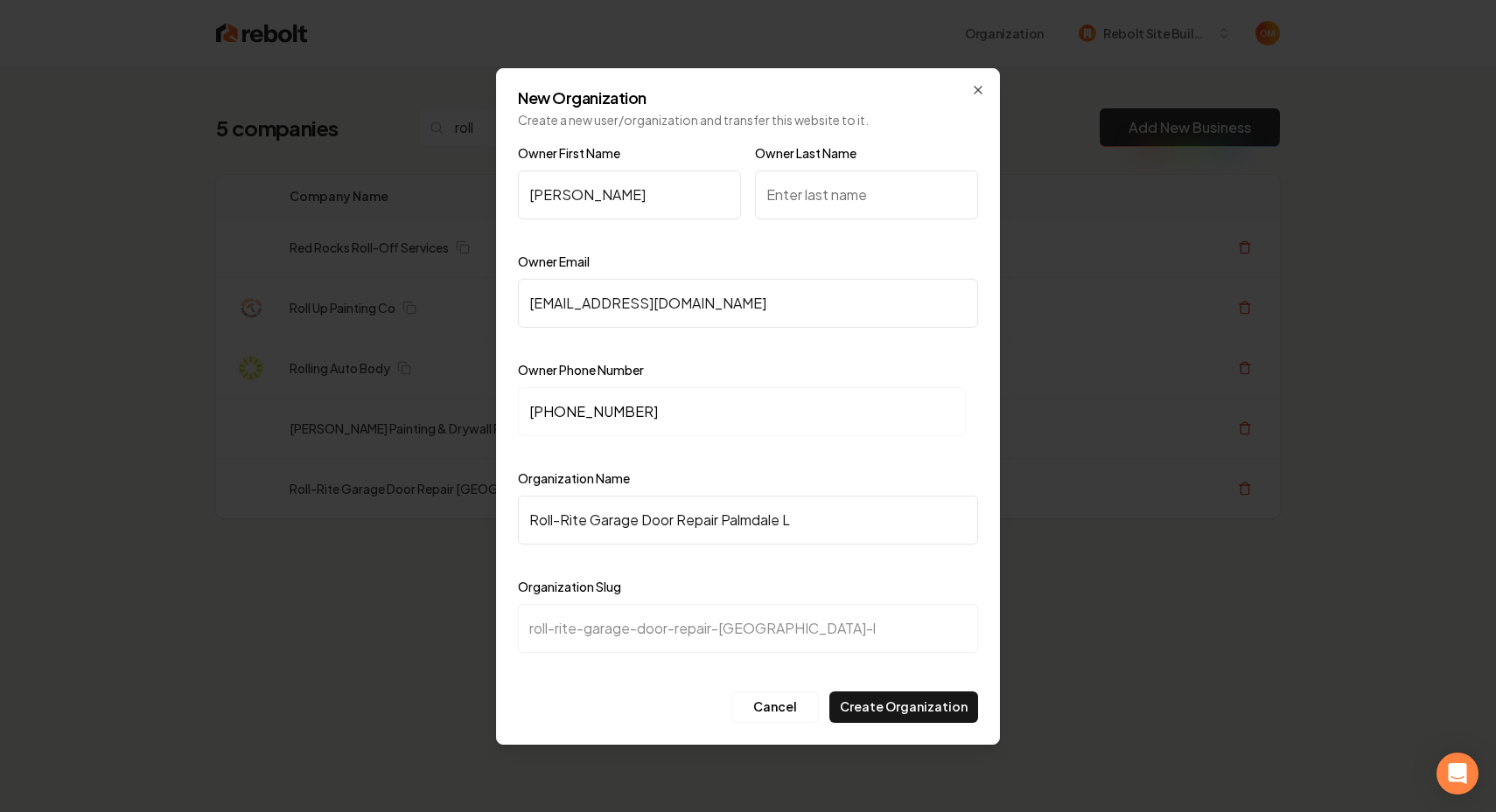
type input "Roll-Rite Garage Door Repair Palmdale La"
type input "roll-rite-garage-door-repair-palmdale-la"
type input "Roll-Rite Garage Door Repair Palmdale Lan"
type input "roll-rite-garage-door-repair-palmdale-lan"
type input "Roll-Rite Garage Door Repair Palmdale Lanc"
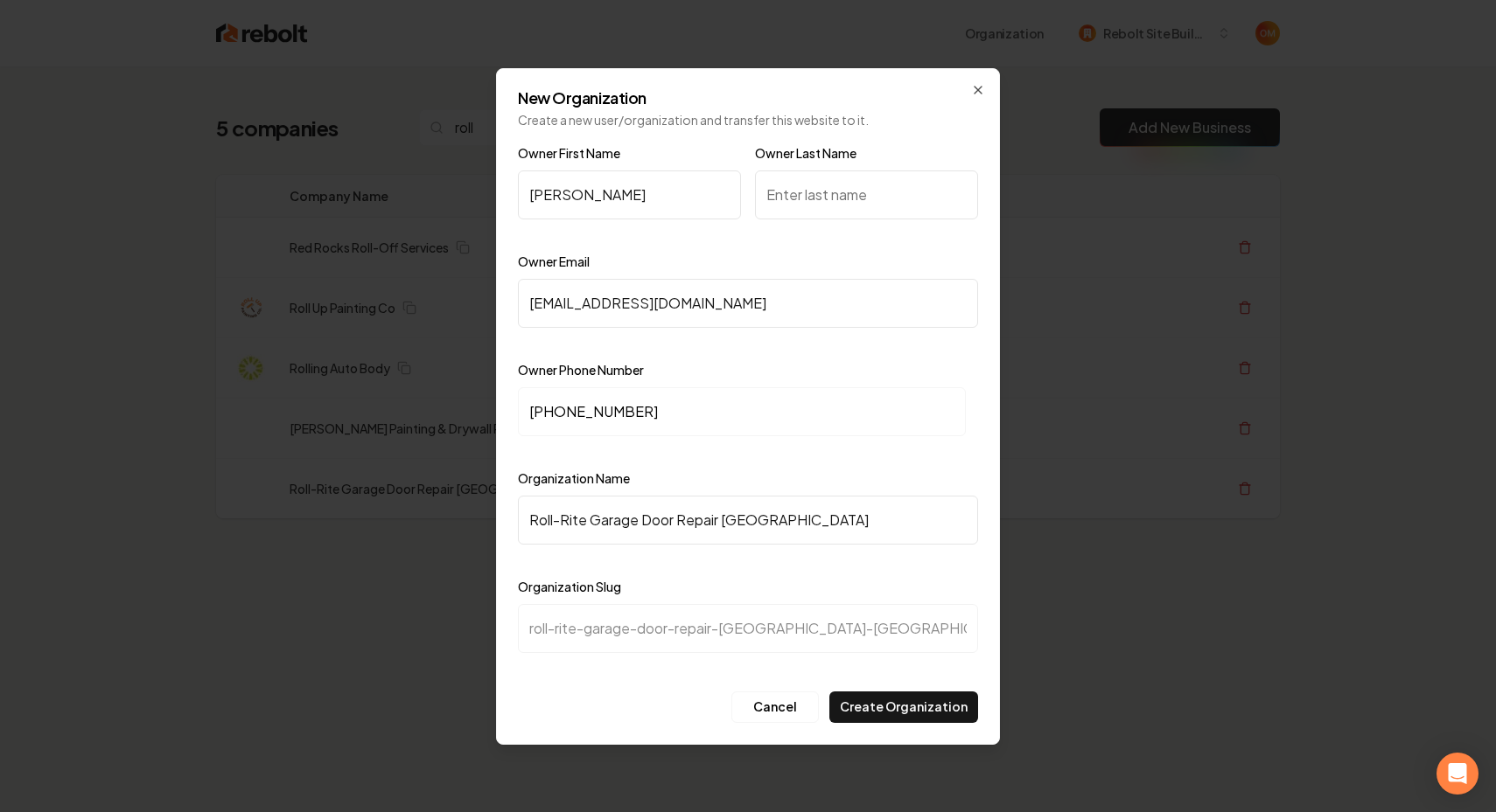
type input "roll-rite-garage-door-repair-palmdale-lanc"
type input "Roll-Rite Garage Door Repair Palmdale Lanca"
type input "roll-rite-garage-door-repair-palmdale-lanca"
type input "Roll-Rite Garage Door Repair Palmdale Lancas"
type input "roll-rite-garage-door-repair-palmdale-lancas"
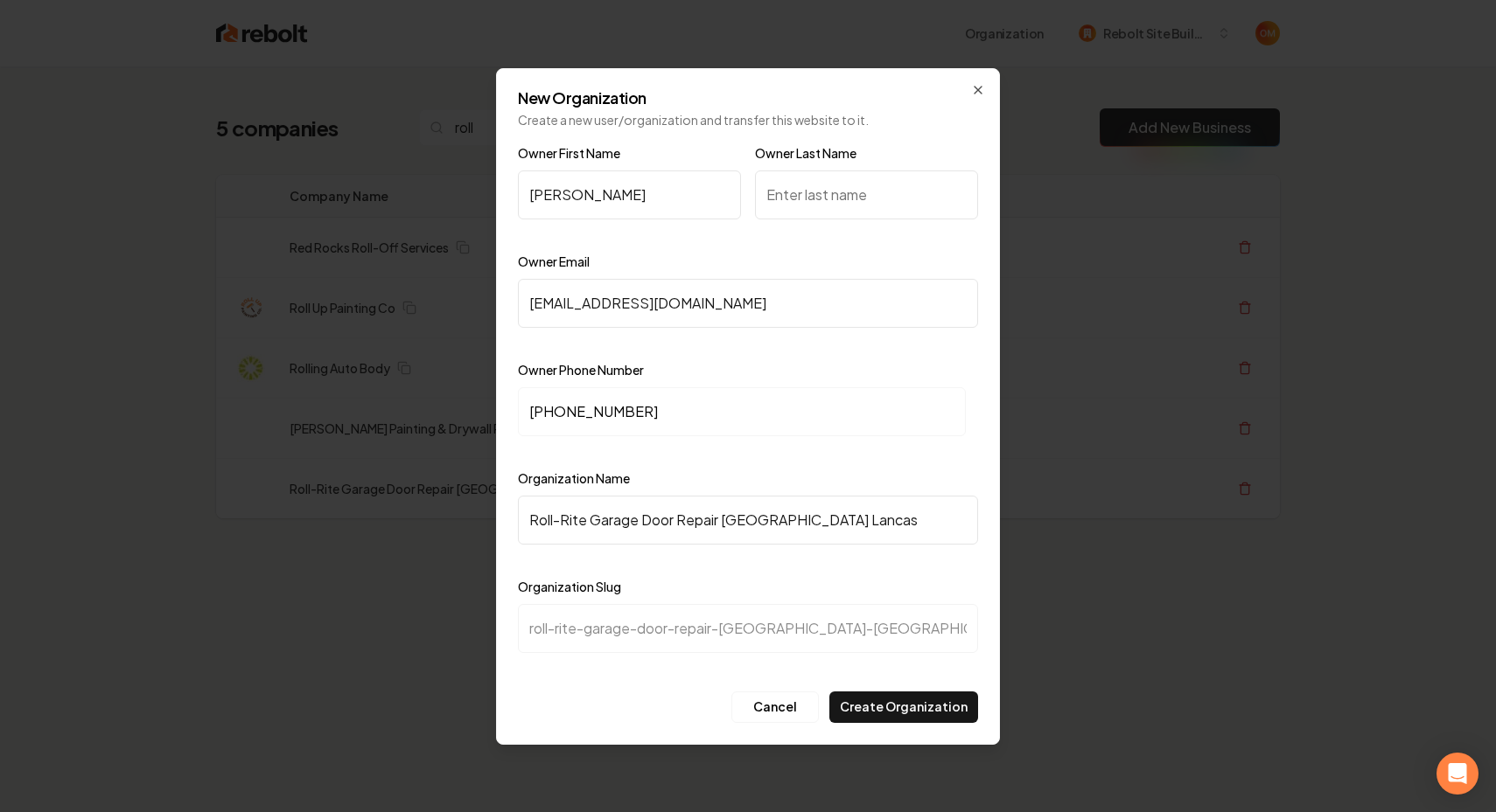
type input "Roll-Rite Garage Door Repair Palmdale Lancast"
type input "roll-rite-garage-door-repair-palmdale-lancast"
type input "Roll-Rite Garage Door Repair Palmdale Lancaste"
type input "roll-rite-garage-door-repair-palmdale-lancaste"
type input "Roll-Rite Garage Door Repair Palmdale Lancaster"
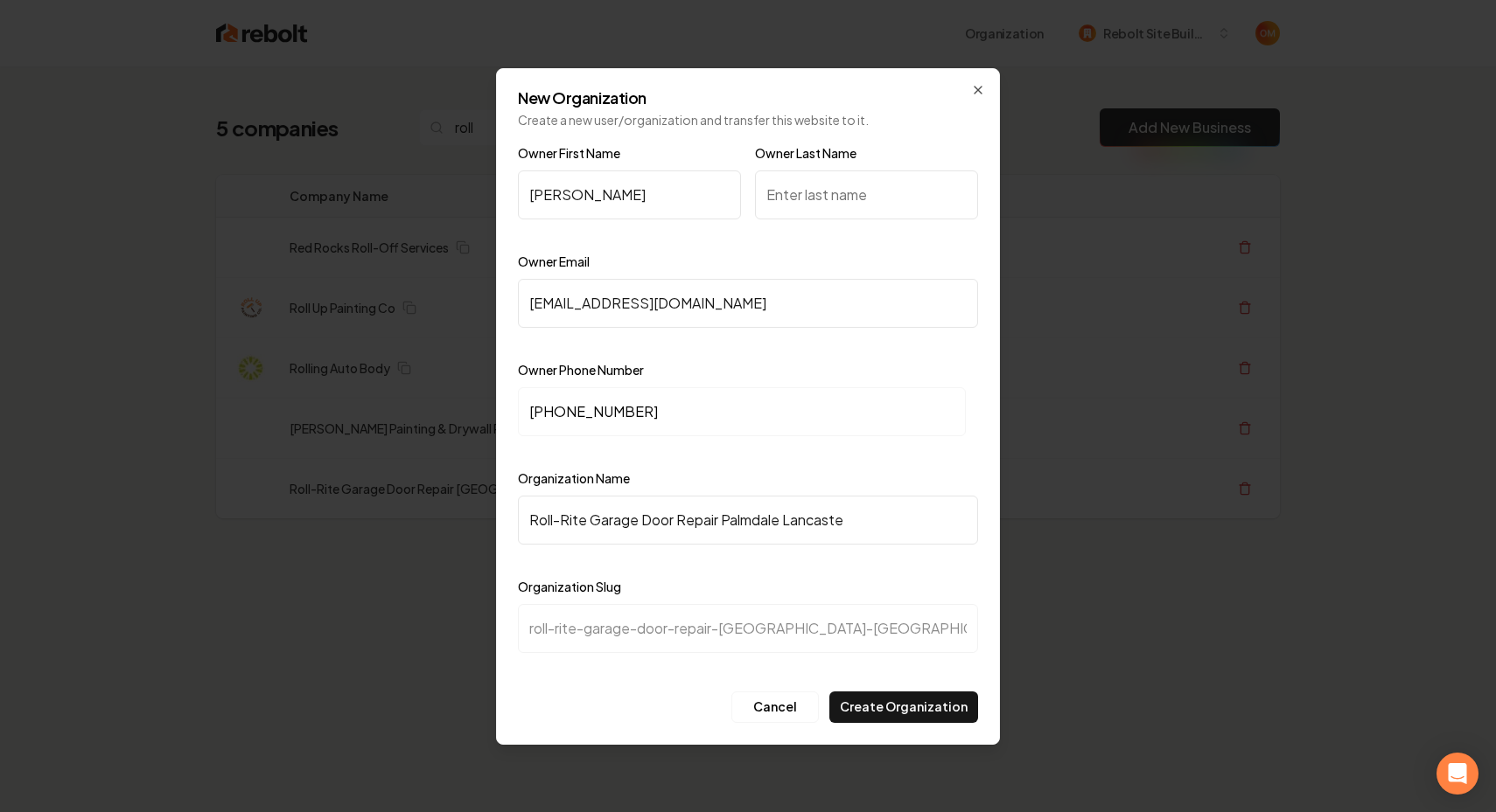
type input "roll-rite-garage-door-repair-palmdale-lancaster"
type input "Roll-Rite Garage Door Repair Palmdale Lancaster S"
type input "roll-rite-garage-door-repair-palmdale-lancaster-s"
type input "Roll-Rite Garage Door Repair Palmdale Lancaster Sa"
type input "roll-rite-garage-door-repair-palmdale-lancaster-sa"
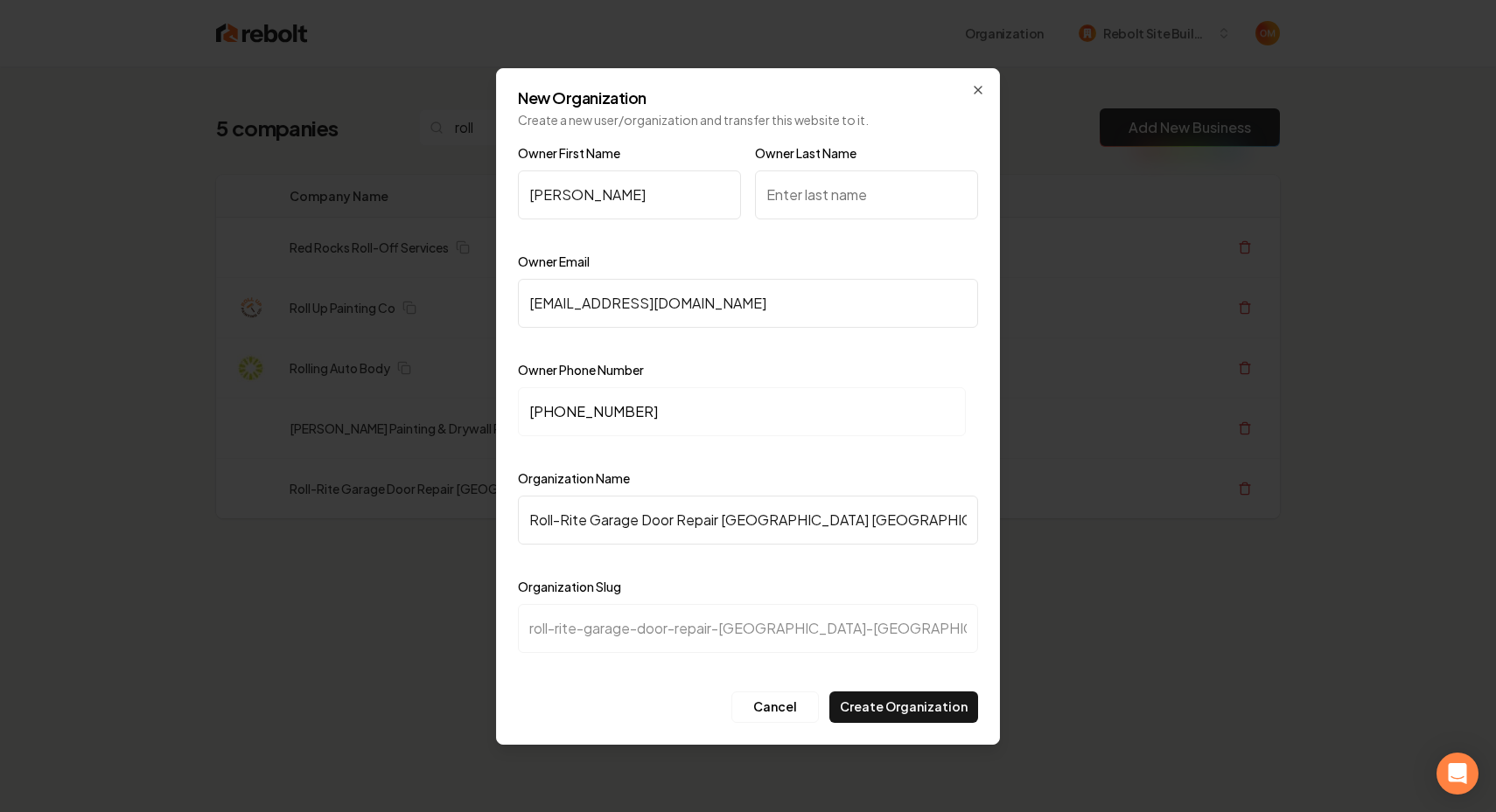
type input "Roll-Rite Garage Door Repair Palmdale Lancaster San"
type input "roll-rite-garage-door-repair-palmdale-lancaster-san"
type input "Roll-Rite Garage Door Repair Palmdale Lancaster Sant"
type input "roll-rite-garage-door-repair-palmdale-lancaster-sant"
type input "Roll-Rite Garage Door Repair Palmdale Lancaster Santa"
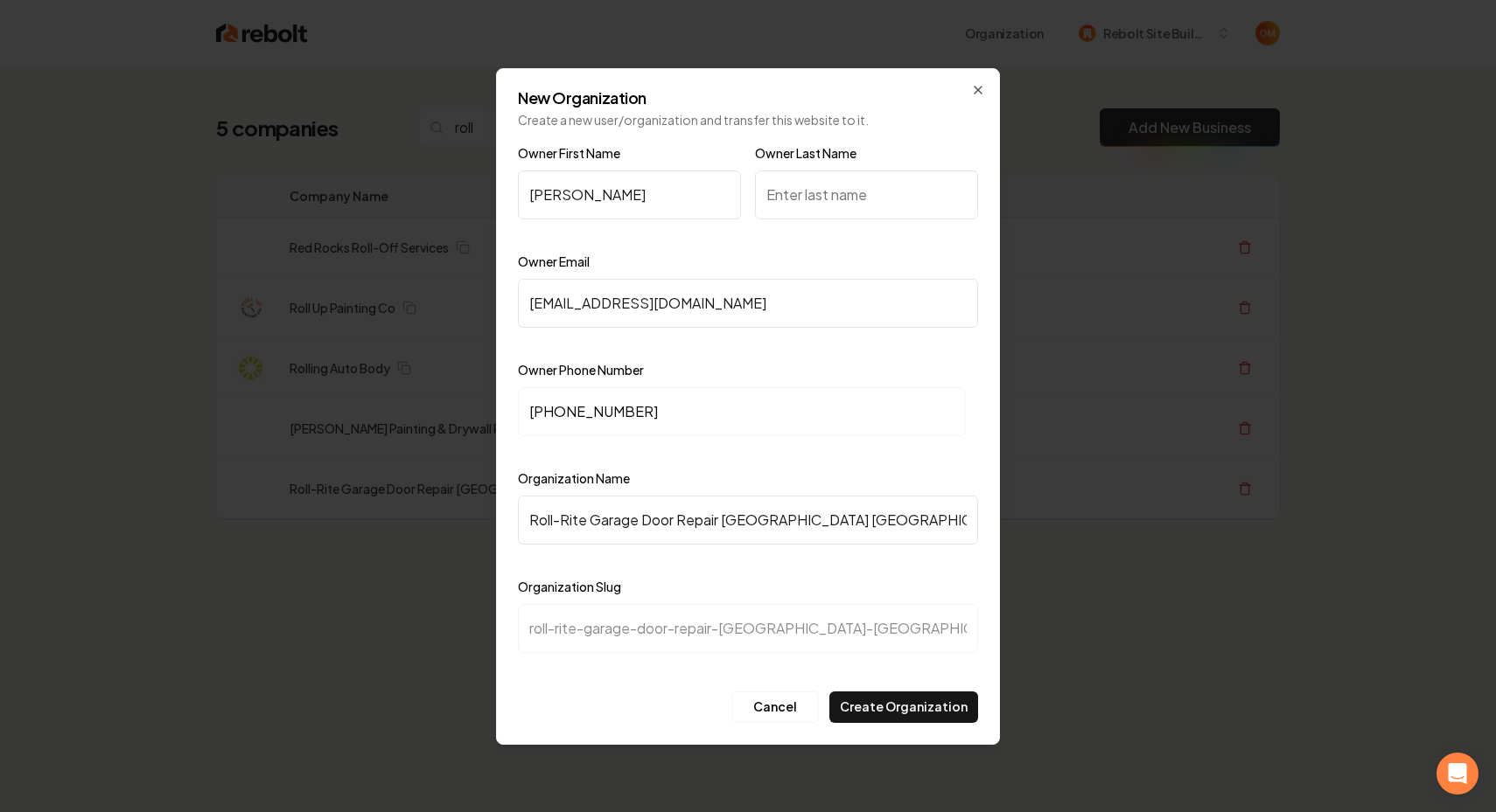
type input "roll-rite-garage-door-repair-palmdale-lancaster-santa"
type input "Roll-Rite Garage Door Repair Palmdale Lancaster Santa C"
type input "roll-rite-garage-door-repair-palmdale-lancaster-santa-c"
type input "Roll-Rite Garage Door Repair Palmdale Lancaster Santa Cl"
type input "roll-rite-garage-door-repair-palmdale-lancaster-santa-cl"
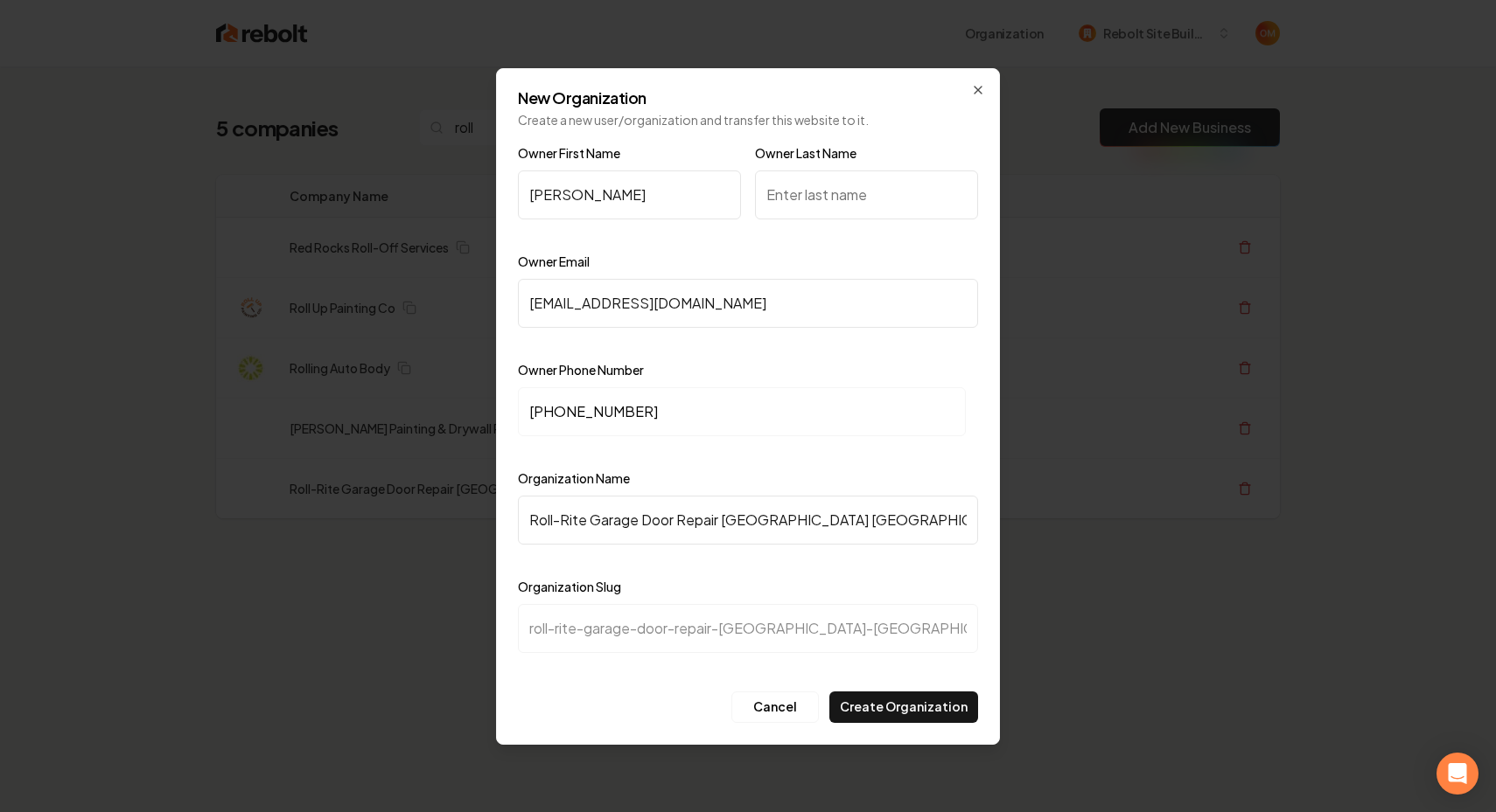
type input "Roll-Rite Garage Door Repair Palmdale Lancaster Santa Cla"
type input "roll-rite-garage-door-repair-palmdale-lancaster-santa-cla"
type input "Roll-Rite Garage Door Repair Palmdale Lancaster Santa Clar"
type input "roll-rite-garage-door-repair-palmdale-lancaster-santa-clar"
type input "Roll-Rite Garage Door Repair Palmdale Lancaster Santa Clari"
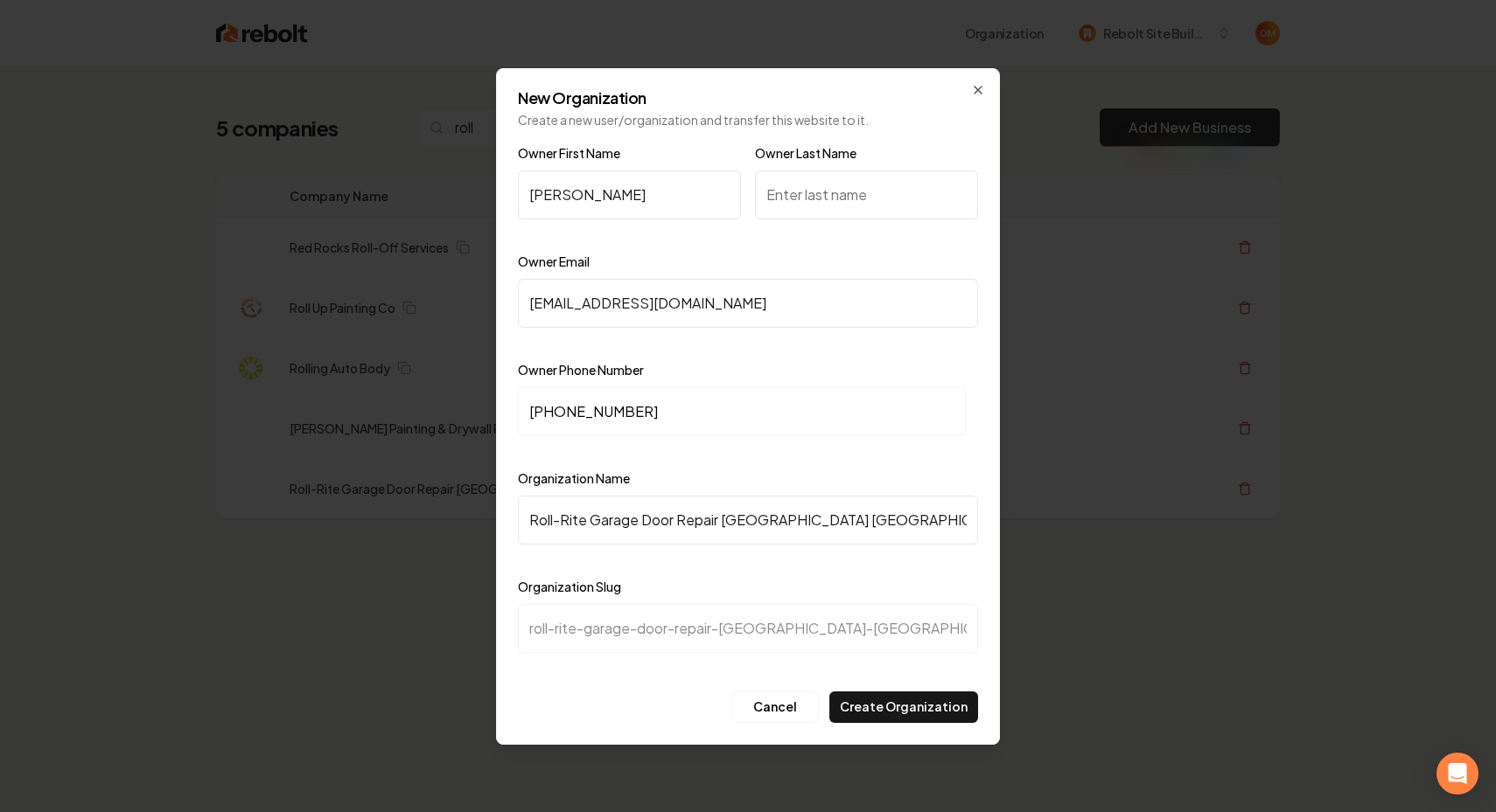
type input "roll-rite-garage-door-repair-palmdale-lancaster-santa-clari"
type input "Roll-Rite Garage Door Repair Palmdale Lancaster Santa Clarit"
type input "roll-rite-garage-door-repair-palmdale-lancaster-santa-clarit"
type input "Roll-Rite Garage Door Repair [GEOGRAPHIC_DATA] [GEOGRAPHIC_DATA] [GEOGRAPHIC_DA…"
type input "roll-rite-garage-door-repair-palmdale-lancaster-santa-clarita"
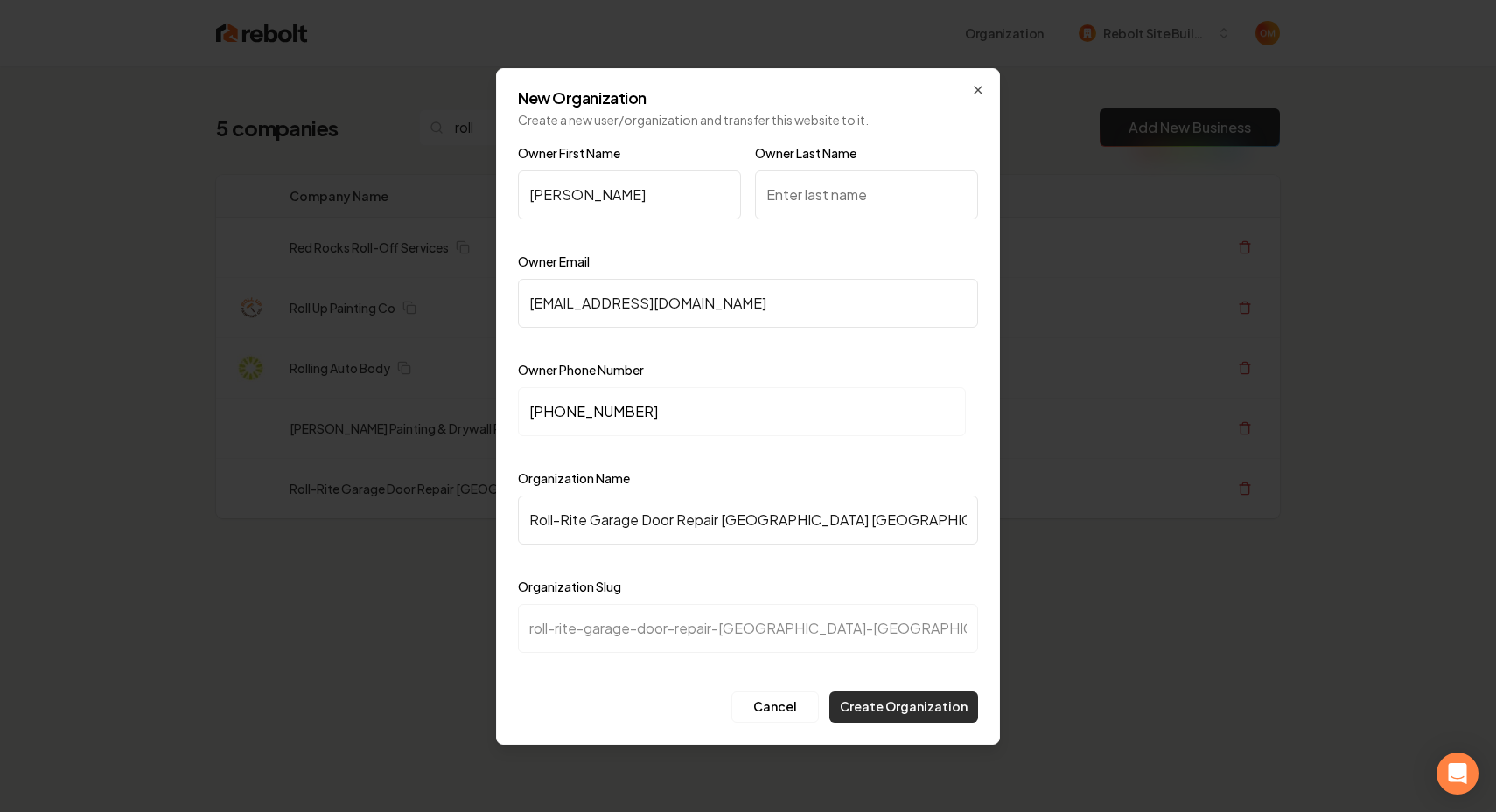
type input "Roll-Rite Garage Door Repair [GEOGRAPHIC_DATA] [GEOGRAPHIC_DATA] [GEOGRAPHIC_DA…"
click at [878, 712] on button "Create Organization" at bounding box center [904, 707] width 149 height 32
type input "Galati"
click at [921, 703] on button "Create Organization" at bounding box center [904, 707] width 149 height 32
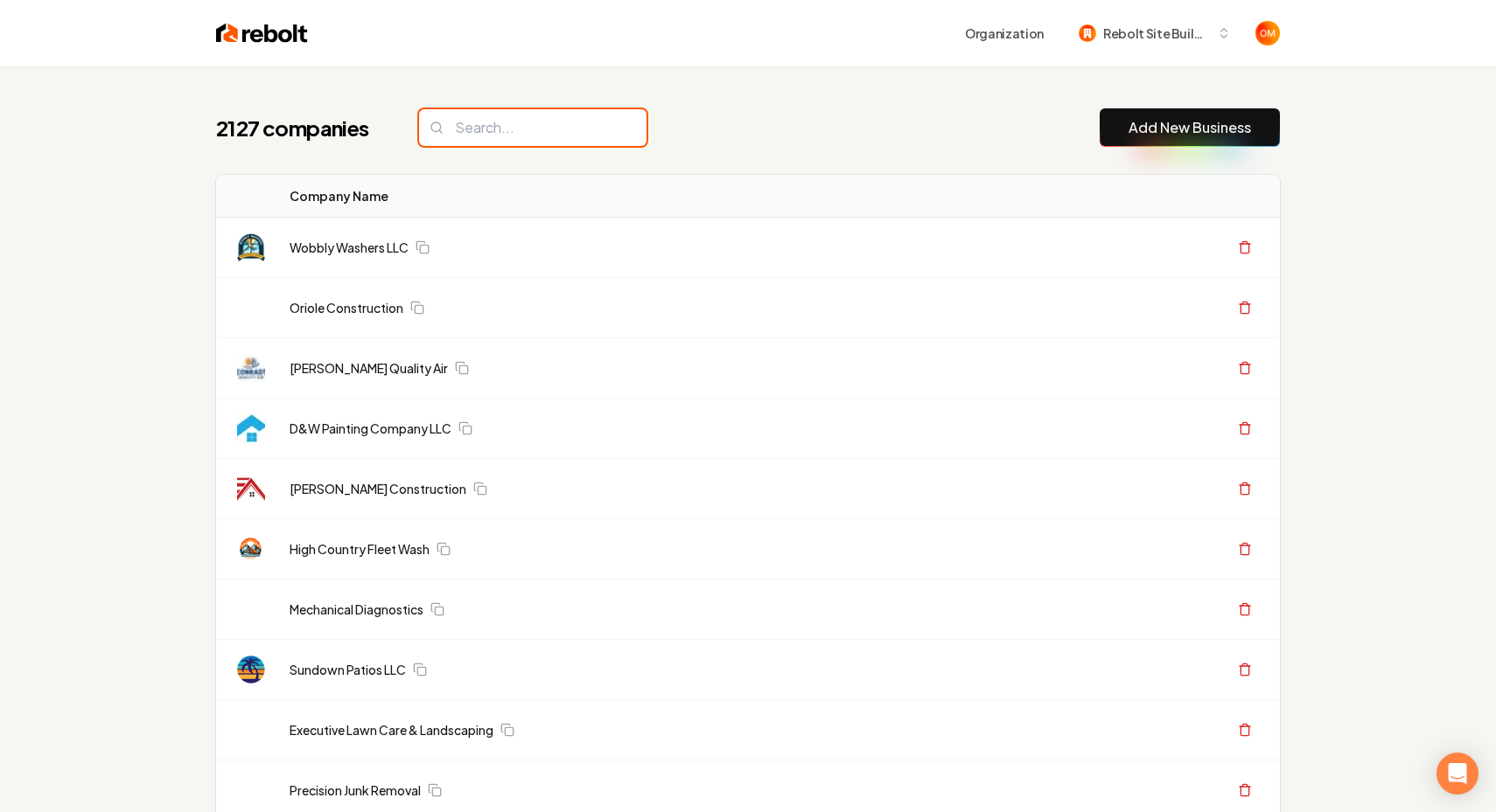
click at [533, 119] on input "search" at bounding box center [532, 127] width 228 height 37
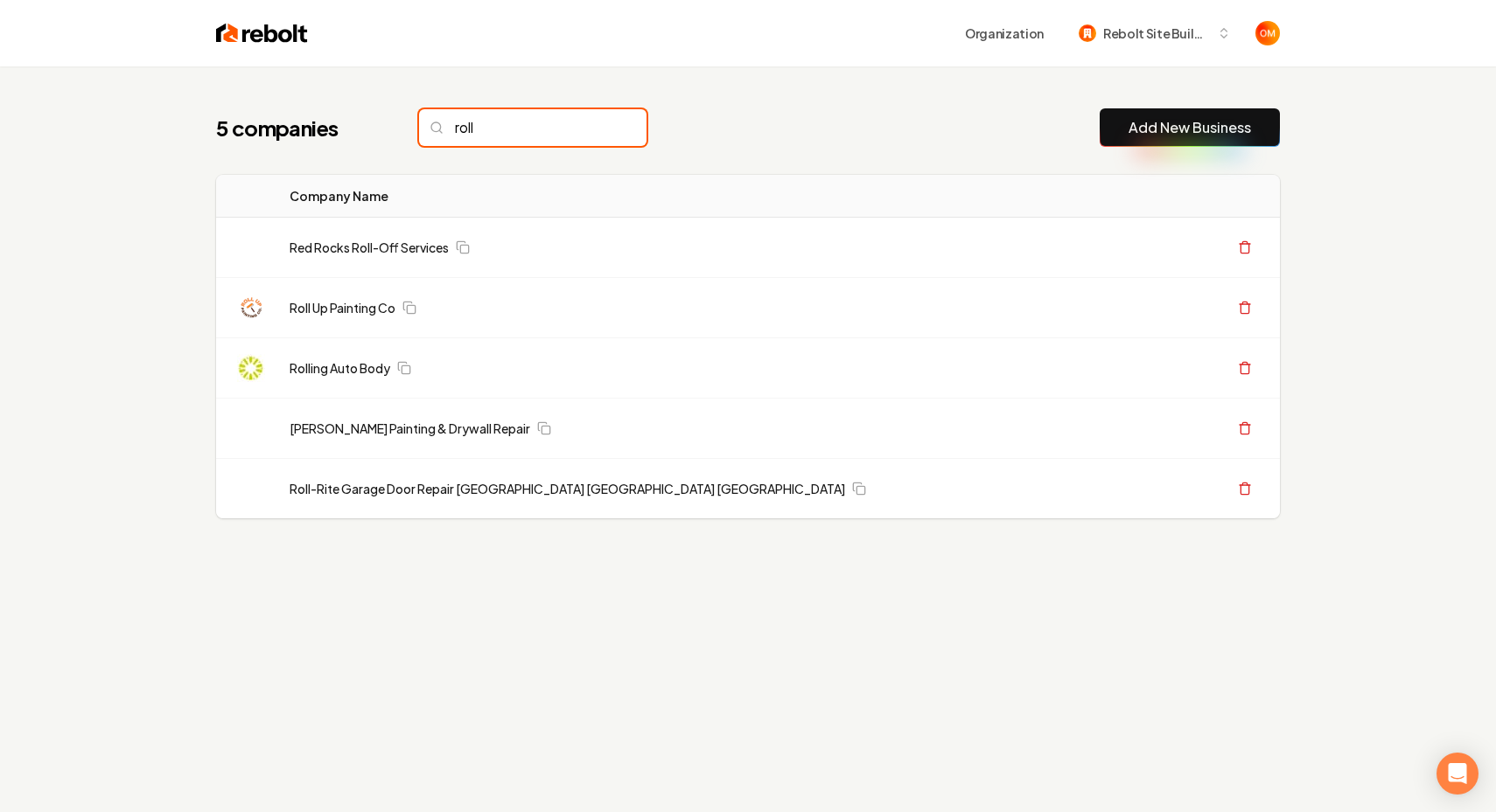
type input "roll"
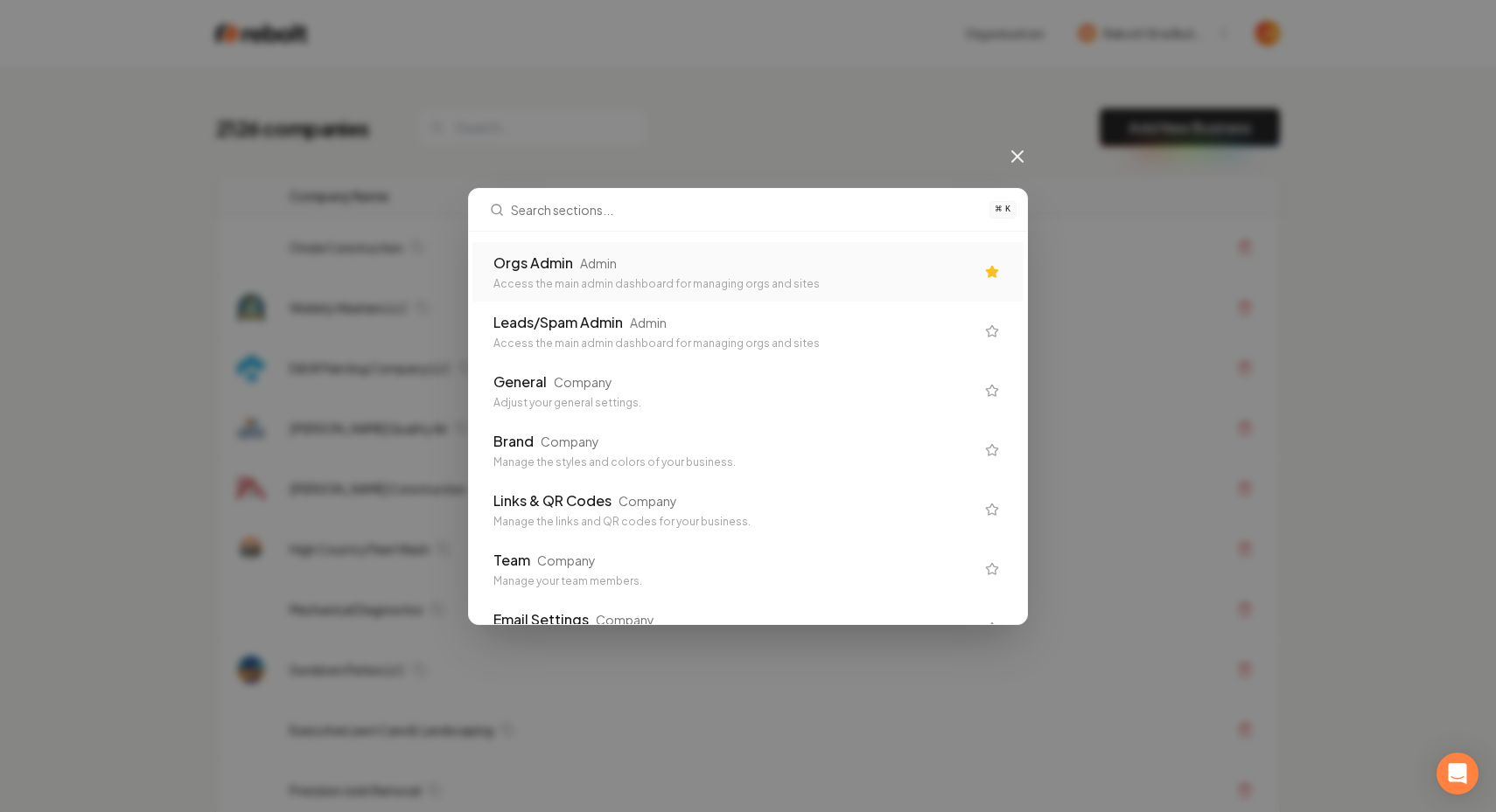
click at [781, 282] on div "Access the main admin dashboard for managing orgs and sites" at bounding box center [733, 284] width 481 height 14
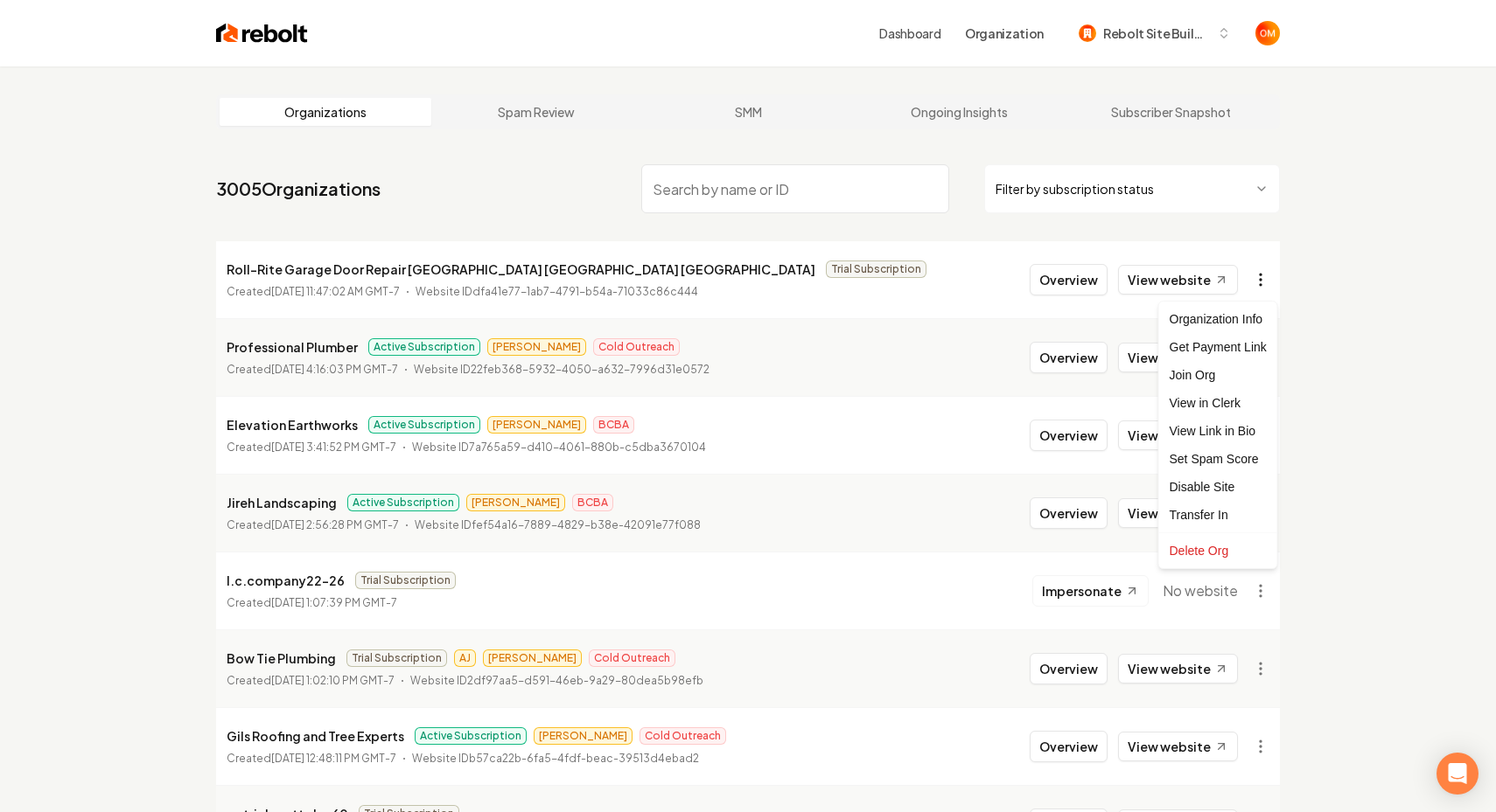
click at [1254, 276] on html "Dashboard Organization Rebolt Site Builder Organizations Spam Review SMM Ongoin…" at bounding box center [748, 406] width 1496 height 812
click at [1179, 377] on div "Join Org" at bounding box center [1217, 375] width 111 height 28
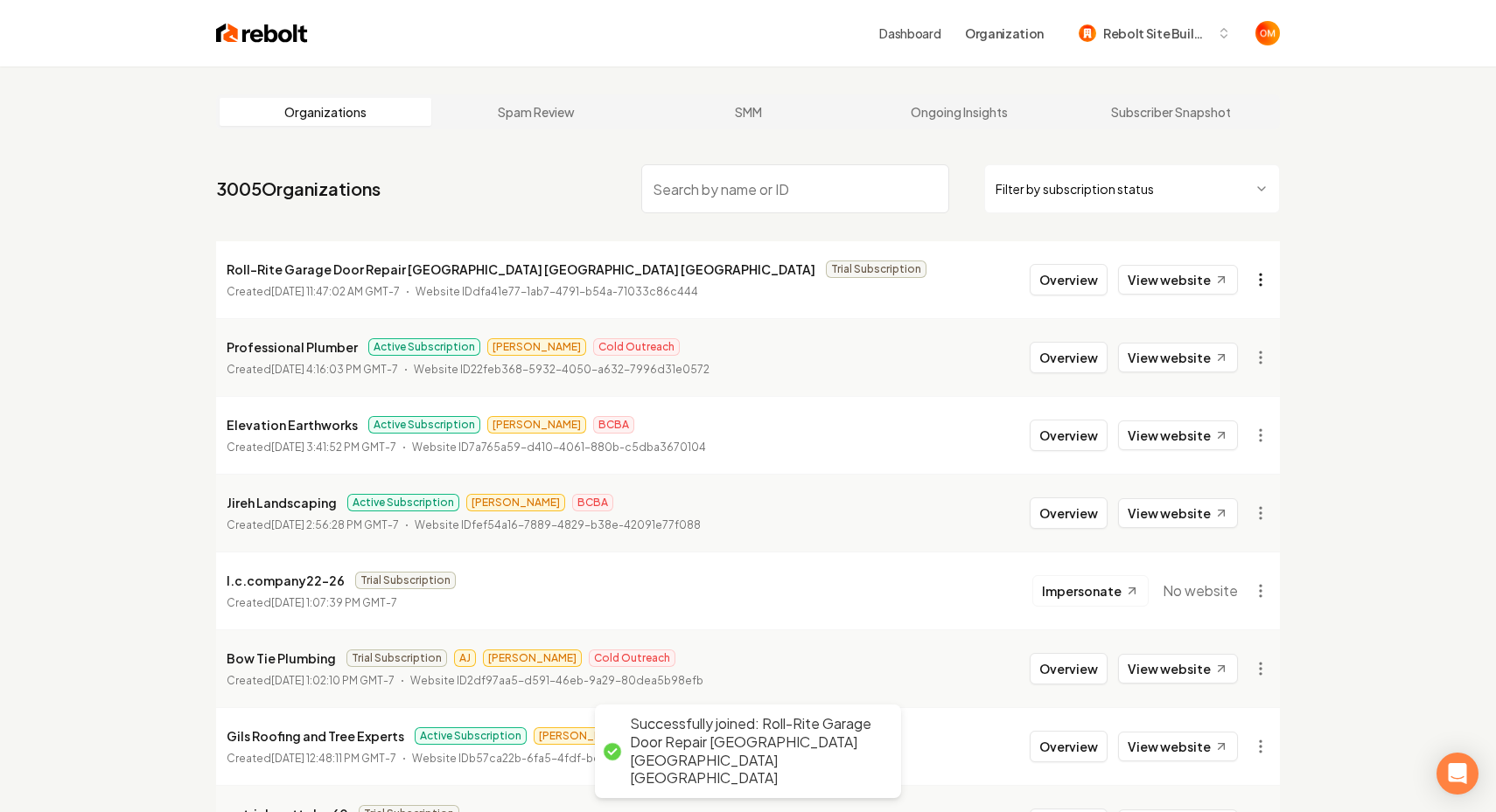
click at [1257, 284] on html "Dashboard Organization Rebolt Site Builder Organizations Spam Review SMM Ongoin…" at bounding box center [748, 406] width 1496 height 812
click at [1189, 371] on div "Leave Org" at bounding box center [1217, 375] width 111 height 28
click at [1252, 282] on html "Dashboard Organization Rebolt Site Builder Organizations Spam Review SMM Ongoin…" at bounding box center [748, 406] width 1496 height 812
click at [1189, 344] on div "Get Payment Link" at bounding box center [1217, 347] width 111 height 28
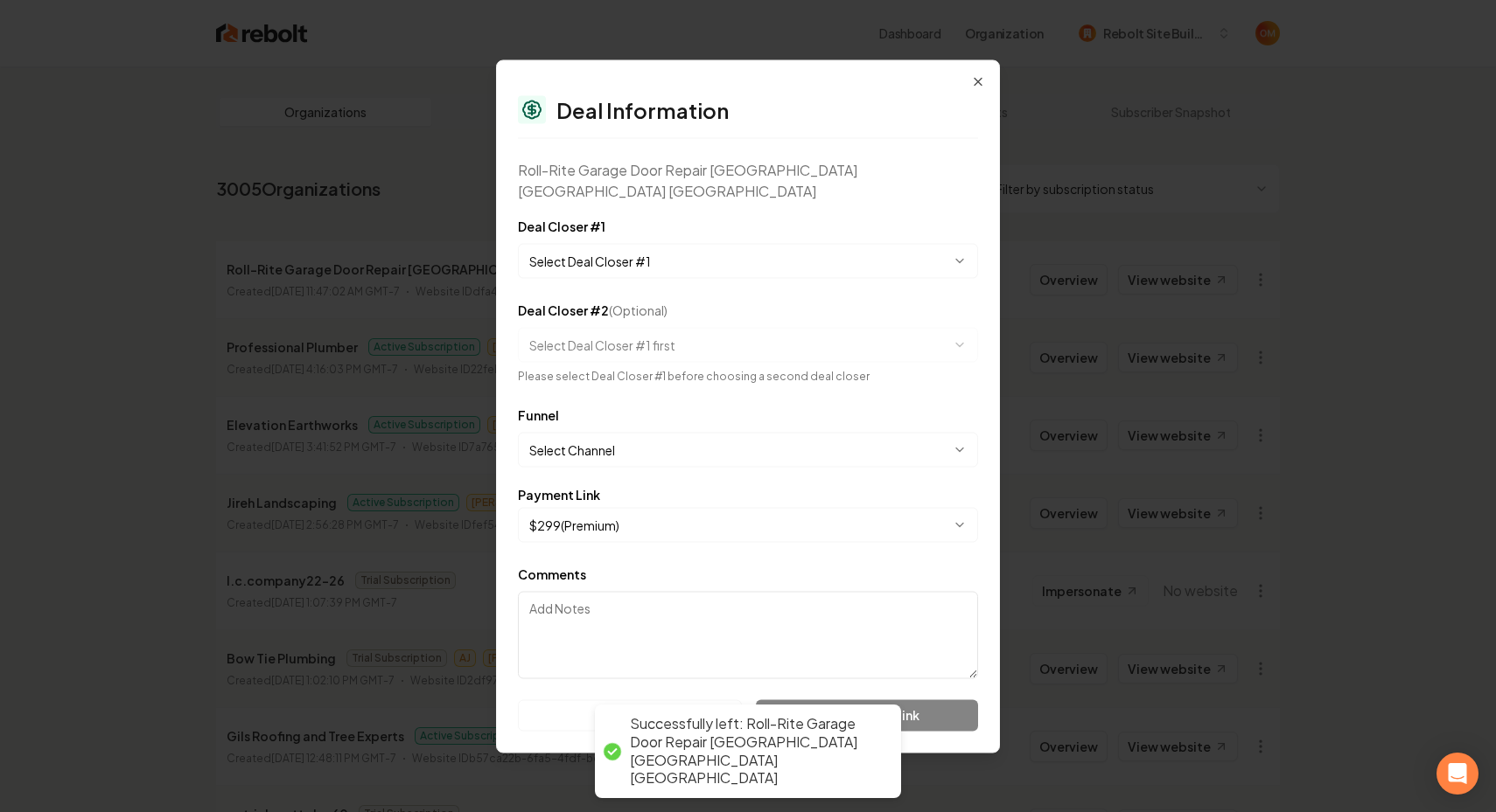
click at [618, 252] on body "Dashboard Organization Rebolt Site Builder Organizations Spam Review SMM Ongoin…" at bounding box center [748, 406] width 1496 height 812
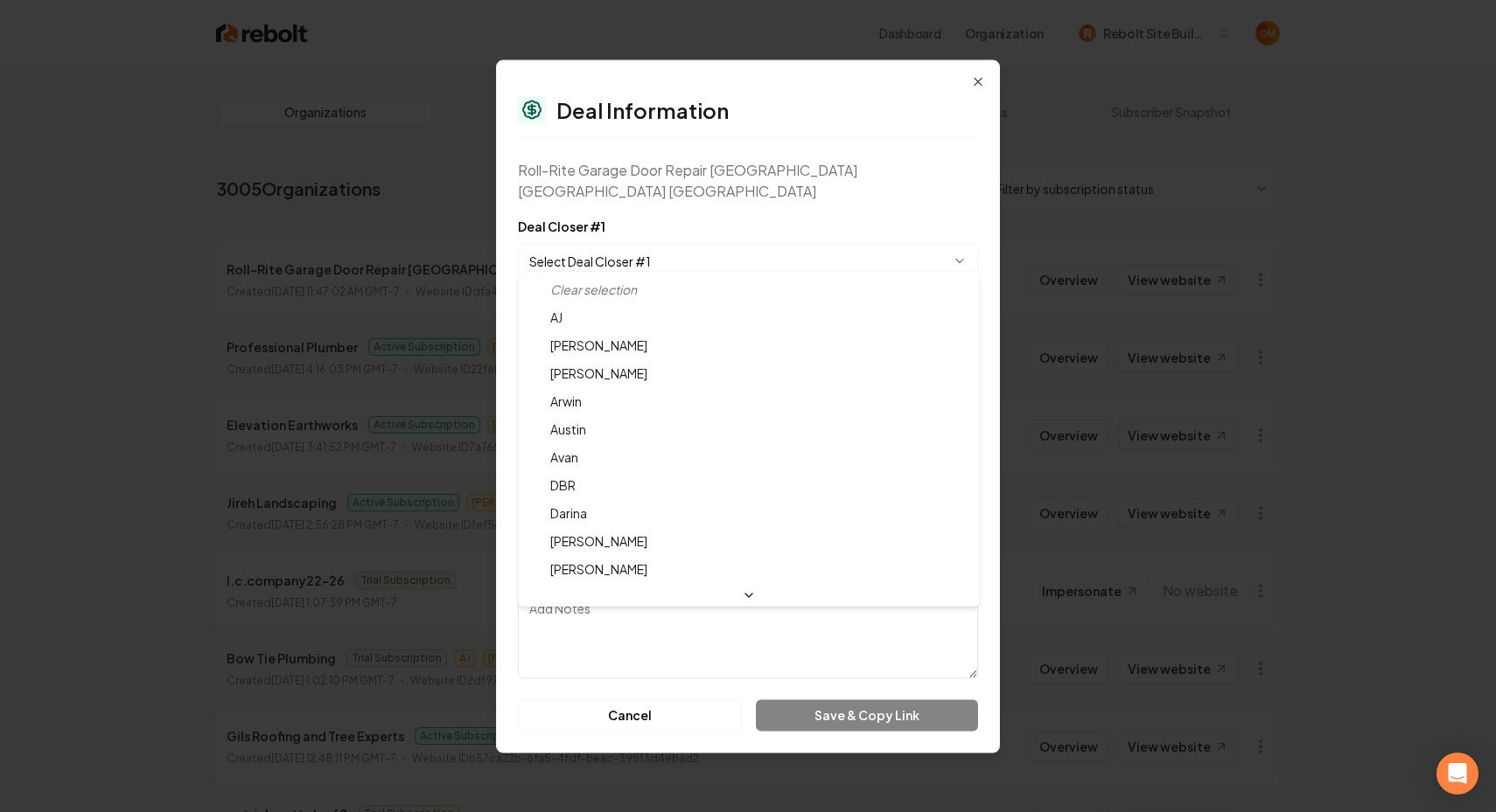
scroll to position [58, 0]
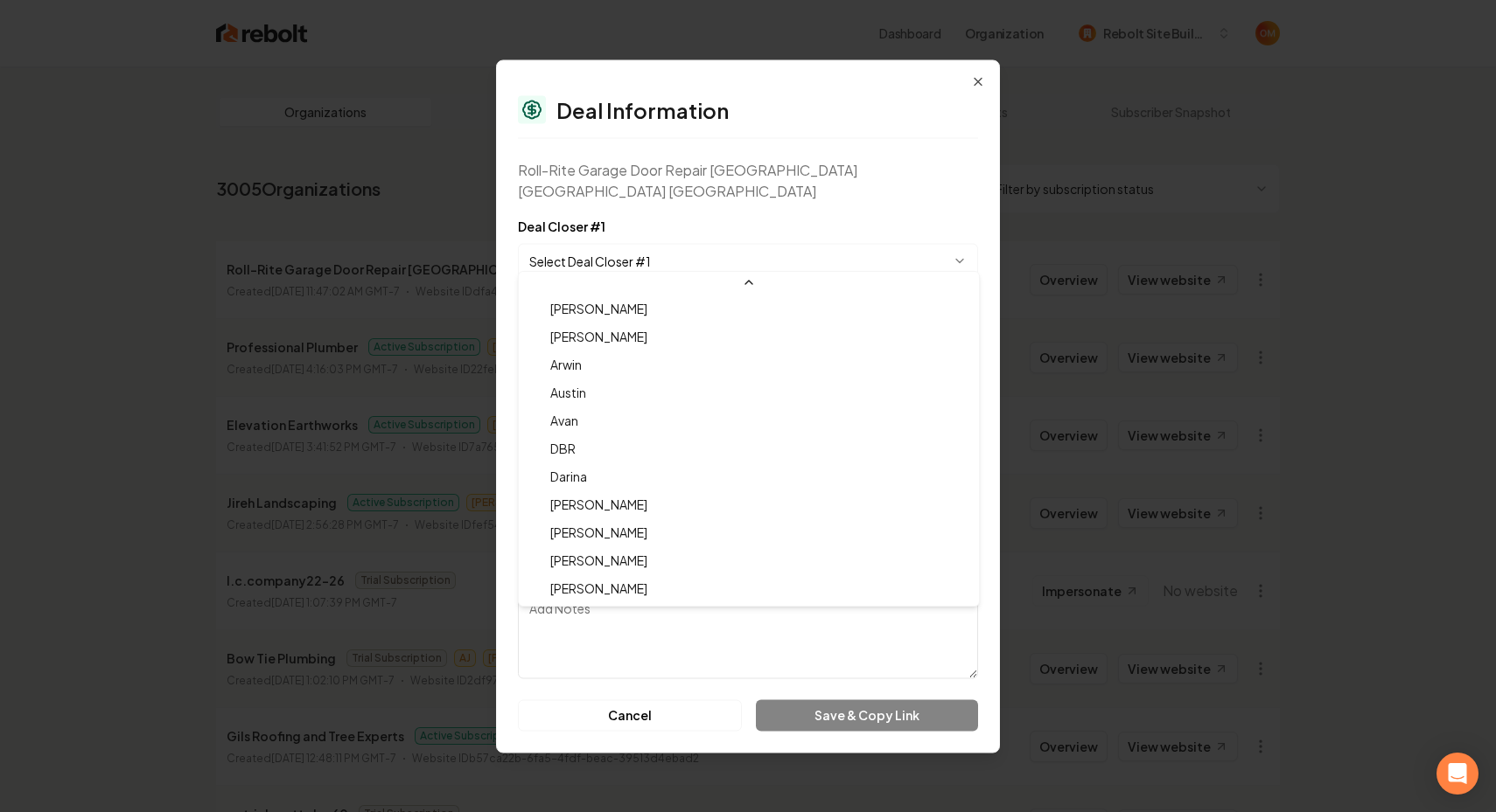
select select "**********"
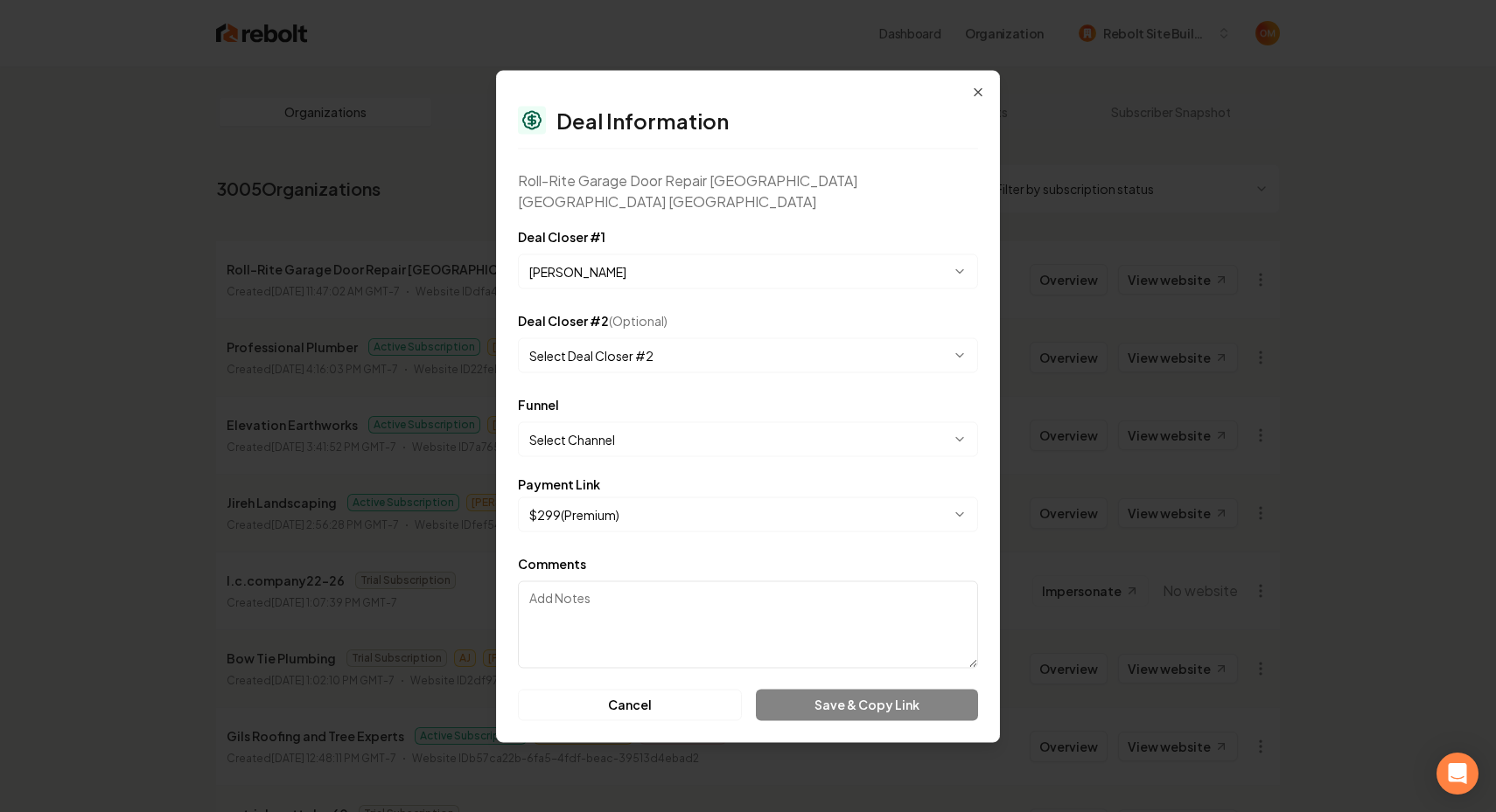
click at [597, 423] on body "Dashboard Organization Rebolt Site Builder Organizations Spam Review SMM Ongoin…" at bounding box center [748, 406] width 1496 height 812
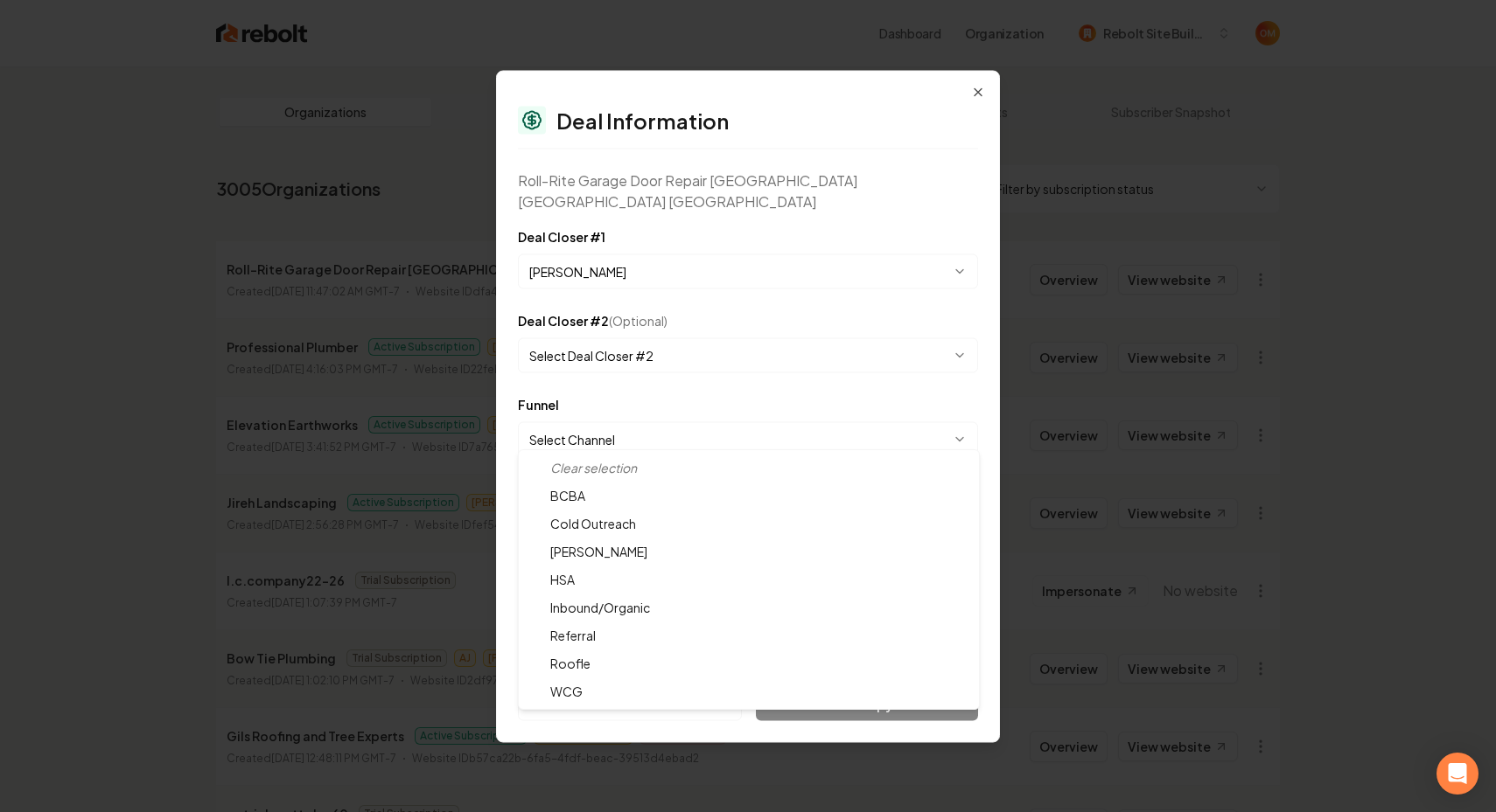
select select "**********"
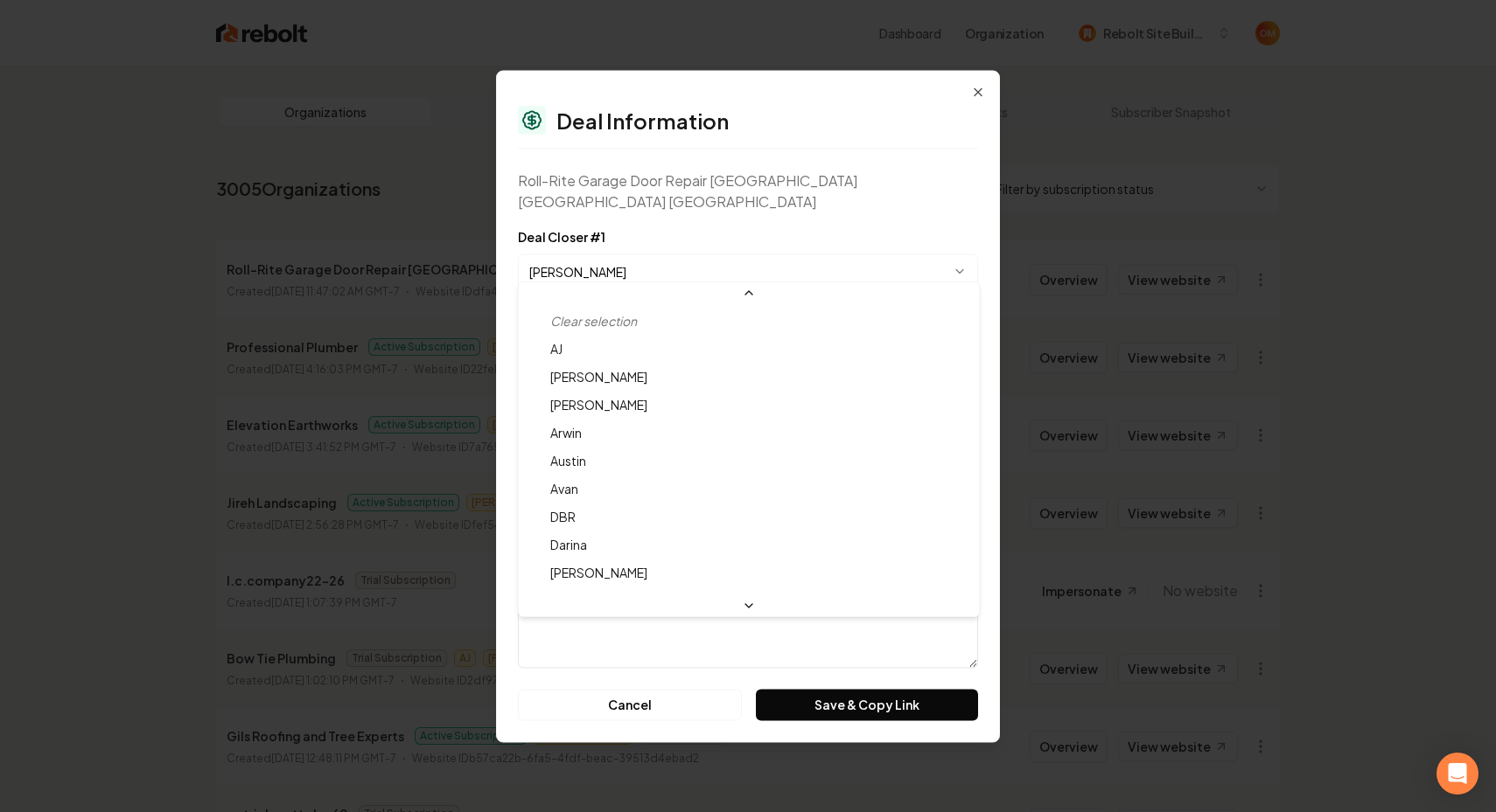
click at [743, 251] on body "Dashboard Organization Rebolt Site Builder Organizations Spam Review SMM Ongoin…" at bounding box center [748, 406] width 1496 height 812
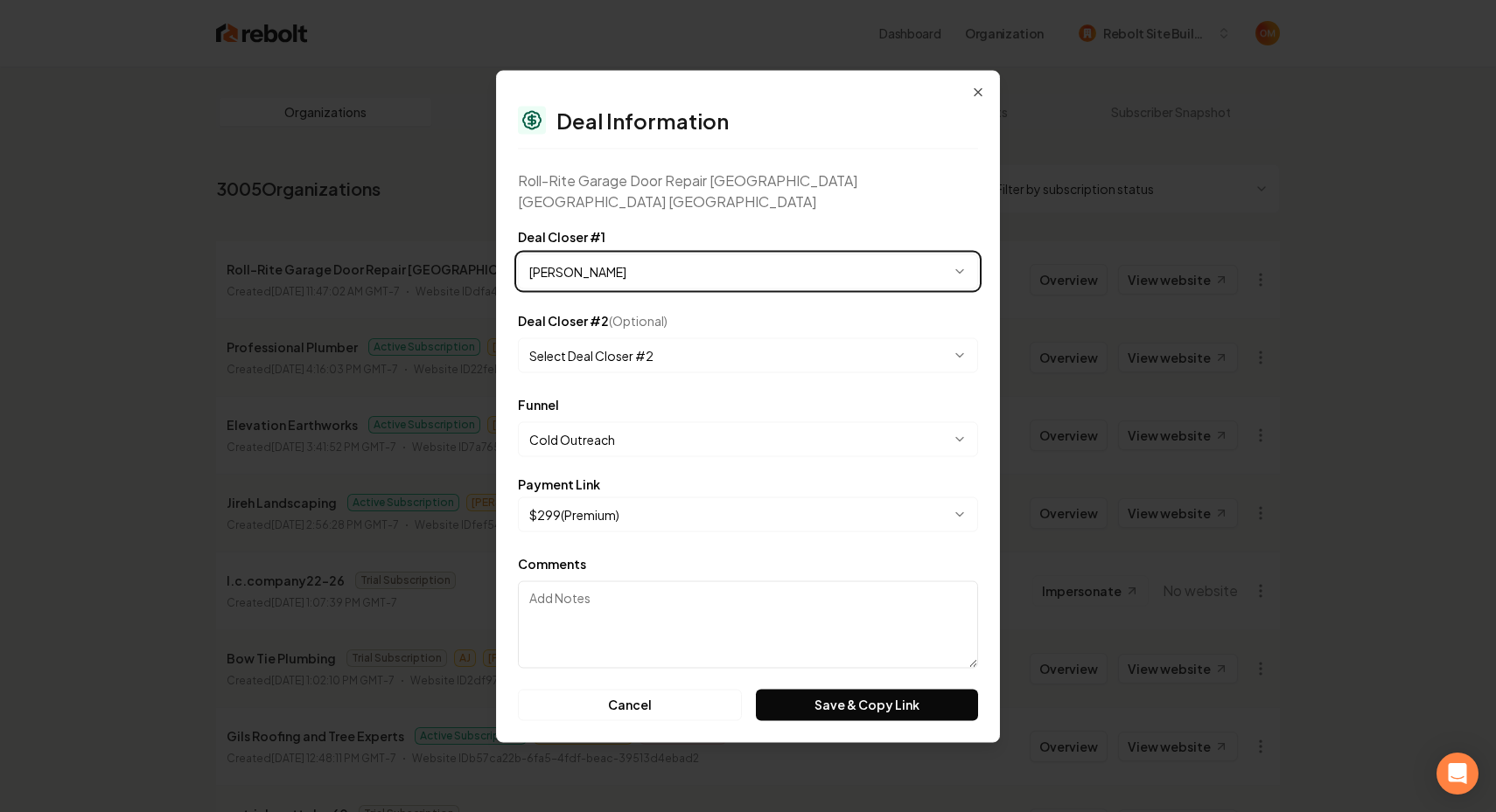
click at [752, 172] on body "Dashboard Organization Rebolt Site Builder Organizations Spam Review SMM Ongoin…" at bounding box center [748, 406] width 1496 height 812
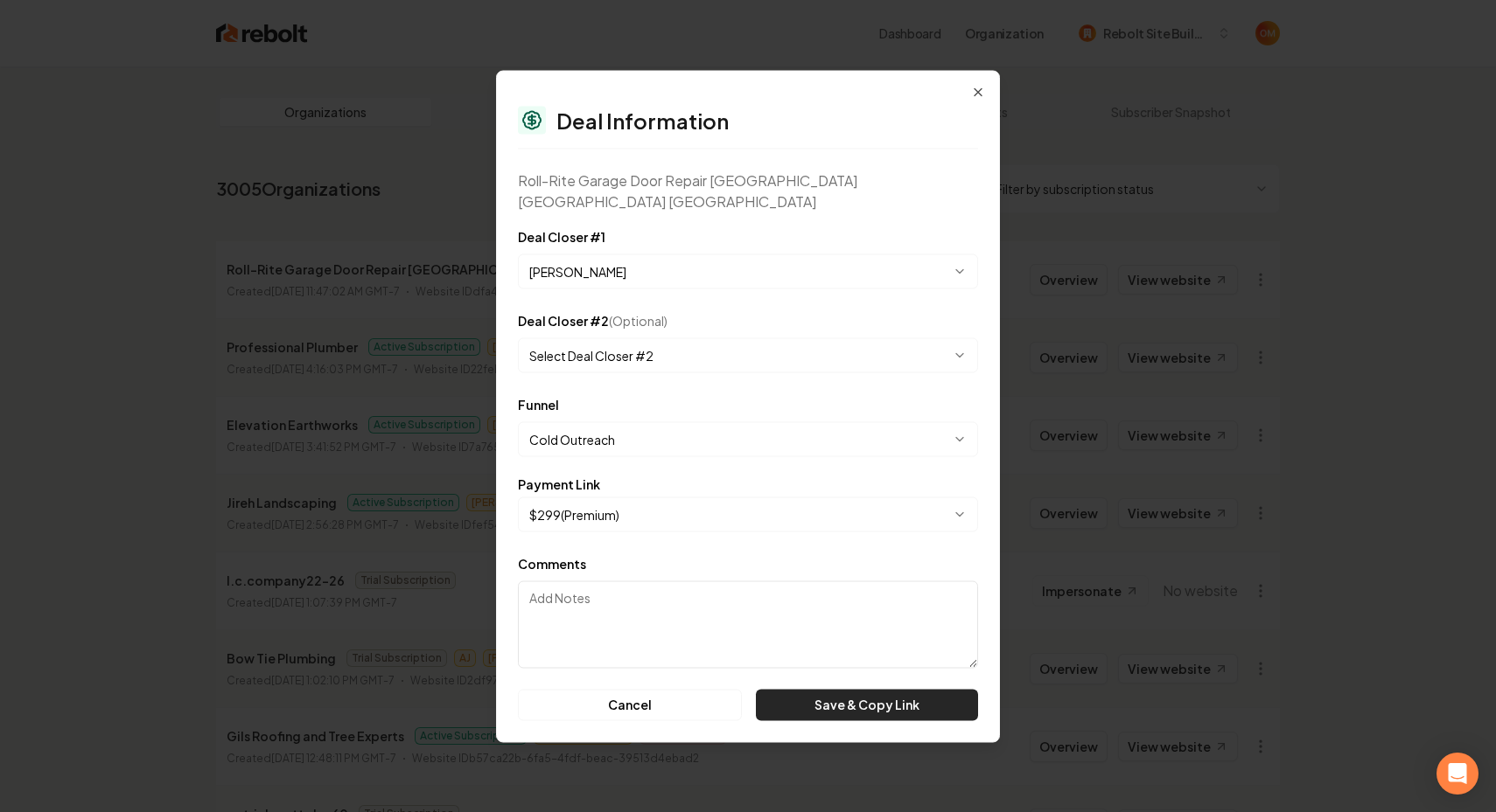
click at [849, 705] on button "Save & Copy Link" at bounding box center [867, 705] width 222 height 32
